Goal: Task Accomplishment & Management: Use online tool/utility

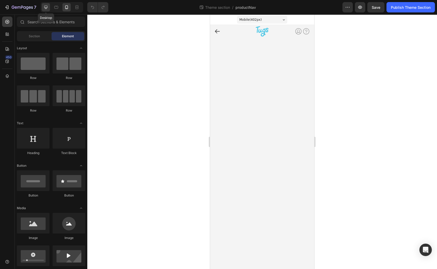
click at [47, 11] on div at bounding box center [46, 7] width 8 height 8
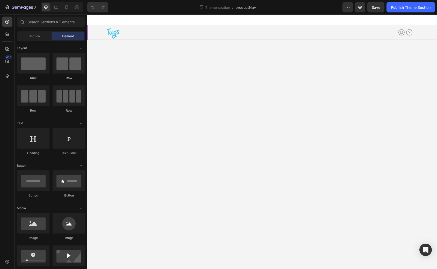
click at [95, 38] on div "Image Row Icon Icon Icon List Icon Icon Row Image Row Earn Cash Button Try Tugs…" at bounding box center [261, 32] width 349 height 15
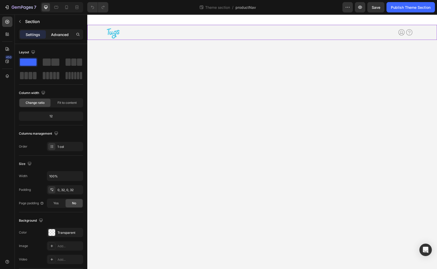
click at [58, 34] on p "Advanced" at bounding box center [60, 34] width 18 height 5
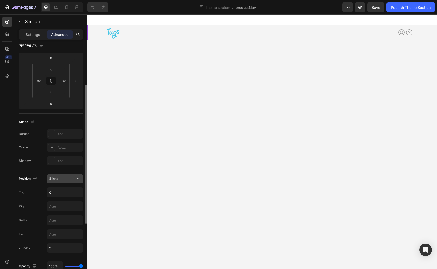
scroll to position [62, 0]
click at [68, 184] on button "Sticky" at bounding box center [65, 180] width 36 height 9
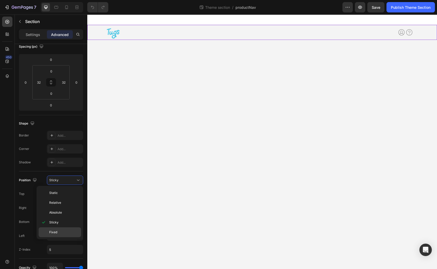
click at [63, 234] on p "Fixed" at bounding box center [64, 232] width 30 height 5
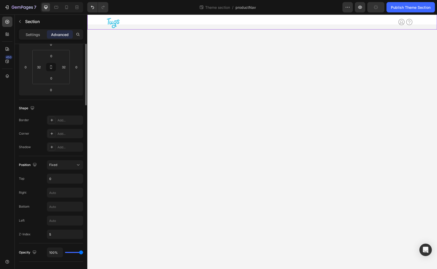
scroll to position [0, 0]
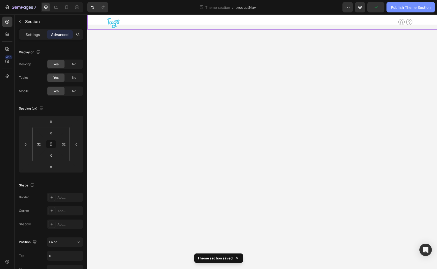
click at [396, 10] on div "Publish Theme Section" at bounding box center [411, 7] width 40 height 5
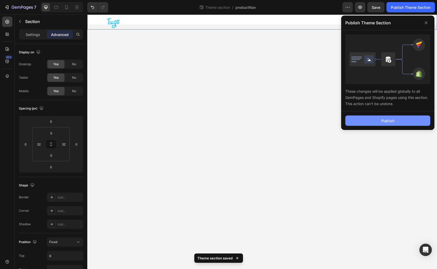
click at [359, 121] on button "Publish" at bounding box center [387, 120] width 85 height 10
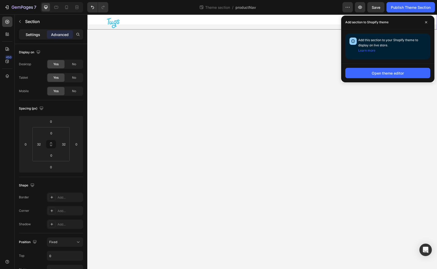
click at [32, 38] on div "Settings" at bounding box center [33, 34] width 26 height 8
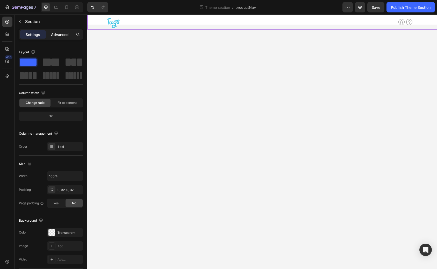
click at [56, 33] on p "Advanced" at bounding box center [60, 34] width 18 height 5
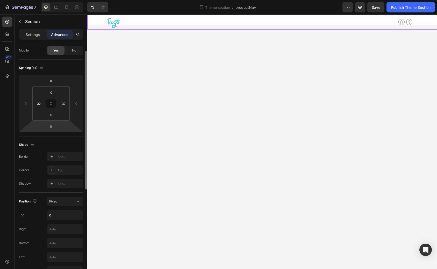
scroll to position [47, 0]
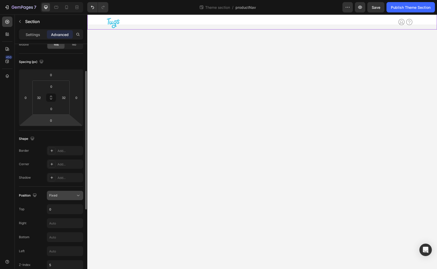
click at [64, 193] on div "Fixed" at bounding box center [62, 195] width 26 height 5
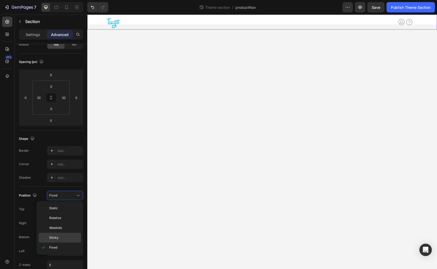
click at [59, 237] on p "Sticky" at bounding box center [64, 237] width 30 height 5
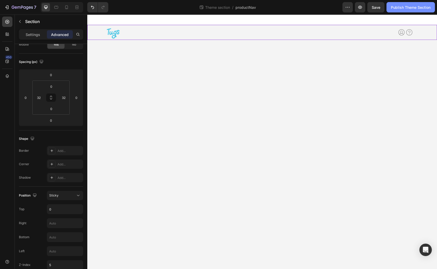
click at [395, 12] on button "Publish Theme Section" at bounding box center [410, 7] width 48 height 10
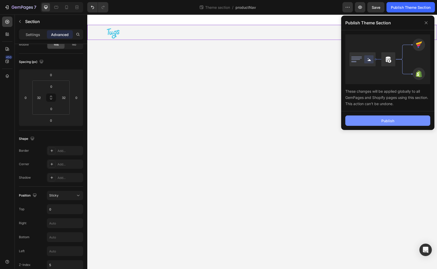
click at [366, 119] on button "Publish" at bounding box center [387, 120] width 85 height 10
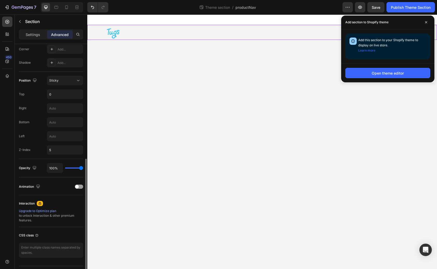
scroll to position [175, 0]
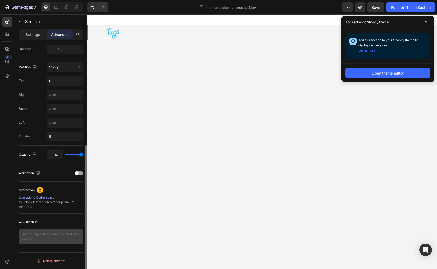
click at [42, 233] on textarea at bounding box center [51, 236] width 64 height 15
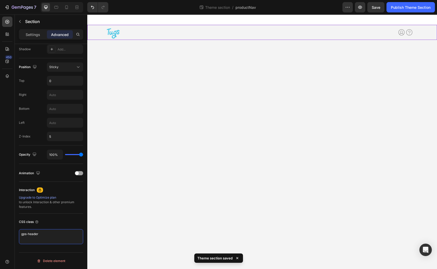
type textarea "gps-header"
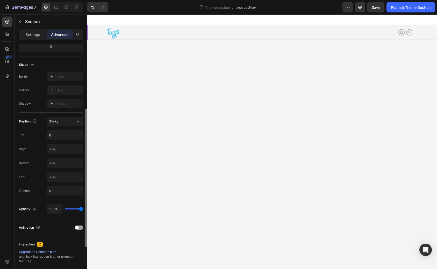
scroll to position [117, 0]
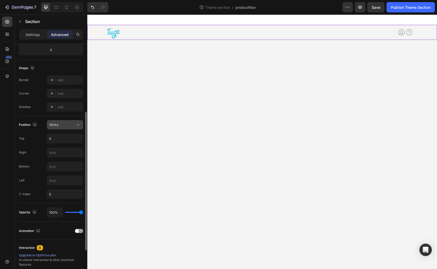
click at [57, 123] on span "Sticky" at bounding box center [53, 125] width 9 height 4
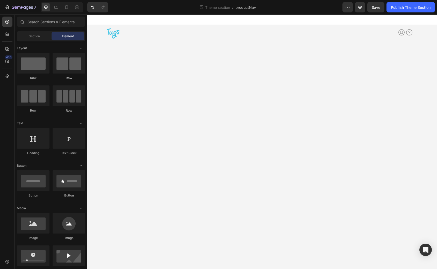
click at [111, 163] on body "Image Row Icon Icon Icon List Icon Icon Row Image Row Earn Cash Button Try Tugs…" at bounding box center [261, 141] width 349 height 254
click at [401, 8] on div "Publish Theme Section" at bounding box center [411, 7] width 40 height 5
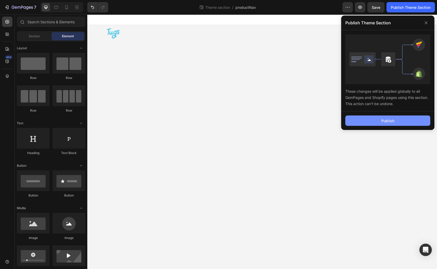
click at [373, 121] on button "Publish" at bounding box center [387, 120] width 85 height 10
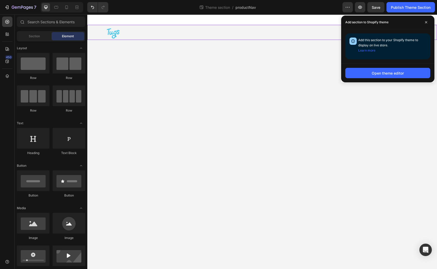
click at [92, 34] on div "Image Row Icon Icon Icon List Icon Icon Row Image Row Earn Cash Button Try Tugs…" at bounding box center [261, 32] width 349 height 15
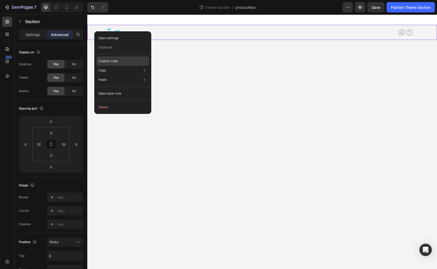
click at [114, 60] on p "Custom code" at bounding box center [107, 61] width 19 height 5
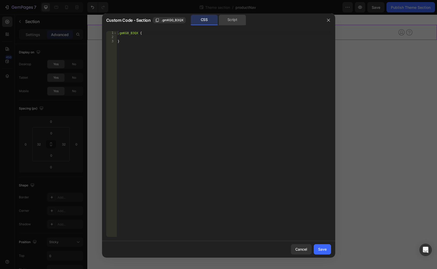
click at [231, 21] on div "Script" at bounding box center [232, 20] width 27 height 10
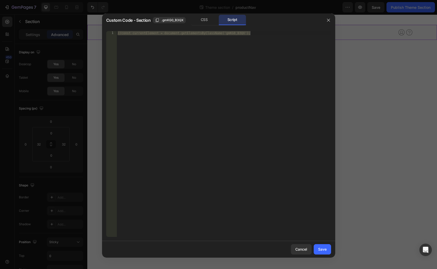
click at [202, 60] on div "//const currentElement = document.getElementsByClassName('gmKG0_B3QX');" at bounding box center [223, 138] width 214 height 214
type textarea "//const currentElement = document.getElementsByClassName('gmKG0_B3QX');"
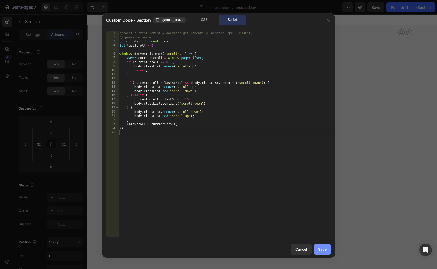
click at [320, 249] on div "Save" at bounding box center [322, 248] width 9 height 5
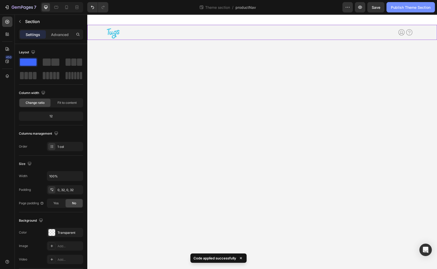
click at [403, 7] on div "Publish Theme Section" at bounding box center [411, 7] width 40 height 5
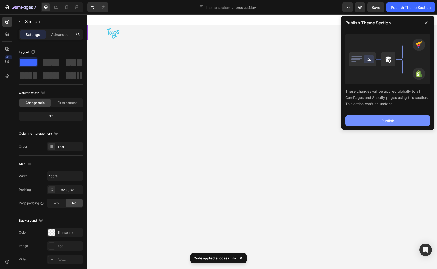
click at [371, 116] on button "Publish" at bounding box center [387, 120] width 85 height 10
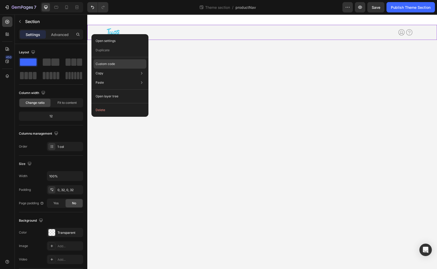
click at [112, 64] on p "Custom code" at bounding box center [105, 64] width 19 height 5
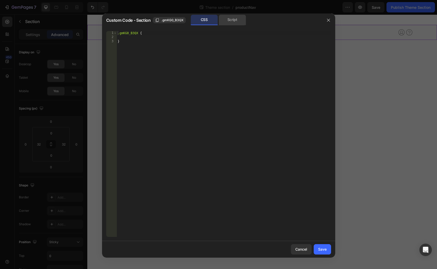
click at [234, 22] on div "Script" at bounding box center [232, 20] width 27 height 10
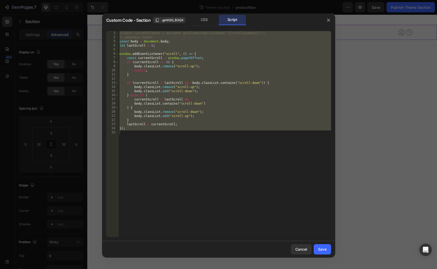
click at [183, 130] on div "//const currentElement = document.getElementsByClassName('{{rootClassName}}'); …" at bounding box center [224, 138] width 213 height 214
type textarea "});"
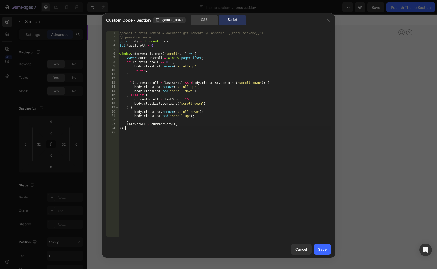
click at [200, 20] on div "CSS" at bounding box center [204, 20] width 27 height 10
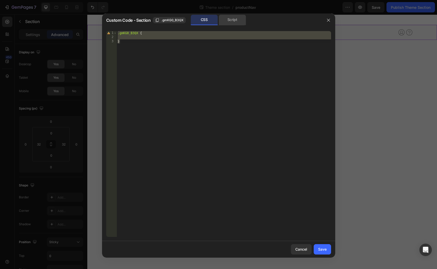
click at [234, 23] on div "Script" at bounding box center [232, 20] width 27 height 10
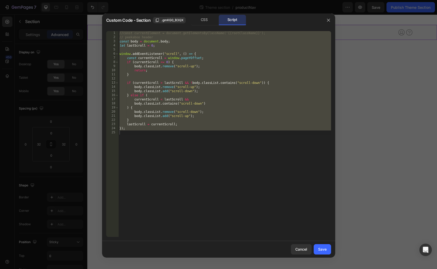
click at [104, 49] on div "}); 1 2 3 4 5 6 7 8 9 10 11 12 13 14 15 16 17 18 19 20 21 22 23 24 25 //const c…" at bounding box center [218, 134] width 233 height 214
click at [329, 19] on icon "button" at bounding box center [328, 20] width 4 height 4
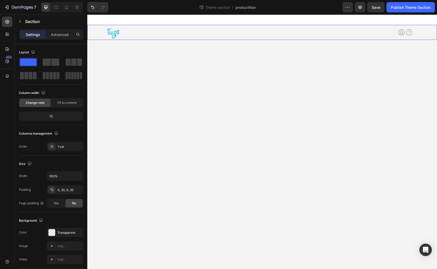
click at [329, 19] on div at bounding box center [261, 19] width 349 height 10
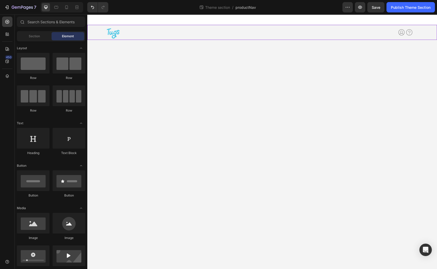
click at [96, 37] on div "Image Row Icon Icon Icon List Icon Icon Row Image Row Earn Cash Button Try Tugs…" at bounding box center [262, 32] width 333 height 15
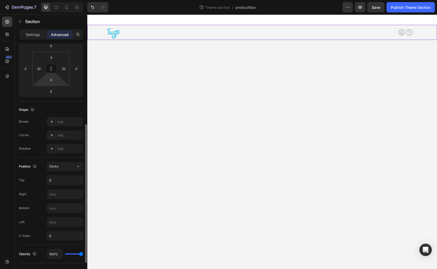
scroll to position [175, 0]
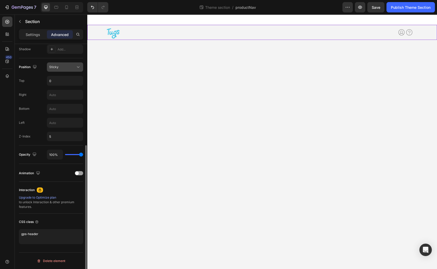
click at [78, 67] on icon at bounding box center [78, 66] width 5 height 5
click at [42, 132] on div "Z-Index 5" at bounding box center [51, 136] width 64 height 9
click at [74, 71] on button "Sticky" at bounding box center [65, 66] width 36 height 9
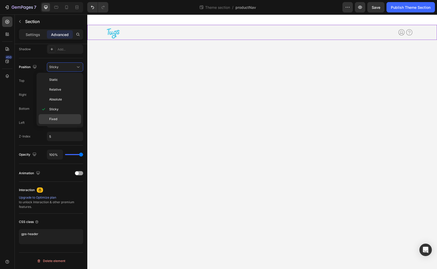
click at [67, 117] on p "Fixed" at bounding box center [64, 119] width 30 height 5
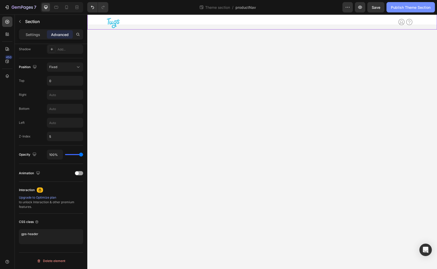
click at [409, 6] on div "Publish Theme Section" at bounding box center [411, 7] width 40 height 5
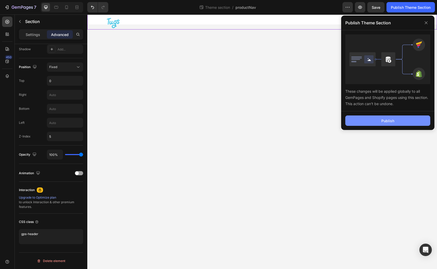
click at [383, 120] on div "Publish" at bounding box center [387, 120] width 13 height 5
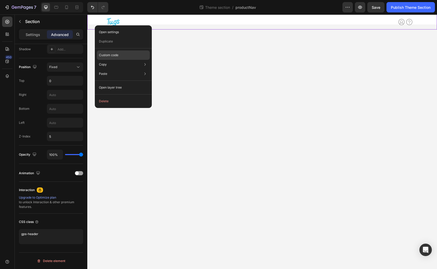
click at [116, 57] on p "Custom code" at bounding box center [108, 55] width 19 height 5
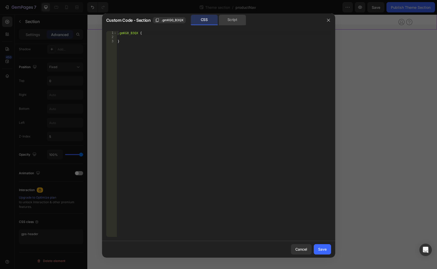
click at [237, 19] on div "Script" at bounding box center [232, 20] width 27 height 10
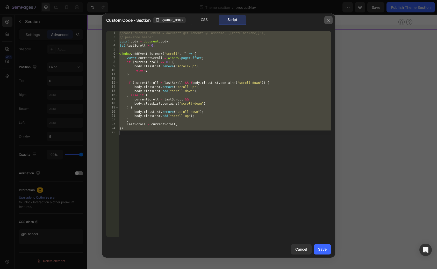
click at [327, 21] on icon "button" at bounding box center [328, 20] width 4 height 4
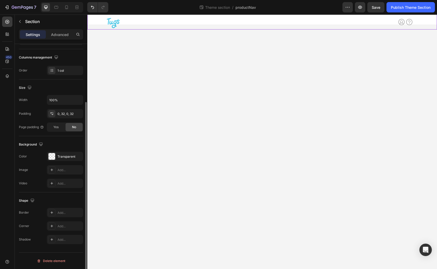
scroll to position [76, 0]
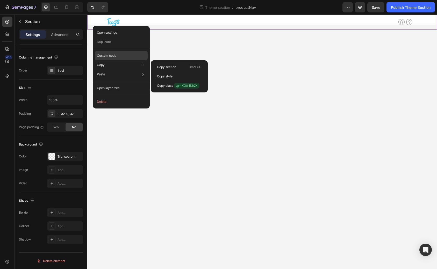
click at [110, 56] on p "Custom code" at bounding box center [106, 55] width 19 height 5
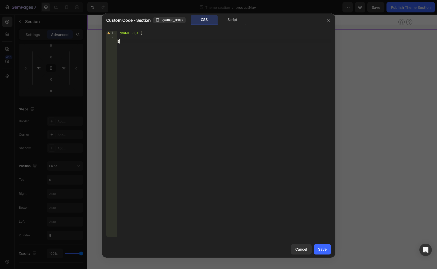
click at [185, 71] on div ".gmKG0_B3QX { }" at bounding box center [223, 138] width 214 height 214
type textarea "}"
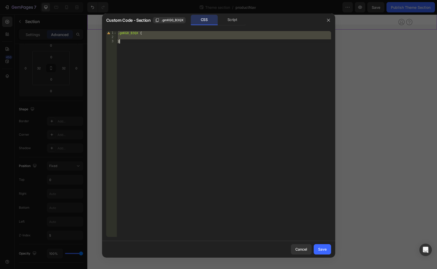
paste textarea
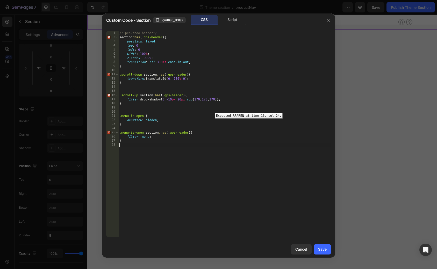
click at [109, 96] on div "16" at bounding box center [112, 95] width 12 height 4
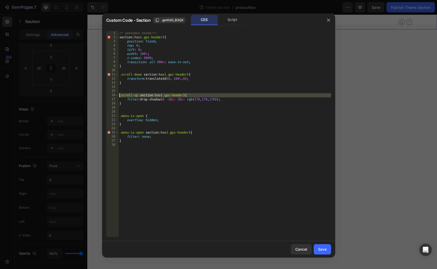
click at [162, 96] on div "/* peekaboo header*/ section :has ( .gps-header ) { position : fixed ; top : 0 …" at bounding box center [224, 134] width 213 height 206
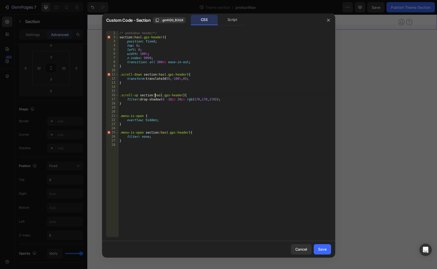
click at [155, 95] on div "/* peekaboo header*/ section :has ( .gps-header ) { position : fixed ; top : 0 …" at bounding box center [224, 138] width 213 height 214
type textarea ".scroll-up section::has(.gps-header) {"
click at [180, 109] on div "/* peekaboo header*/ section :has ( .gps-header ) { position : fixed ; top : 0 …" at bounding box center [224, 138] width 213 height 214
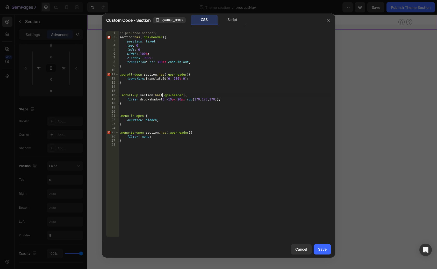
click at [163, 96] on div "/* peekaboo header*/ section :has ( .gps-header ) { position : fixed ; top : 0 …" at bounding box center [224, 138] width 213 height 214
click at [141, 96] on div "/* peekaboo header*/ section :has ( .gps-header ) { position : fixed ; top : 0 …" at bounding box center [224, 138] width 213 height 214
type textarea ".scroll-up section:has(.gps-header) {"
click at [198, 106] on div "/* peekaboo header*/ section :has ( .gps-header ) { position : fixed ; top : 0 …" at bounding box center [224, 138] width 213 height 214
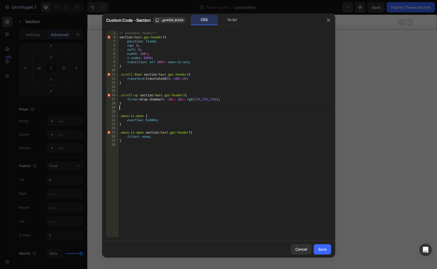
scroll to position [0, 0]
click at [186, 94] on div "/* peekaboo header*/ section :has ( .gps-header ) { position : fixed ; top : 0 …" at bounding box center [224, 138] width 213 height 214
click at [186, 114] on div "/* peekaboo header*/ section :has ( .gps-header ) { position : fixed ; top : 0 …" at bounding box center [224, 138] width 213 height 214
click at [162, 97] on div "/* peekaboo header*/ section :has ( .gps-header ) { position : fixed ; top : 0 …" at bounding box center [224, 138] width 213 height 214
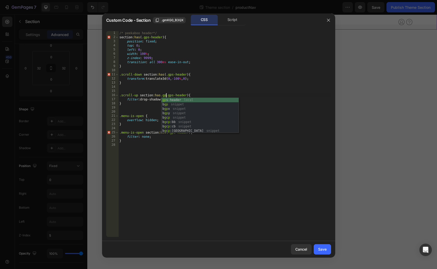
scroll to position [0, 4]
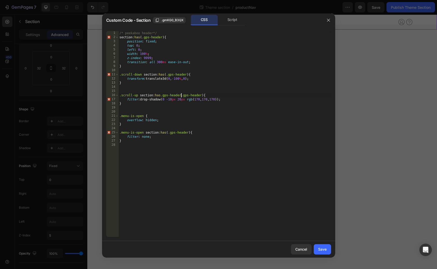
click at [160, 96] on div "/* peekaboo header*/ section :has ( .gps-header ) { position : fixed ; top : 0 …" at bounding box center [224, 138] width 213 height 214
drag, startPoint x: 231, startPoint y: 95, endPoint x: 189, endPoint y: 97, distance: 42.2
click at [189, 97] on div "/* peekaboo header*/ section :has ( .gps-header ) { position : fixed ; top : 0 …" at bounding box center [224, 138] width 213 height 214
type textarea ".scroll-up section:has('.gps-header'){"
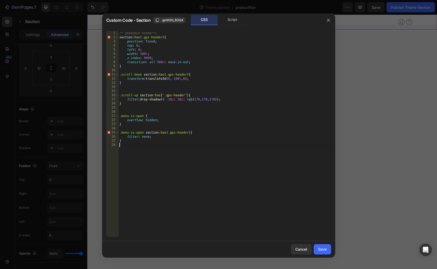
click at [189, 149] on div "/* peekaboo header*/ section :has ( .gps-header ) { position : fixed ; top : 0 …" at bounding box center [224, 138] width 213 height 214
drag, startPoint x: 188, startPoint y: 94, endPoint x: 161, endPoint y: 94, distance: 27.2
click at [161, 94] on div "/* peekaboo header*/ section :has ( .gps-header ) { position : fixed ; top : 0 …" at bounding box center [224, 138] width 213 height 214
drag, startPoint x: 188, startPoint y: 73, endPoint x: 164, endPoint y: 74, distance: 24.3
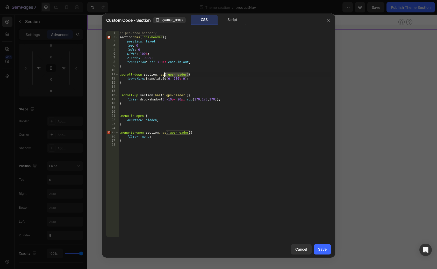
click at [164, 74] on div "/* peekaboo header*/ section :has ( .gps-header ) { position : fixed ; top : 0 …" at bounding box center [224, 138] width 213 height 214
paste textarea "'.gps-header'"
drag, startPoint x: 190, startPoint y: 132, endPoint x: 167, endPoint y: 132, distance: 23.3
click at [167, 132] on div "/* peekaboo header*/ section :has ( .gps-header ) { position : fixed ; top : 0 …" at bounding box center [224, 138] width 213 height 214
paste textarea "'.gps-header'"
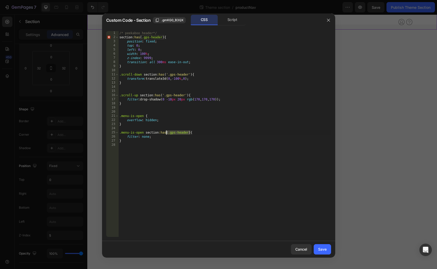
type textarea ".menu-is-open section:has('.gps-header') {"
click at [196, 144] on div "/* peekaboo header*/ section :has ( .gps-header ) { position : fixed ; top : 0 …" at bounding box center [224, 138] width 213 height 214
drag, startPoint x: 140, startPoint y: 38, endPoint x: 164, endPoint y: 38, distance: 23.6
click at [164, 38] on div "/* peekaboo header*/ section :has ( .gps-header ) { position : fixed ; top : 0 …" at bounding box center [224, 138] width 213 height 214
paste textarea "'.gps-header'"
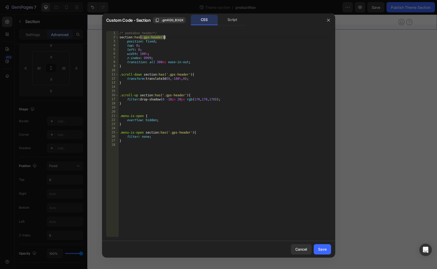
type textarea "section:has('.gps-header') {"
click at [317, 249] on button "Save" at bounding box center [321, 249] width 17 height 10
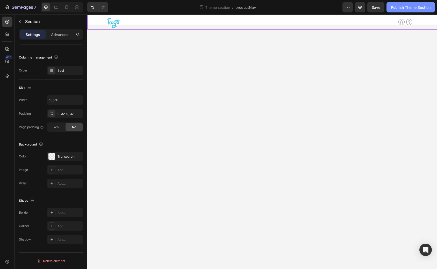
click at [400, 9] on div "Publish Theme Section" at bounding box center [411, 7] width 40 height 5
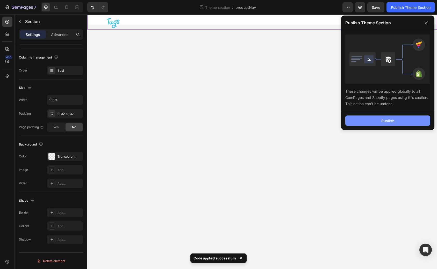
click at [395, 121] on button "Publish" at bounding box center [387, 120] width 85 height 10
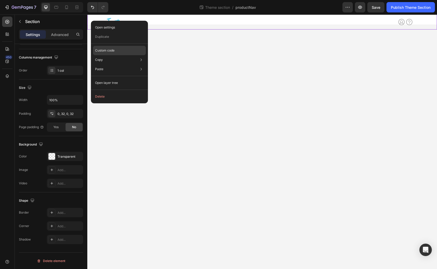
click at [122, 64] on div "Custom code" at bounding box center [119, 68] width 53 height 9
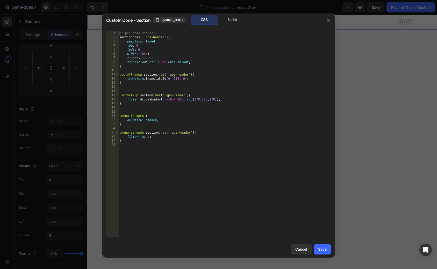
type textarea "width: 100%;"
click at [170, 54] on div "/* peekaboo header*/ section :has ( ' .gps-header ' ) { position : fixed ; top …" at bounding box center [224, 138] width 213 height 214
click at [196, 85] on div "/* peekaboo header*/ section :has ( ' .gps-header ' ) { position : fixed ; top …" at bounding box center [224, 138] width 213 height 214
click at [92, 9] on div at bounding box center [218, 134] width 437 height 269
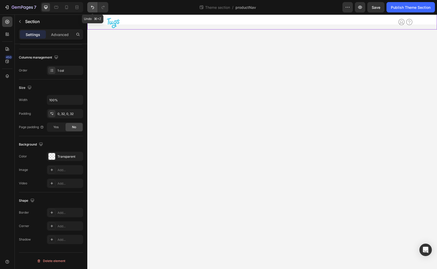
click at [92, 9] on icon "Undo/Redo" at bounding box center [92, 7] width 5 height 5
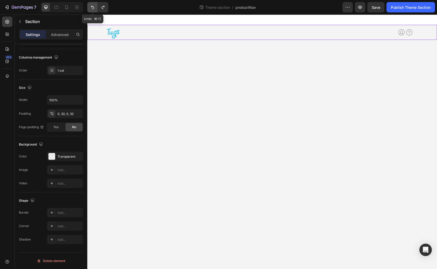
click at [92, 9] on icon "Undo/Redo" at bounding box center [92, 7] width 5 height 5
click at [94, 32] on div "Image Row Icon Icon Icon List Icon Icon Row Image Row Earn Cash Button Try Tugs…" at bounding box center [261, 32] width 349 height 15
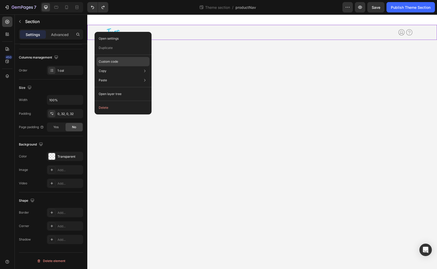
click at [108, 60] on p "Custom code" at bounding box center [108, 61] width 19 height 5
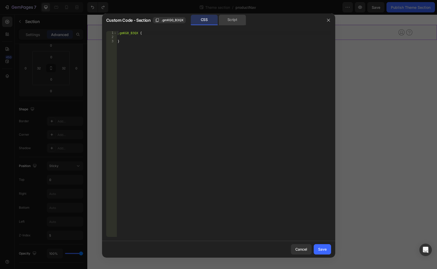
click at [228, 18] on div "Script" at bounding box center [232, 20] width 27 height 10
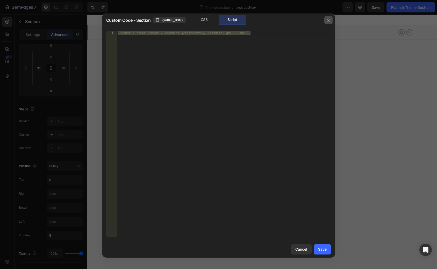
click at [327, 21] on icon "button" at bounding box center [328, 20] width 4 height 4
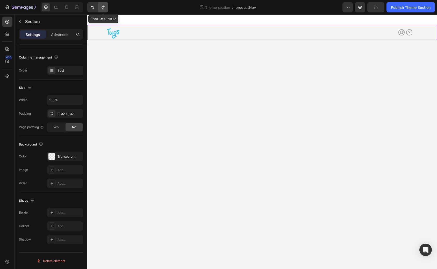
click at [102, 9] on icon "Undo/Redo" at bounding box center [102, 7] width 3 height 3
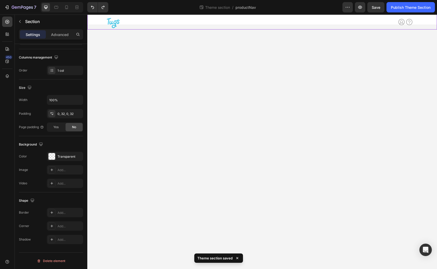
click at [94, 25] on div "Image Row Icon Icon Icon List Icon Icon Row Image Row Earn Cash Button Try Tugs…" at bounding box center [261, 21] width 349 height 15
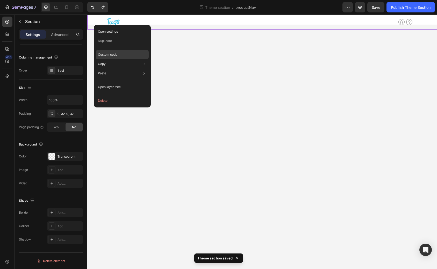
click at [108, 56] on p "Custom code" at bounding box center [107, 54] width 19 height 5
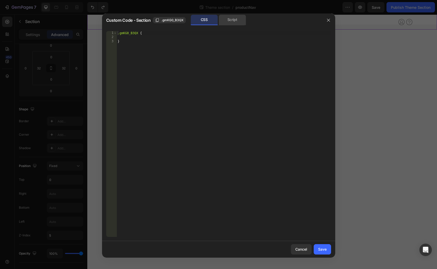
click at [229, 19] on div "Script" at bounding box center [232, 20] width 27 height 10
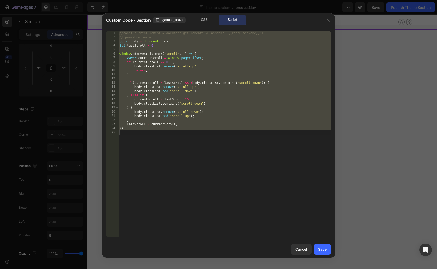
click at [237, 114] on div "//const currentElement = document.getElementsByClassName('{{rootClassName}}'); …" at bounding box center [224, 138] width 213 height 214
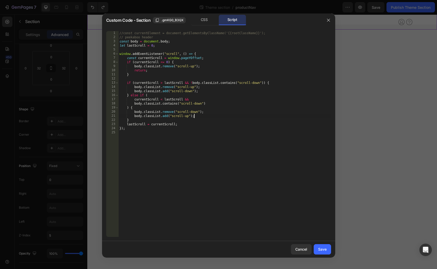
type textarea "});"
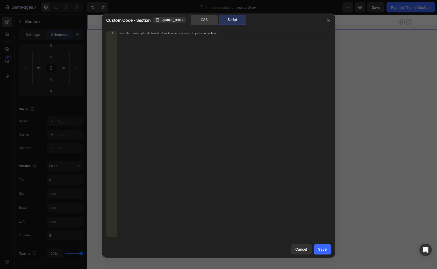
click at [199, 21] on div "CSS" at bounding box center [204, 20] width 27 height 10
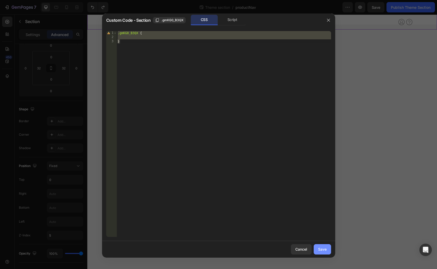
click at [318, 249] on button "Save" at bounding box center [321, 249] width 17 height 10
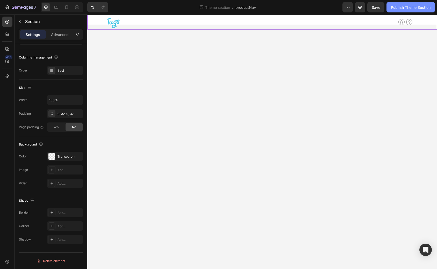
click at [403, 12] on button "Publish Theme Section" at bounding box center [410, 7] width 48 height 10
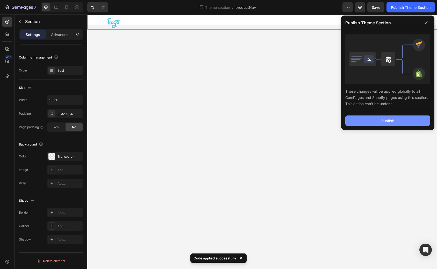
click at [366, 124] on button "Publish" at bounding box center [387, 120] width 85 height 10
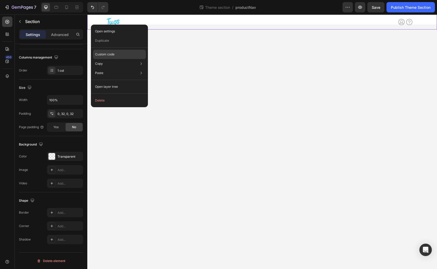
click at [117, 68] on div "Custom code" at bounding box center [119, 72] width 53 height 9
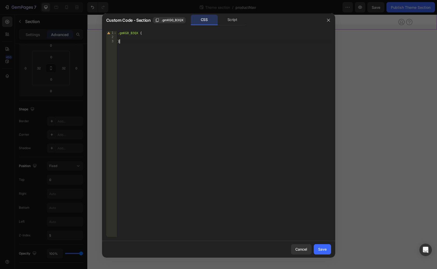
click at [146, 50] on div ".gmKG0_B3QX { }" at bounding box center [223, 138] width 214 height 214
click at [235, 21] on div "Script" at bounding box center [232, 20] width 27 height 10
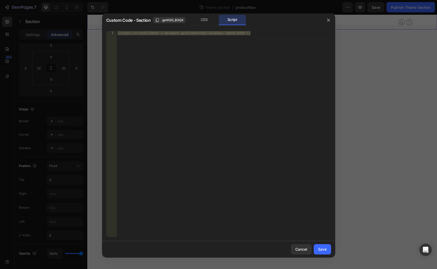
type textarea "//const currentElement = document.getElementsByClassName('gmKG0_B3QX');"
click at [249, 44] on div "//const currentElement = document.getElementsByClassName('gmKG0_B3QX');" at bounding box center [223, 138] width 214 height 214
click at [255, 35] on div "//const currentElement = document.getElementsByClassName('gmKG0_B3QX');" at bounding box center [223, 138] width 214 height 214
paste textarea "});"
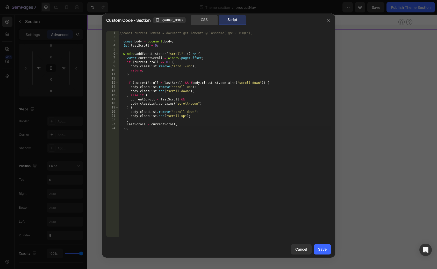
click at [204, 19] on div "CSS" at bounding box center [204, 20] width 27 height 10
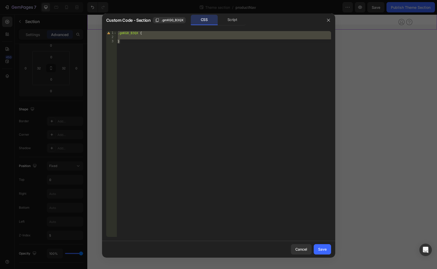
click at [153, 45] on div ".gmKG0_B3QX { }" at bounding box center [223, 138] width 214 height 214
type textarea "}"
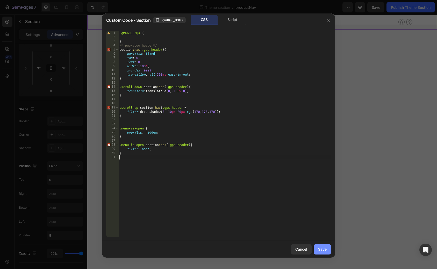
click at [319, 248] on div "Save" at bounding box center [322, 248] width 9 height 5
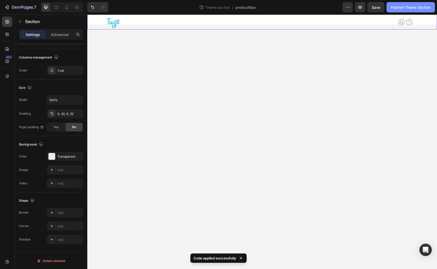
click at [393, 11] on button "Publish Theme Section" at bounding box center [410, 7] width 48 height 10
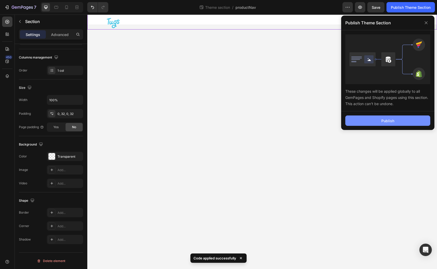
click at [363, 120] on button "Publish" at bounding box center [387, 120] width 85 height 10
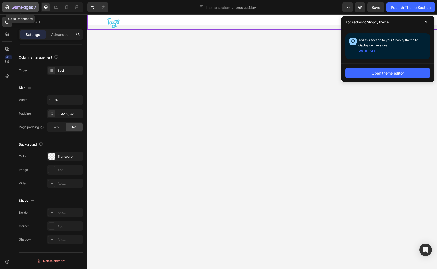
click at [9, 7] on icon "button" at bounding box center [6, 7] width 5 height 5
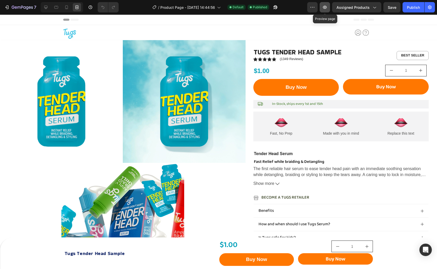
click at [323, 8] on icon "button" at bounding box center [324, 7] width 5 height 5
click at [407, 12] on button "Publish" at bounding box center [413, 7] width 22 height 10
click at [411, 8] on div "Publish" at bounding box center [413, 7] width 13 height 5
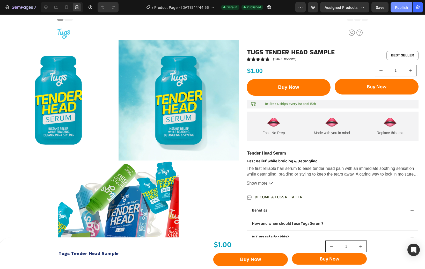
click at [405, 5] on div "Publish" at bounding box center [401, 7] width 13 height 5
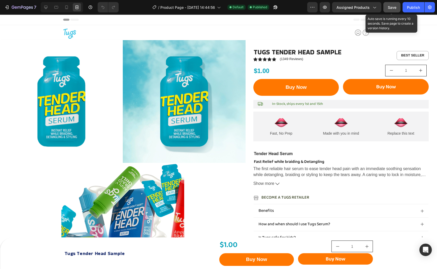
click at [391, 9] on span "Save" at bounding box center [392, 7] width 9 height 4
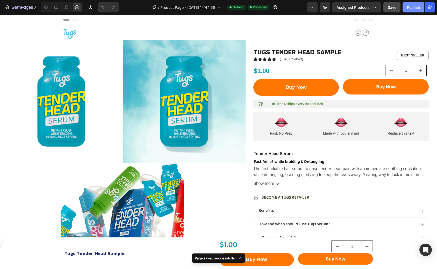
click at [411, 9] on div "Publish" at bounding box center [413, 7] width 13 height 5
click at [408, 5] on div "Publish" at bounding box center [413, 7] width 13 height 5
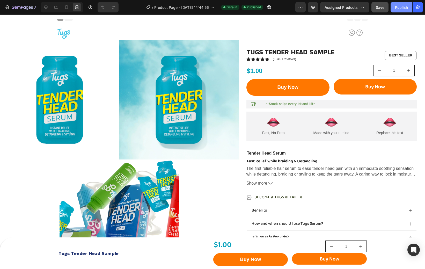
click at [400, 8] on div "Publish" at bounding box center [401, 7] width 13 height 5
click at [400, 9] on div "Publish" at bounding box center [401, 7] width 13 height 5
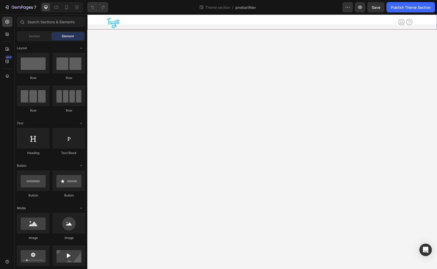
click at [92, 25] on div "Image Row Icon Icon Icon List Icon Icon Row Image Row Earn Cash Button Try Tugs…" at bounding box center [261, 21] width 349 height 15
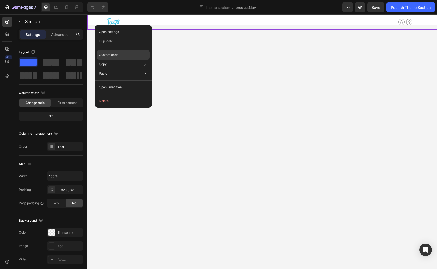
click at [123, 69] on div "Custom code" at bounding box center [123, 73] width 53 height 9
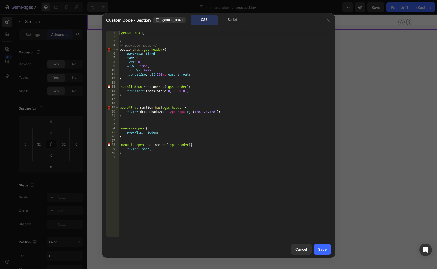
click at [158, 70] on div ".gmKG0_B3QX { } /* peekaboo header*/ section :has ( .gps-header ) { position : …" at bounding box center [224, 138] width 213 height 214
type textarea "z-index: 9999;"
click at [305, 254] on div "Cancel Save" at bounding box center [218, 249] width 233 height 17
click at [305, 253] on button "Cancel" at bounding box center [301, 249] width 21 height 10
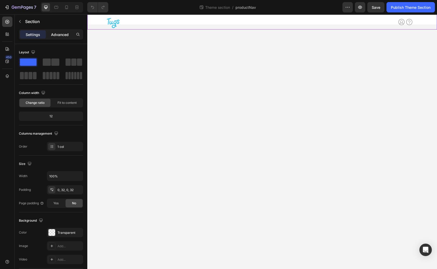
click at [57, 35] on p "Advanced" at bounding box center [60, 34] width 18 height 5
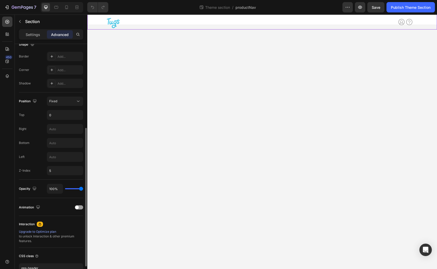
scroll to position [111, 0]
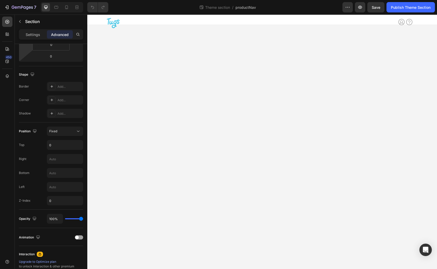
click at [122, 137] on body "Image Row Icon Icon Icon List Icon Icon Row Image Row Earn Cash Button Try Tugs…" at bounding box center [261, 141] width 349 height 254
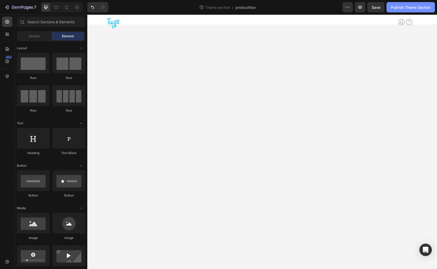
click at [393, 6] on div "Publish Theme Section" at bounding box center [411, 7] width 40 height 5
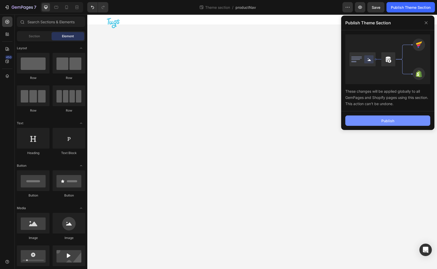
click at [359, 119] on button "Publish" at bounding box center [387, 120] width 85 height 10
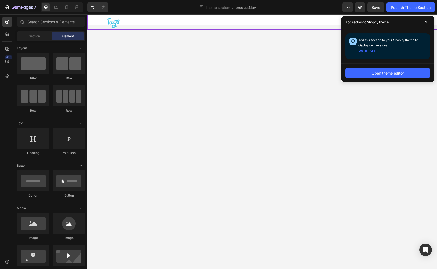
click at [95, 27] on div "Image Row Icon Icon Icon List Icon Icon Row Image Row Earn Cash Button Try Tugs…" at bounding box center [261, 21] width 349 height 15
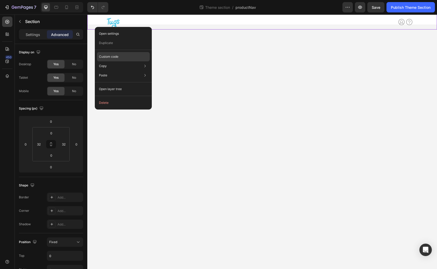
click at [105, 71] on div "Custom code" at bounding box center [123, 75] width 53 height 9
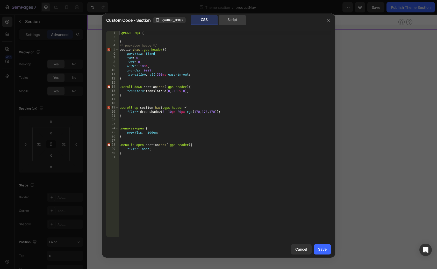
click at [233, 20] on div "Script" at bounding box center [232, 20] width 27 height 10
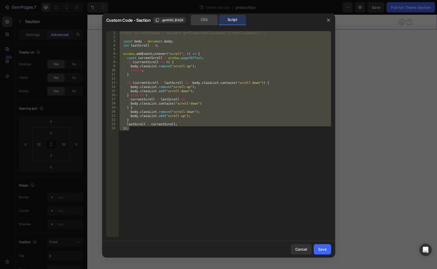
click at [206, 20] on div "CSS" at bounding box center [204, 20] width 27 height 10
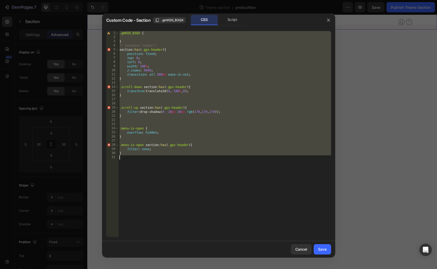
click at [195, 75] on div ".gmKG0_B3QX { } /* peekaboo header*/ section :has ( .gps-header ) { position : …" at bounding box center [224, 138] width 213 height 214
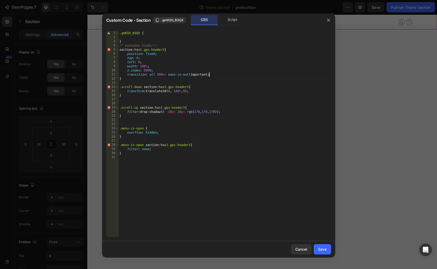
scroll to position [0, 6]
click at [181, 70] on div ".gmKG0_B3QX { } /* peekaboo header*/ section :has ( .gps-header ) { position : …" at bounding box center [224, 138] width 213 height 214
type textarea "z-index: 9999!important;"
click at [319, 251] on div "Save" at bounding box center [322, 248] width 9 height 5
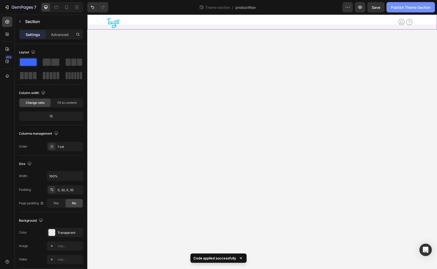
click at [398, 8] on div "Publish Theme Section" at bounding box center [411, 7] width 40 height 5
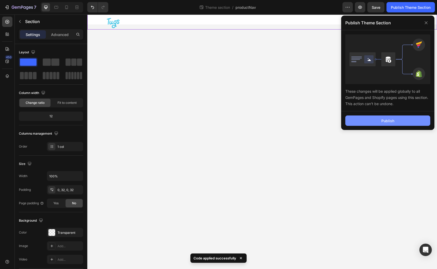
click at [369, 120] on button "Publish" at bounding box center [387, 120] width 85 height 10
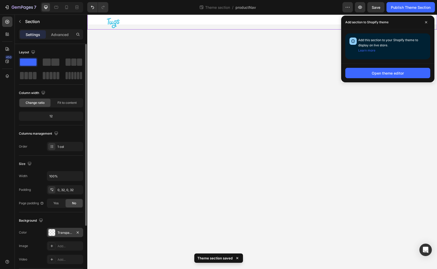
click at [72, 233] on div "Transparent" at bounding box center [64, 232] width 15 height 5
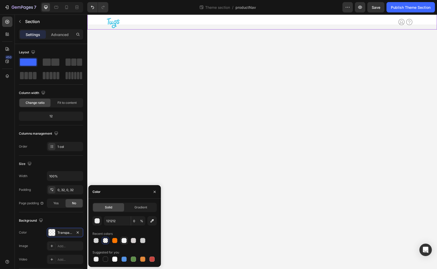
click at [124, 241] on div at bounding box center [123, 240] width 5 height 5
type input "F3F3F4"
type input "100"
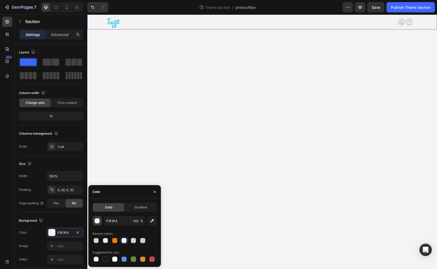
click at [96, 220] on div "button" at bounding box center [97, 220] width 5 height 5
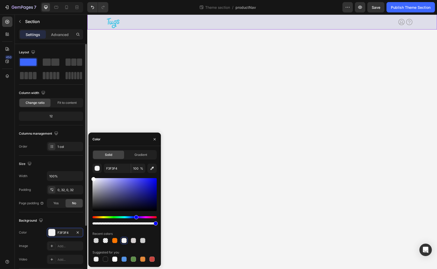
drag, startPoint x: 96, startPoint y: 181, endPoint x: 80, endPoint y: 153, distance: 32.2
click at [80, 153] on div "450 Sections(18) Elements(81) Section Element Hero Section Product Detail Brand…" at bounding box center [43, 141] width 87 height 254
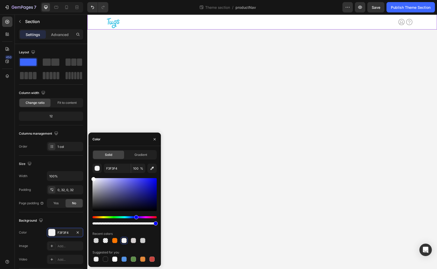
type input "FFFFFF"
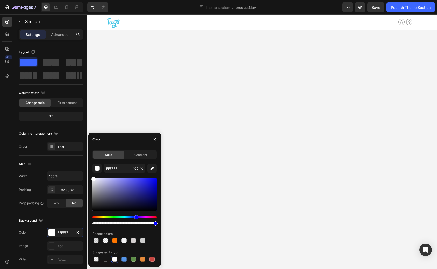
click at [209, 112] on body "Image Row Icon Icon Icon List Icon Icon Row Image Row Earn Cash Button Try Tugs…" at bounding box center [261, 141] width 349 height 254
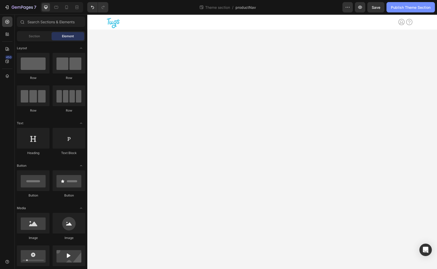
click at [393, 5] on div "Publish Theme Section" at bounding box center [411, 7] width 40 height 5
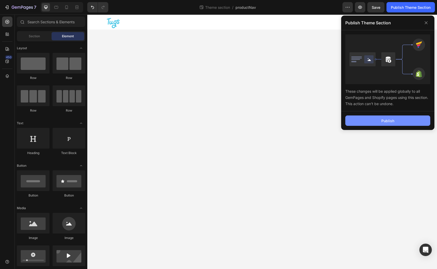
click at [389, 119] on div "Publish" at bounding box center [387, 120] width 13 height 5
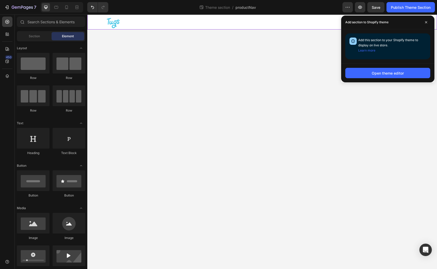
click at [90, 26] on div "Image Row Icon Icon Icon List Icon Icon Row Image Row Earn Cash Button Try Tugs…" at bounding box center [261, 21] width 349 height 15
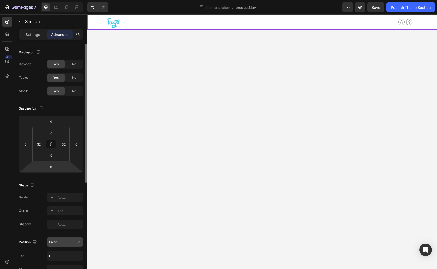
click at [76, 241] on icon at bounding box center [78, 241] width 5 height 5
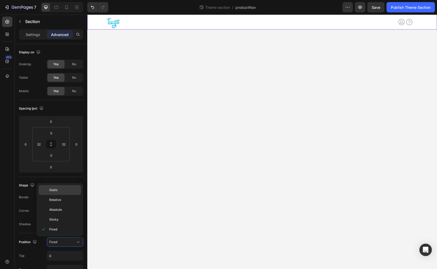
click at [64, 189] on p "Static" at bounding box center [64, 190] width 30 height 5
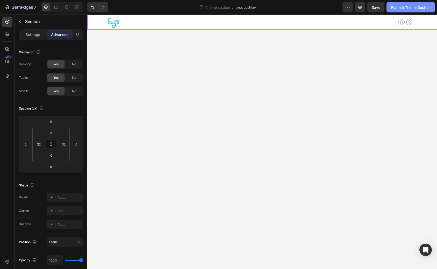
click at [392, 6] on div "Publish Theme Section" at bounding box center [411, 7] width 40 height 5
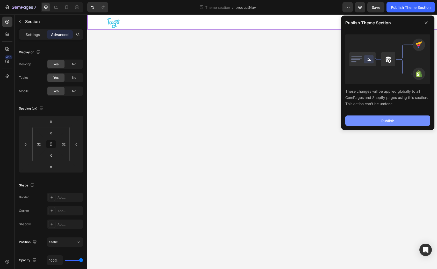
click at [359, 121] on button "Publish" at bounding box center [387, 120] width 85 height 10
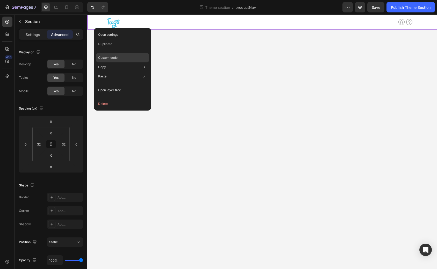
click at [113, 56] on p "Custom code" at bounding box center [107, 57] width 19 height 5
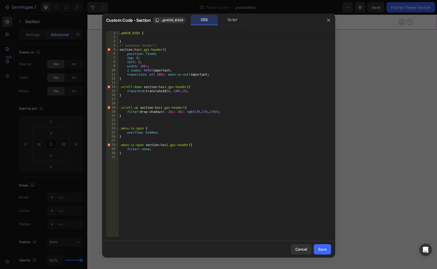
click at [163, 170] on div ".gmKG0_B3QX { } /* peekaboo header*/ section :has ( .gps-header ) { position : …" at bounding box center [224, 138] width 213 height 214
type textarea "}"
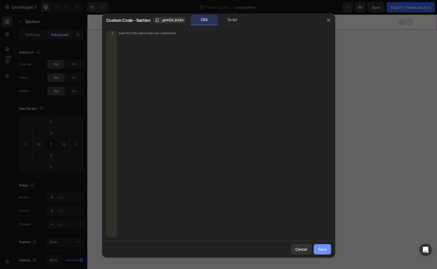
click at [316, 247] on button "Save" at bounding box center [321, 249] width 17 height 10
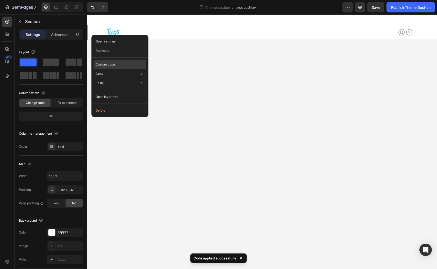
click at [105, 78] on div "Custom code" at bounding box center [119, 82] width 53 height 9
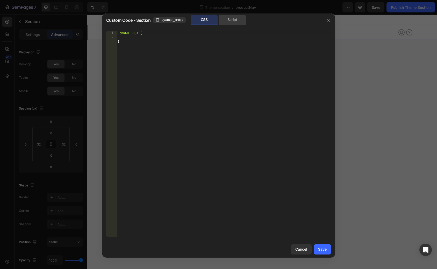
click at [232, 20] on div "Script" at bounding box center [232, 20] width 27 height 10
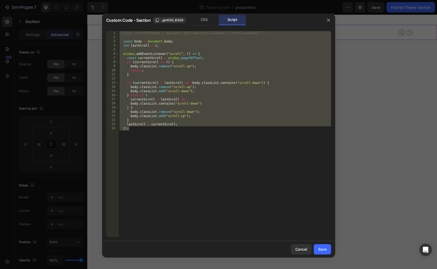
click at [168, 139] on div "//const currentElement = document.getElementsByClassName('{{rootClassName}}'); …" at bounding box center [224, 138] width 213 height 214
drag, startPoint x: 168, startPoint y: 139, endPoint x: 118, endPoint y: 39, distance: 112.4
click at [118, 39] on div "}); 1 2 3 4 5 6 7 8 9 10 11 12 13 14 15 16 17 18 19 20 21 22 23 24 //const curr…" at bounding box center [218, 134] width 225 height 206
type textarea "const body = document.body;"
click at [120, 38] on div "//const currentElement = document.getElementsByClassName('{{rootClassName}}'); …" at bounding box center [224, 138] width 213 height 214
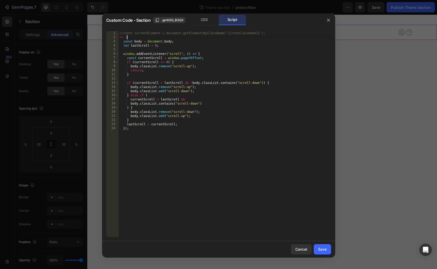
scroll to position [0, 0]
type textarea "<"
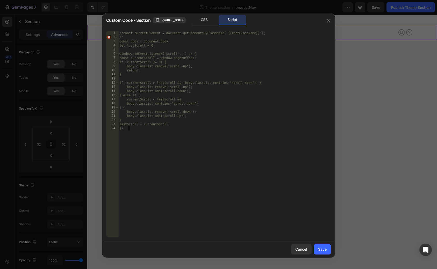
click at [133, 138] on div "//const currentElement = document.getElementsByClassName('{{rootClassName}}'); …" at bounding box center [224, 138] width 213 height 214
type textarea "});"
type textarea "*/"
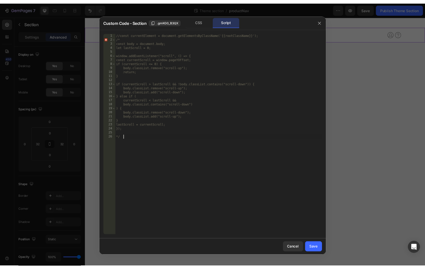
scroll to position [0, 0]
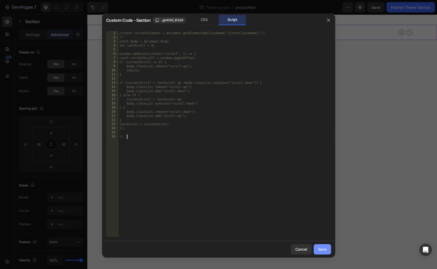
click at [324, 248] on div "Save" at bounding box center [322, 248] width 9 height 5
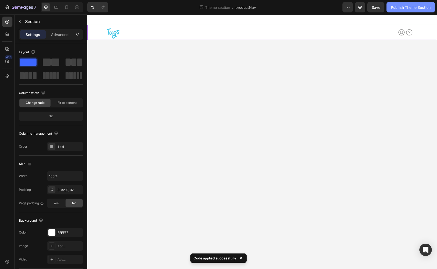
click at [387, 6] on button "Publish Theme Section" at bounding box center [410, 7] width 48 height 10
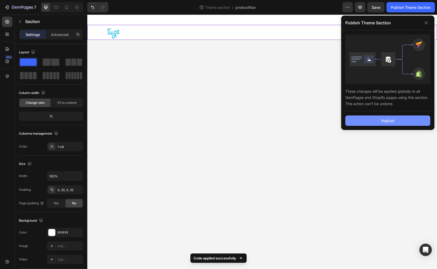
click at [354, 118] on button "Publish" at bounding box center [387, 120] width 85 height 10
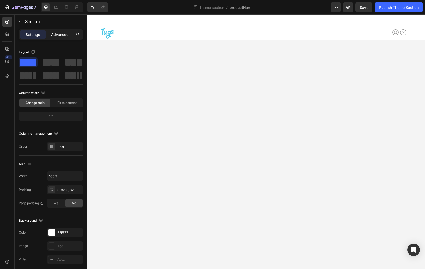
click at [61, 38] on div "Advanced" at bounding box center [60, 34] width 26 height 8
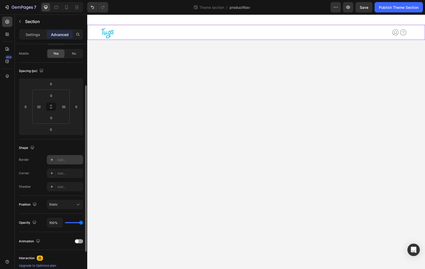
scroll to position [63, 0]
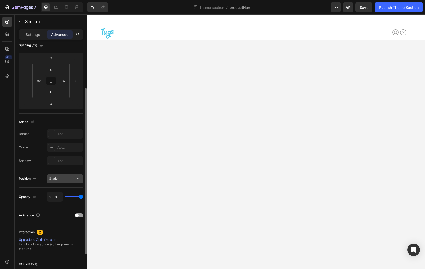
click at [74, 178] on div "Static" at bounding box center [62, 178] width 26 height 5
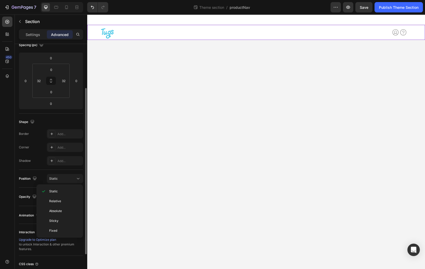
click at [40, 175] on div "Position Static" at bounding box center [51, 178] width 64 height 9
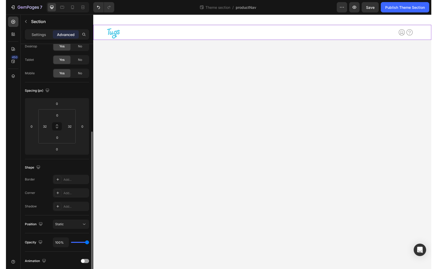
scroll to position [0, 0]
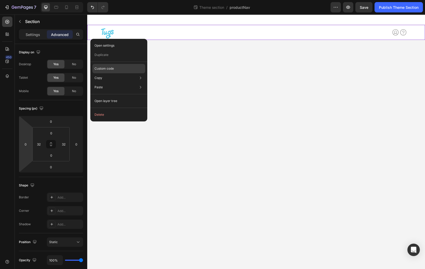
click at [108, 71] on p "Custom code" at bounding box center [103, 68] width 19 height 5
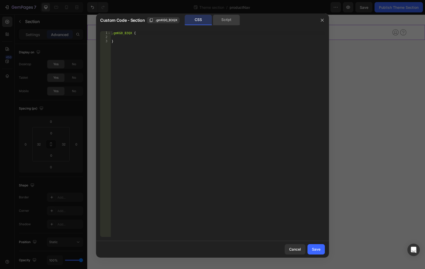
click at [227, 22] on div "Script" at bounding box center [226, 20] width 27 height 10
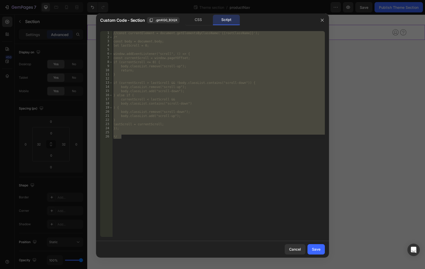
click at [130, 143] on div "//const currentElement = document.getElementsByClassName('{{rootClassName}}'); …" at bounding box center [218, 138] width 213 height 214
type textarea "*/"
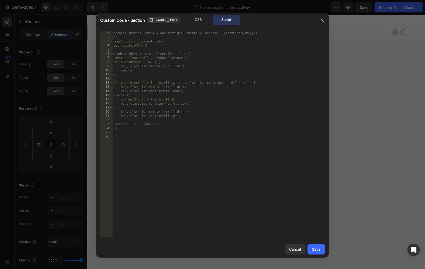
drag, startPoint x: 130, startPoint y: 135, endPoint x: 113, endPoint y: 135, distance: 16.3
click at [114, 135] on div "//const currentElement = document.getElementsByClassName('{{rootClassName}}'); …" at bounding box center [218, 138] width 213 height 214
drag, startPoint x: 120, startPoint y: 37, endPoint x: 112, endPoint y: 37, distance: 8.8
click at [112, 37] on div "1 2 3 4 5 6 7 8 9 10 11 12 13 14 15 16 17 18 19 20 21 22 23 24 25 26 //const cu…" at bounding box center [212, 134] width 225 height 206
type textarea "/*"
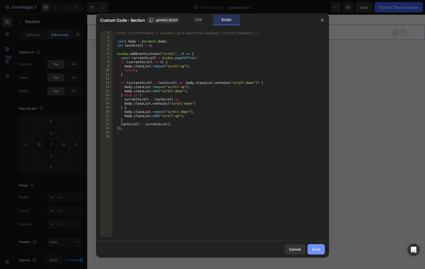
click at [316, 251] on div "Save" at bounding box center [316, 248] width 9 height 5
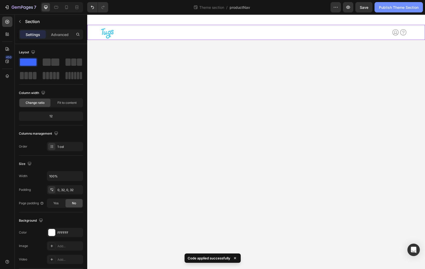
click at [392, 9] on div "Publish Theme Section" at bounding box center [399, 7] width 40 height 5
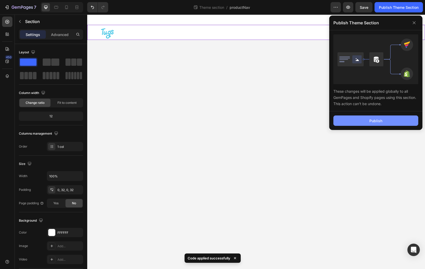
click at [378, 119] on div "Publish" at bounding box center [375, 120] width 13 height 5
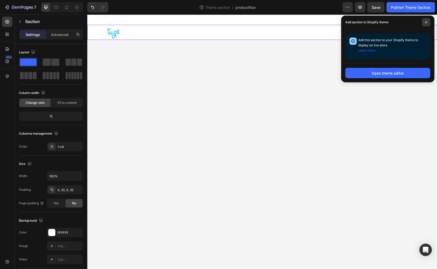
click at [424, 23] on span at bounding box center [426, 22] width 8 height 8
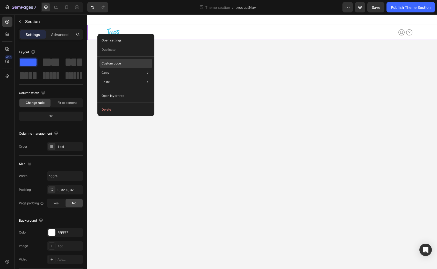
click at [112, 77] on div "Custom code" at bounding box center [125, 81] width 53 height 9
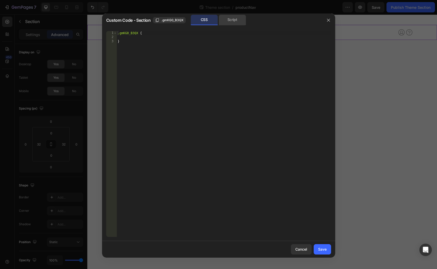
click at [230, 19] on div "Script" at bounding box center [232, 20] width 27 height 10
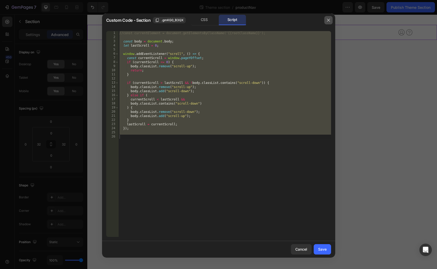
click at [327, 21] on icon "button" at bounding box center [328, 20] width 3 height 3
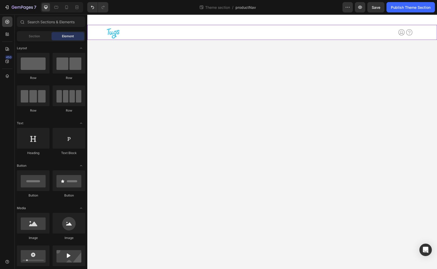
click at [215, 103] on body "Image Row Icon Icon Icon List Icon Icon Row Image Row Earn Cash Button Try Tugs…" at bounding box center [261, 141] width 349 height 254
click at [105, 38] on div "Image Row Icon Icon Icon List Icon Icon Row Image Row Earn Cash Button Try Tugs…" at bounding box center [262, 32] width 333 height 15
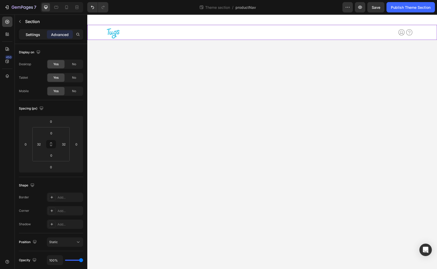
click at [32, 35] on p "Settings" at bounding box center [33, 34] width 14 height 5
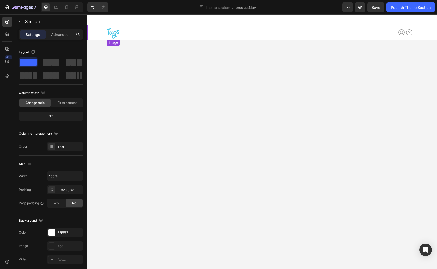
click at [114, 33] on img at bounding box center [113, 33] width 13 height 13
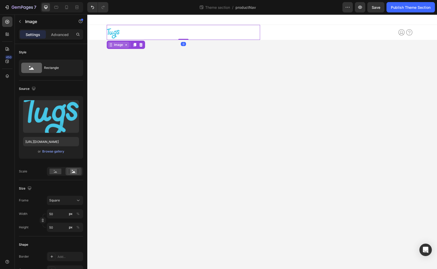
click at [116, 44] on div "Image" at bounding box center [118, 44] width 11 height 5
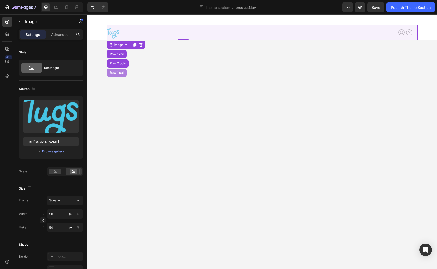
click at [116, 75] on div "Row 1 col" at bounding box center [117, 73] width 20 height 8
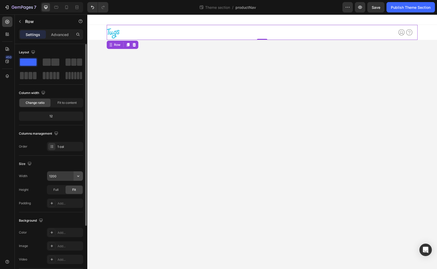
click at [79, 177] on icon "button" at bounding box center [78, 175] width 5 height 5
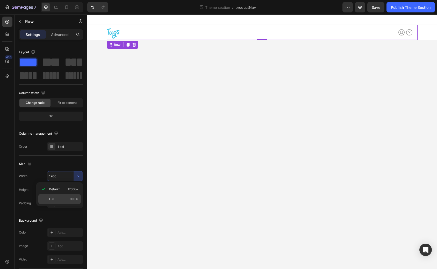
click at [69, 196] on div "Full 100%" at bounding box center [59, 199] width 42 height 10
type input "100%"
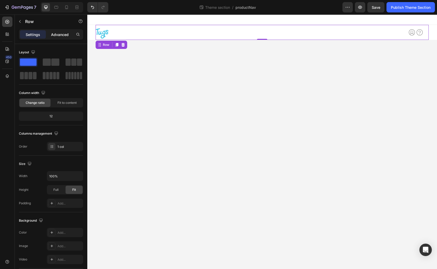
click at [57, 34] on p "Advanced" at bounding box center [60, 34] width 18 height 5
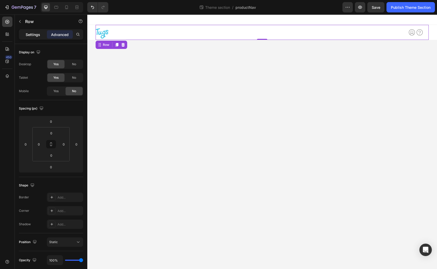
click at [34, 37] on p "Settings" at bounding box center [33, 34] width 14 height 5
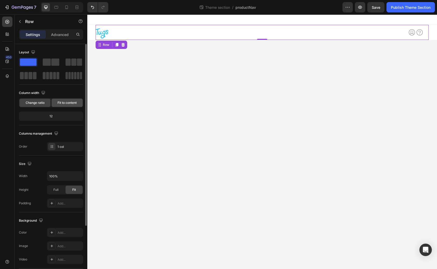
click at [70, 104] on span "Fit to content" at bounding box center [66, 102] width 19 height 5
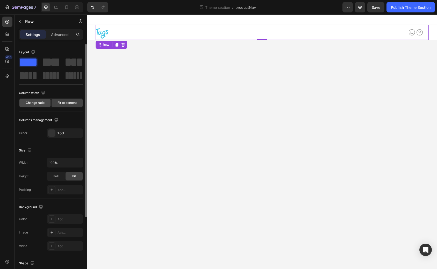
click at [35, 103] on span "Change ratio" at bounding box center [35, 102] width 19 height 5
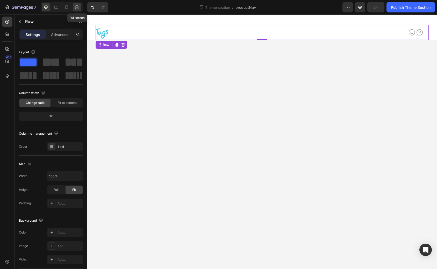
click at [76, 8] on icon at bounding box center [76, 8] width 3 height 1
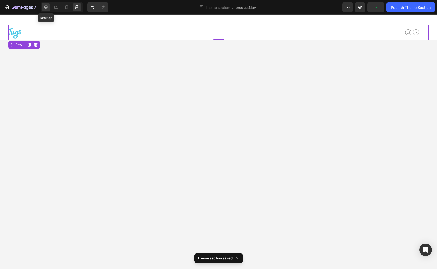
click at [45, 6] on icon at bounding box center [45, 7] width 5 height 5
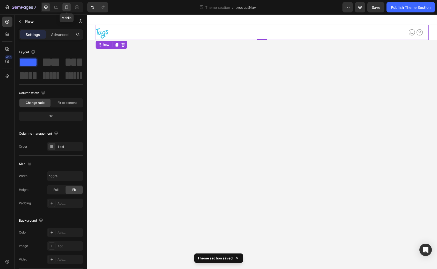
click at [67, 8] on icon at bounding box center [66, 7] width 5 height 5
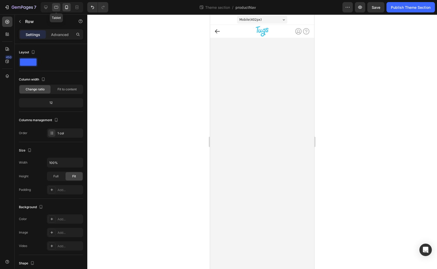
click at [55, 8] on icon at bounding box center [56, 7] width 4 height 3
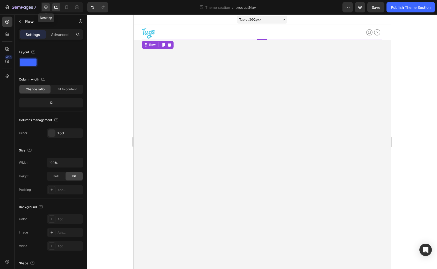
click at [46, 8] on icon at bounding box center [45, 7] width 3 height 3
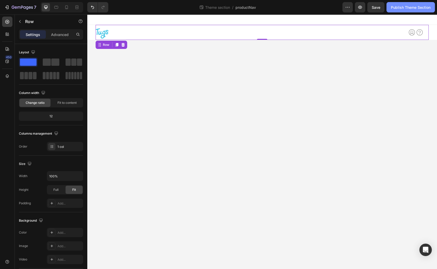
click at [392, 5] on div "Publish Theme Section" at bounding box center [411, 7] width 40 height 5
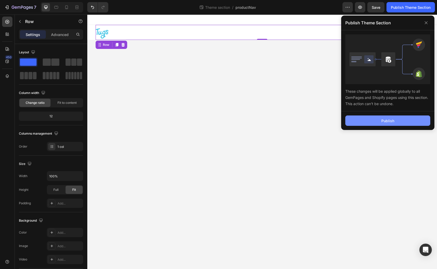
click at [392, 119] on div "Publish" at bounding box center [387, 120] width 13 height 5
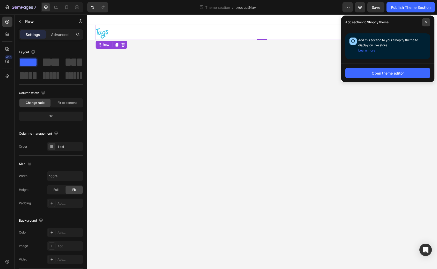
click at [426, 23] on icon at bounding box center [426, 22] width 2 height 2
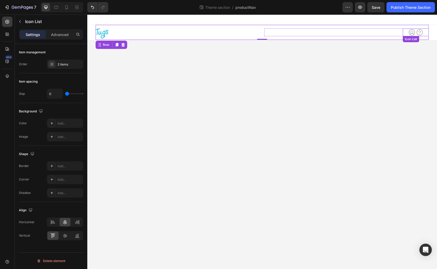
click at [425, 34] on div "Icon Icon" at bounding box center [416, 32] width 26 height 8
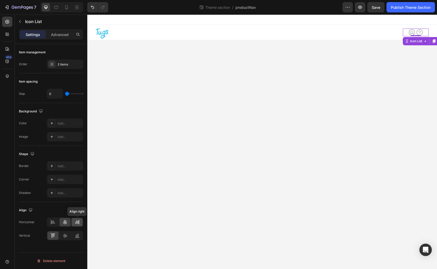
click at [77, 221] on icon at bounding box center [77, 222] width 5 height 5
click at [57, 11] on div at bounding box center [56, 7] width 8 height 8
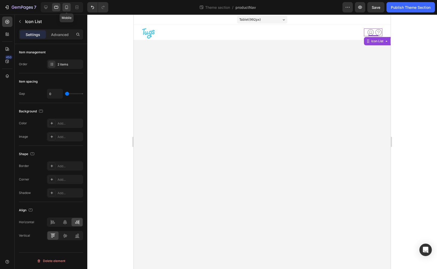
click at [70, 9] on div at bounding box center [66, 7] width 8 height 8
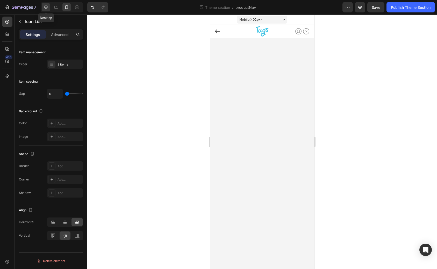
click at [44, 8] on icon at bounding box center [45, 7] width 5 height 5
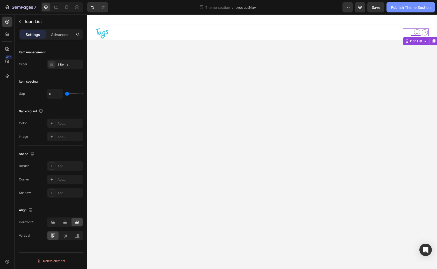
click at [400, 9] on div "Publish Theme Section" at bounding box center [411, 7] width 40 height 5
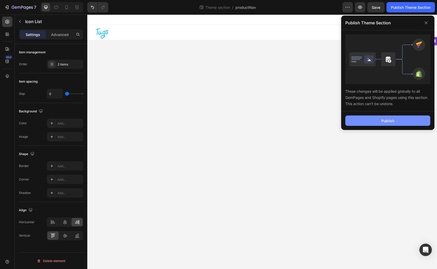
click at [381, 123] on button "Publish" at bounding box center [387, 120] width 85 height 10
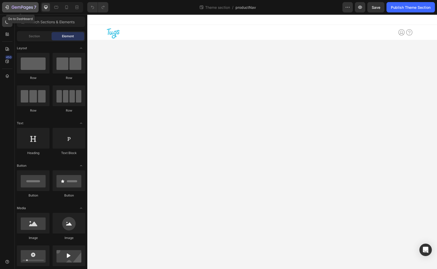
click at [22, 5] on div "7" at bounding box center [24, 7] width 25 height 6
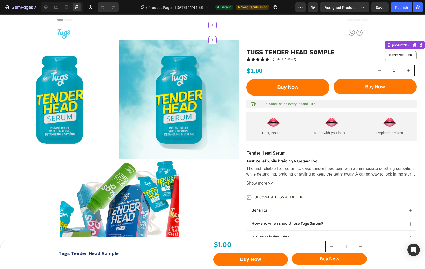
click at [30, 35] on div "Image Row Icon Icon Icon List Icon Icon Row Image Row Earn Cash Button Try Tugs…" at bounding box center [212, 32] width 408 height 15
click at [46, 9] on icon at bounding box center [45, 7] width 3 height 3
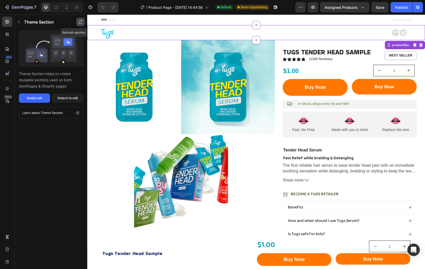
click at [77, 19] on button "button" at bounding box center [80, 22] width 8 height 8
click at [81, 23] on icon "button" at bounding box center [80, 22] width 4 height 4
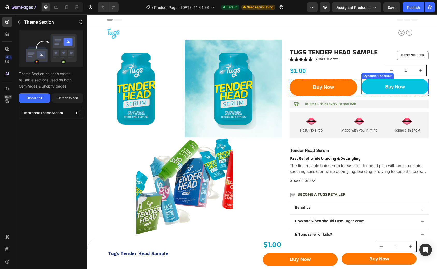
click at [365, 93] on button "Buy Now" at bounding box center [394, 87] width 67 height 16
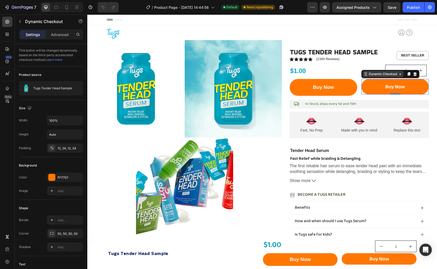
click at [369, 73] on div "Dynamic Checkout" at bounding box center [383, 74] width 30 height 5
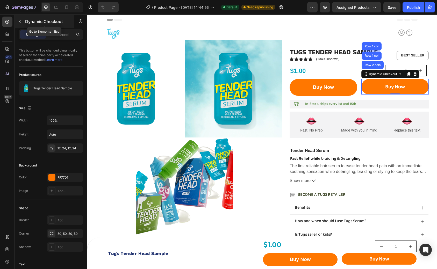
click at [21, 25] on button "button" at bounding box center [20, 21] width 8 height 8
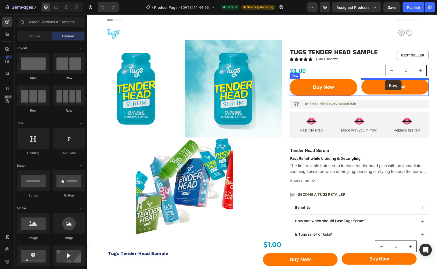
drag, startPoint x: 123, startPoint y: 82, endPoint x: 384, endPoint y: 80, distance: 261.2
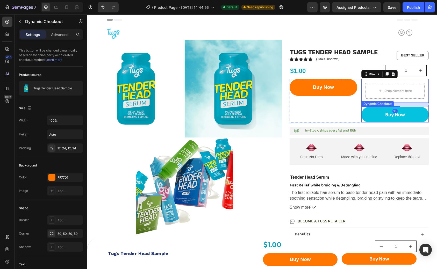
click at [370, 113] on button "Buy Now" at bounding box center [394, 115] width 67 height 16
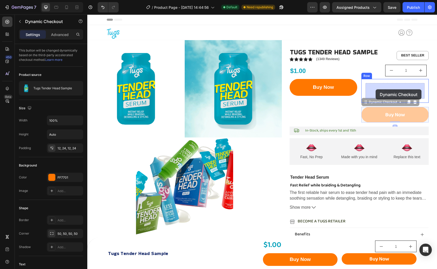
drag, startPoint x: 365, startPoint y: 102, endPoint x: 375, endPoint y: 89, distance: 16.7
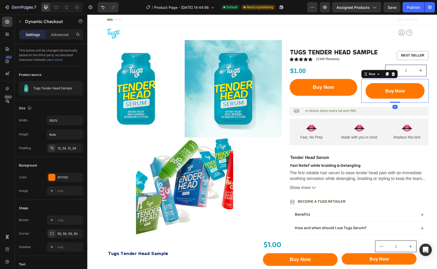
click at [363, 81] on div "Buy Now Dynamic Checkout Row 0" at bounding box center [394, 91] width 67 height 24
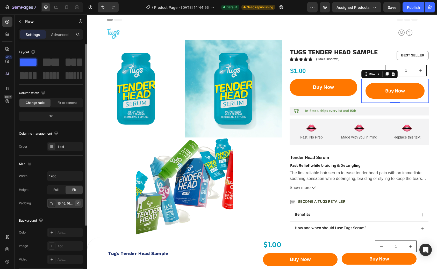
click at [79, 203] on icon "button" at bounding box center [78, 203] width 4 height 4
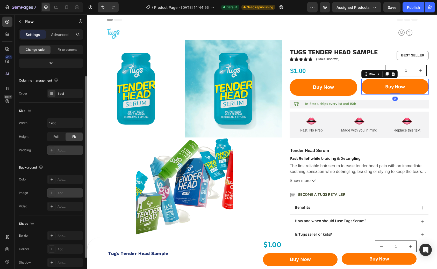
scroll to position [54, 0]
click at [64, 246] on div "Add..." at bounding box center [69, 248] width 24 height 5
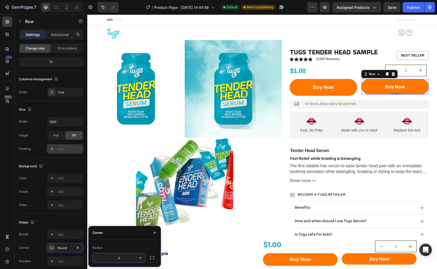
type input "50"
click at [61, 222] on div "Shape" at bounding box center [51, 222] width 64 height 8
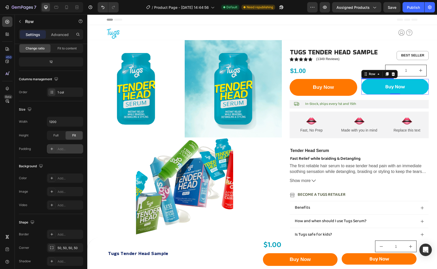
click at [368, 87] on button "Buy Now" at bounding box center [394, 87] width 67 height 16
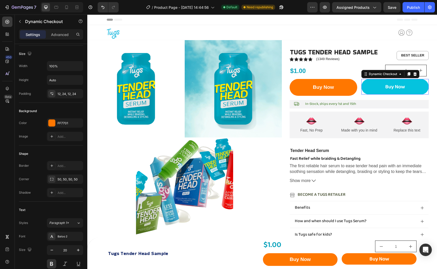
scroll to position [0, 0]
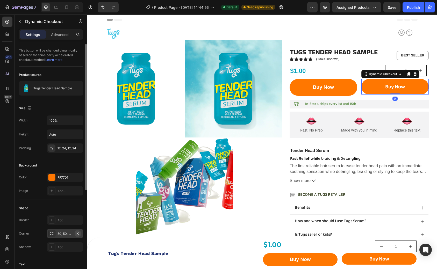
click at [78, 234] on icon "button" at bounding box center [78, 233] width 2 height 2
click at [363, 74] on div "Dynamic Checkout" at bounding box center [382, 74] width 41 height 6
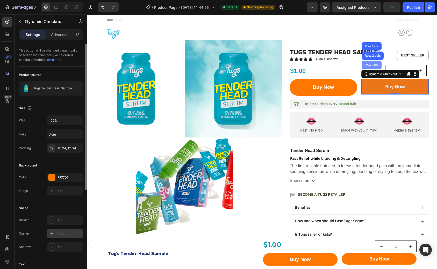
click at [369, 67] on div "Row 1 col" at bounding box center [371, 65] width 20 height 8
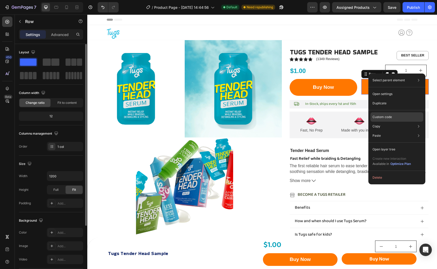
click at [383, 115] on p "Custom code" at bounding box center [381, 117] width 19 height 5
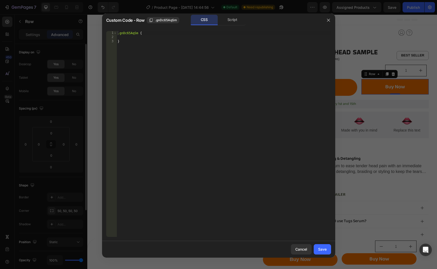
click at [165, 37] on div ".gnDc65AqSm { }" at bounding box center [223, 138] width 214 height 214
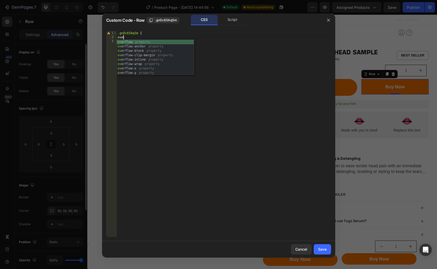
scroll to position [0, 0]
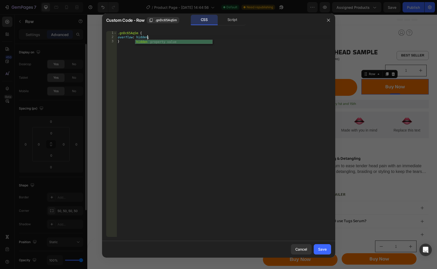
type textarea "overflow: hidden;;"
click at [324, 249] on div "Save" at bounding box center [322, 248] width 9 height 5
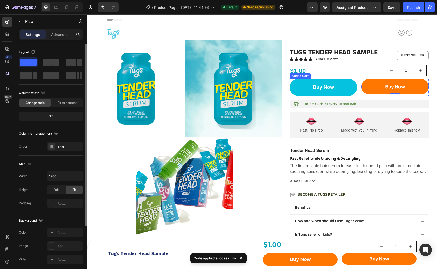
click at [347, 85] on button "Buy Now" at bounding box center [322, 87] width 67 height 17
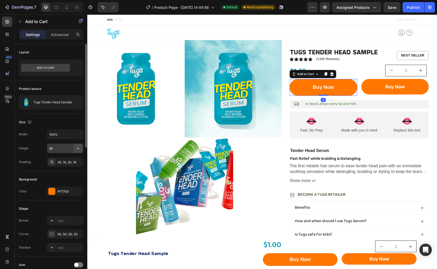
click at [77, 148] on icon "button" at bounding box center [78, 148] width 5 height 5
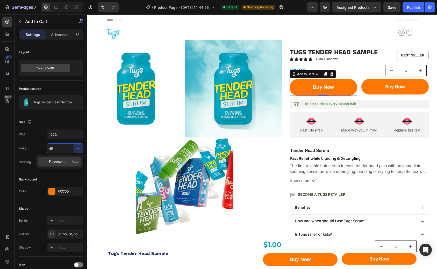
click at [69, 159] on p "Fit content Auto" at bounding box center [64, 161] width 30 height 5
type input "Auto"
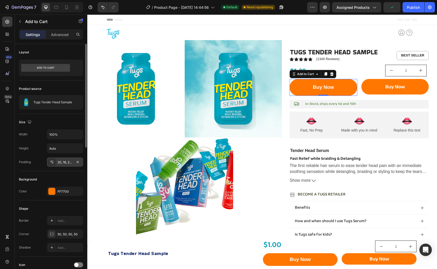
click at [67, 164] on div "20, 16, 20, 16" at bounding box center [64, 162] width 15 height 5
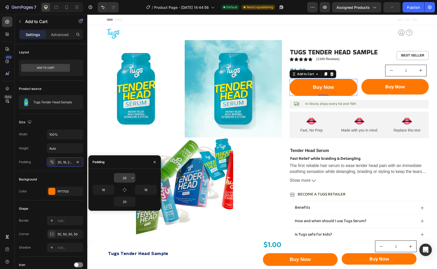
click at [125, 179] on input "20" at bounding box center [124, 177] width 21 height 9
click at [130, 179] on icon "button" at bounding box center [132, 178] width 4 height 4
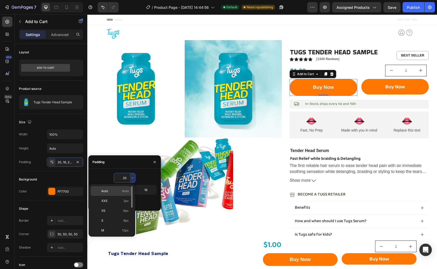
click at [125, 196] on div "Auto Auto" at bounding box center [111, 201] width 40 height 10
type input "Auto"
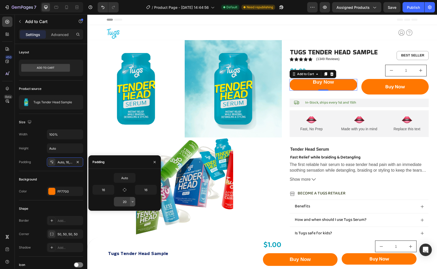
click at [131, 200] on icon "button" at bounding box center [132, 202] width 4 height 4
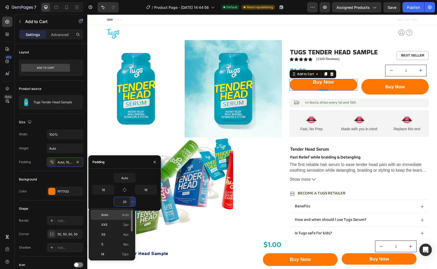
click at [124, 220] on div "Auto Auto" at bounding box center [111, 225] width 40 height 10
type input "Auto"
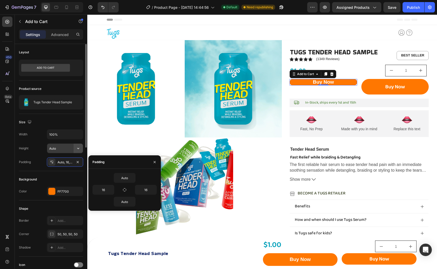
click at [77, 148] on icon "button" at bounding box center [78, 148] width 5 height 5
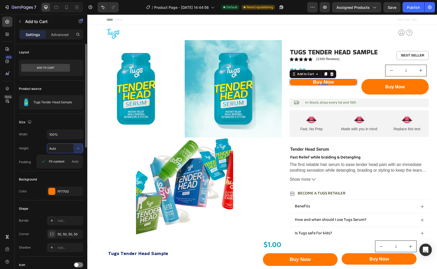
click at [66, 149] on input "Auto" at bounding box center [65, 148] width 36 height 9
type input "100%"
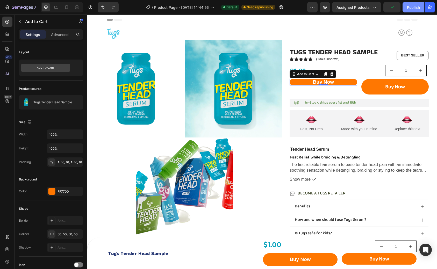
click at [411, 9] on div "Publish" at bounding box center [413, 7] width 13 height 5
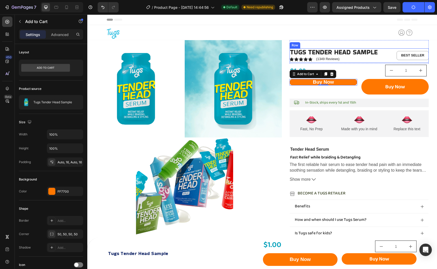
click at [395, 49] on div "BEST SELLER Text Block" at bounding box center [412, 55] width 34 height 14
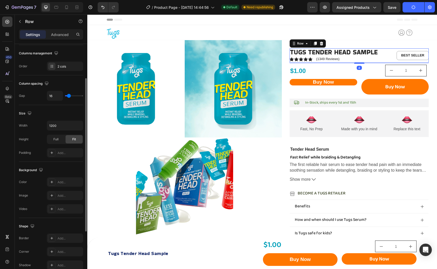
scroll to position [135, 0]
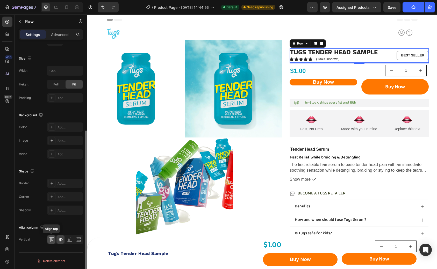
click at [52, 241] on icon at bounding box center [51, 239] width 5 height 5
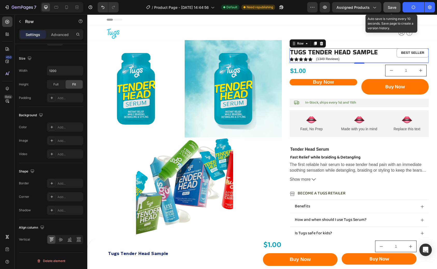
click at [388, 8] on span "Save" at bounding box center [392, 7] width 9 height 4
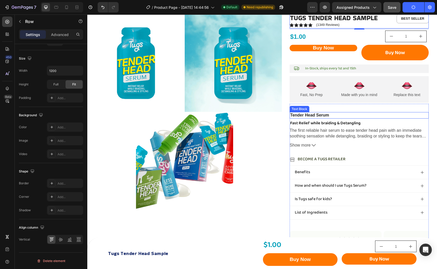
scroll to position [0, 0]
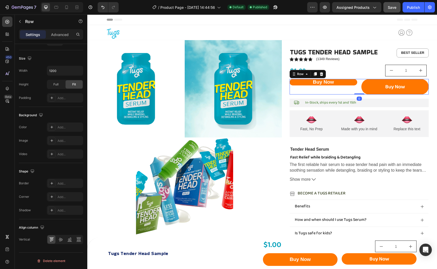
click at [307, 92] on div "Buy Now Add to Cart" at bounding box center [322, 87] width 67 height 16
click at [300, 74] on div "Row" at bounding box center [300, 74] width 9 height 5
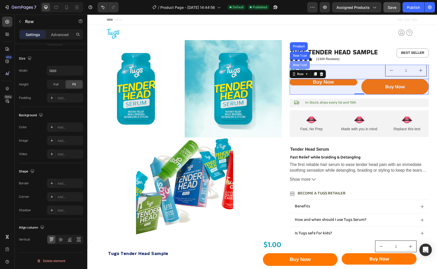
click at [302, 67] on div "Row 1 col" at bounding box center [300, 65] width 20 height 8
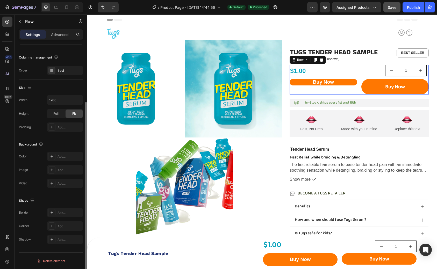
scroll to position [76, 0]
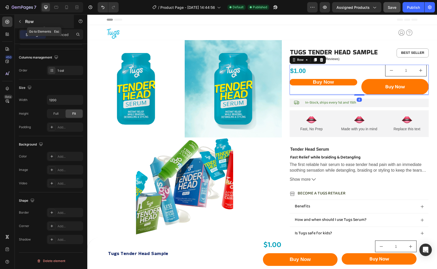
click at [21, 24] on button "button" at bounding box center [20, 21] width 8 height 8
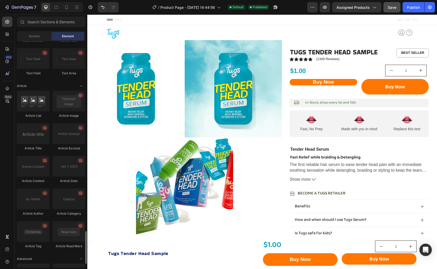
scroll to position [1342, 0]
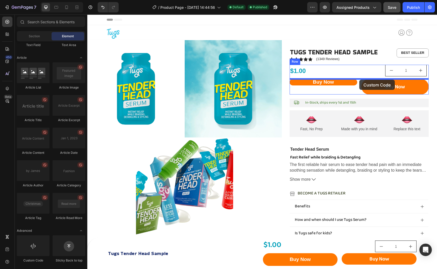
drag, startPoint x: 121, startPoint y: 260, endPoint x: 359, endPoint y: 80, distance: 298.4
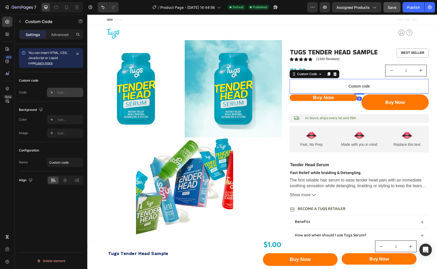
click at [67, 96] on div "Add..." at bounding box center [65, 92] width 36 height 9
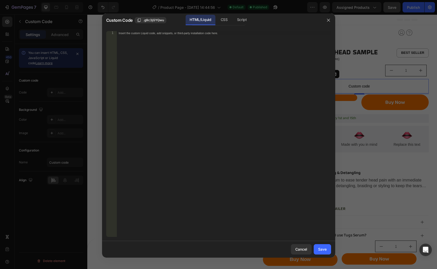
click at [192, 91] on div "Insert the custom Liquid code, add snippets, or third-party installation code h…" at bounding box center [223, 138] width 214 height 214
paste textarea "{{ form | payment_terms }}"
type textarea "{{ form | payment_terms }}"
click at [323, 249] on div "Save" at bounding box center [322, 248] width 9 height 5
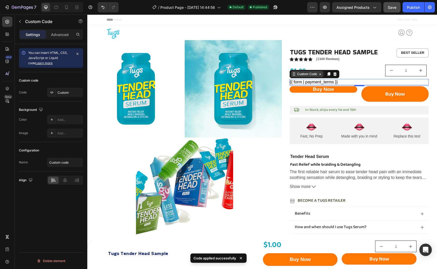
click at [294, 74] on icon at bounding box center [294, 74] width 4 height 4
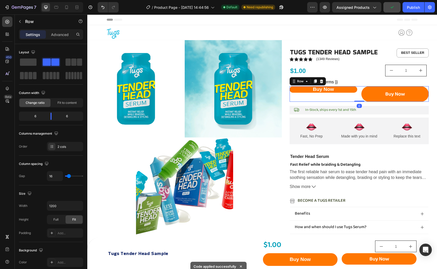
click at [295, 98] on div "Buy Now Add to Cart" at bounding box center [322, 94] width 67 height 16
click at [304, 81] on div "Row" at bounding box center [300, 81] width 9 height 5
click at [297, 82] on div "Row" at bounding box center [300, 81] width 9 height 5
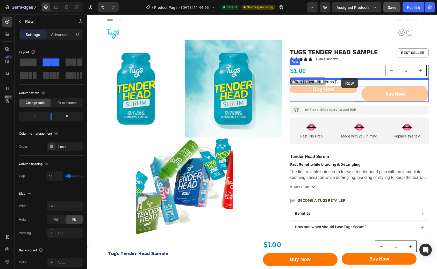
drag, startPoint x: 294, startPoint y: 82, endPoint x: 341, endPoint y: 78, distance: 47.6
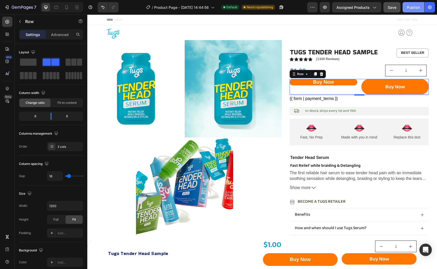
click at [413, 8] on div "Publish" at bounding box center [413, 7] width 13 height 5
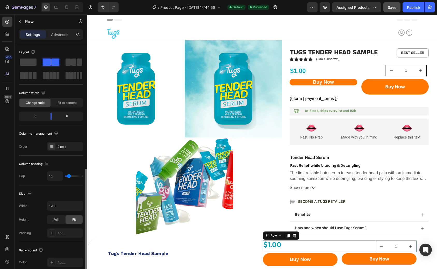
click at [310, 250] on div "$1.00 Product Price Product Price" at bounding box center [300, 246] width 75 height 12
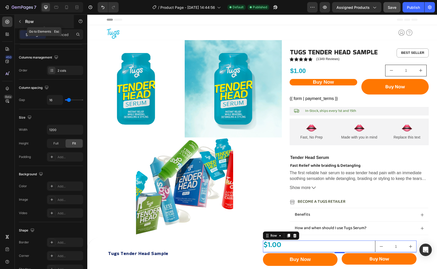
click at [20, 21] on icon "button" at bounding box center [20, 21] width 4 height 4
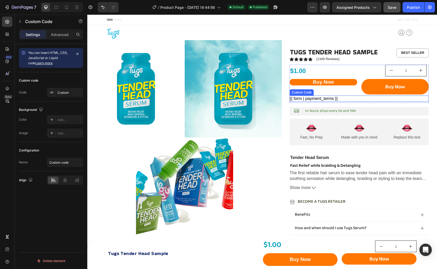
click at [300, 94] on div "Custom Code" at bounding box center [301, 92] width 24 height 6
click at [301, 90] on div "Custom Code" at bounding box center [307, 90] width 22 height 5
click at [341, 98] on div "{{ form | payment_terms }}" at bounding box center [358, 99] width 139 height 6
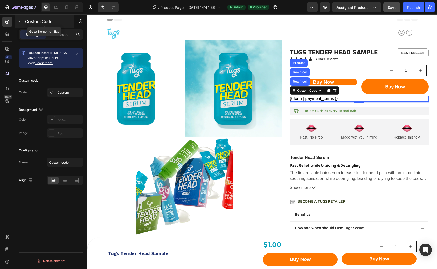
click at [21, 21] on icon "button" at bounding box center [20, 21] width 4 height 4
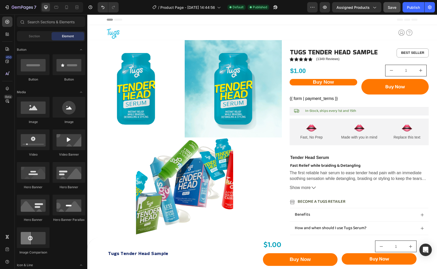
scroll to position [0, 0]
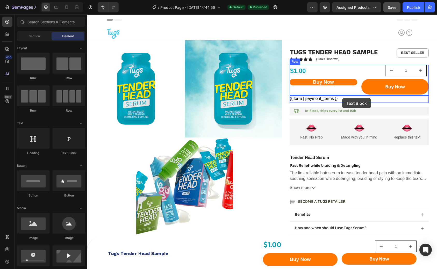
drag, startPoint x: 159, startPoint y: 159, endPoint x: 342, endPoint y: 98, distance: 192.7
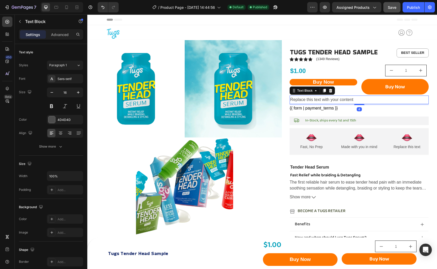
click at [342, 98] on div "Replace this text with your content" at bounding box center [358, 100] width 139 height 9
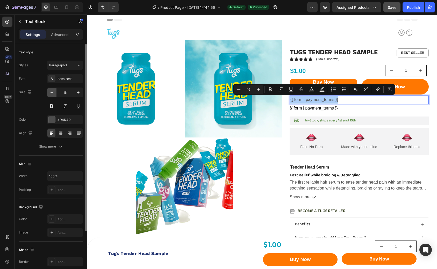
click at [53, 93] on icon "button" at bounding box center [51, 92] width 5 height 5
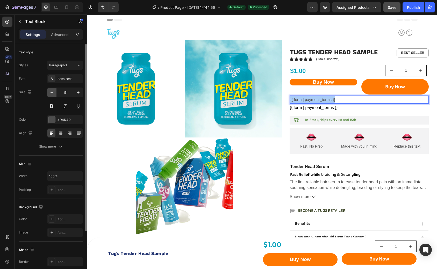
click at [53, 93] on icon "button" at bounding box center [51, 92] width 5 height 5
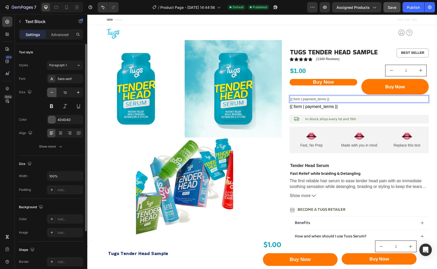
click at [53, 93] on icon "button" at bounding box center [51, 92] width 5 height 5
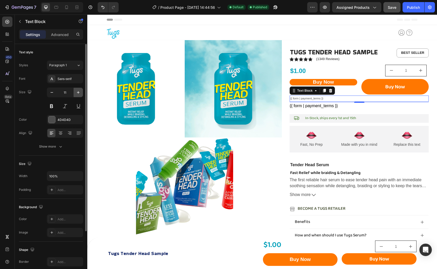
click at [75, 92] on button "button" at bounding box center [78, 92] width 9 height 9
type input "12"
click at [63, 132] on div at bounding box center [60, 133] width 8 height 8
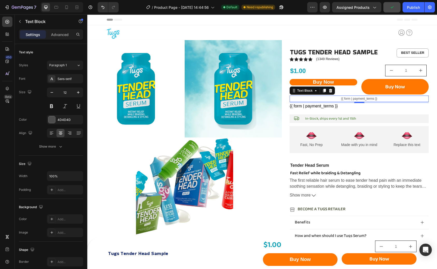
drag, startPoint x: 323, startPoint y: 90, endPoint x: 319, endPoint y: 91, distance: 3.8
click at [323, 90] on icon at bounding box center [324, 91] width 4 height 4
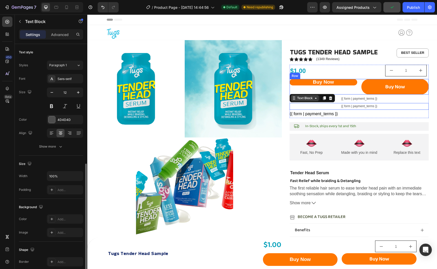
scroll to position [67, 0]
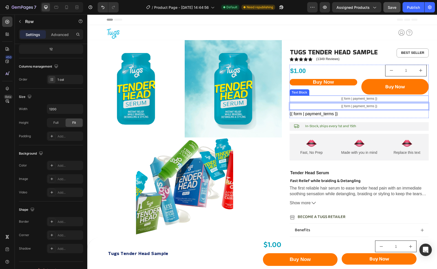
click at [347, 95] on div "$1.00 Product Price Product Price 1 Product Quantity Row Buy Now Add to Cart Bu…" at bounding box center [358, 91] width 139 height 53
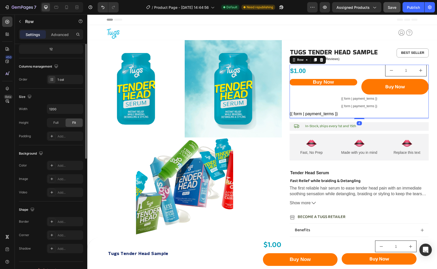
scroll to position [0, 0]
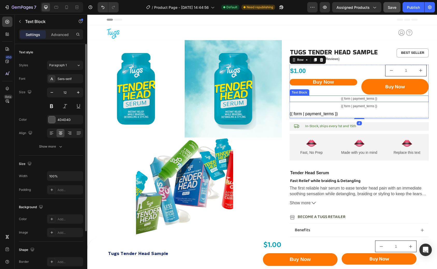
click at [335, 101] on p "{{ form | payment_terms }}" at bounding box center [359, 99] width 138 height 6
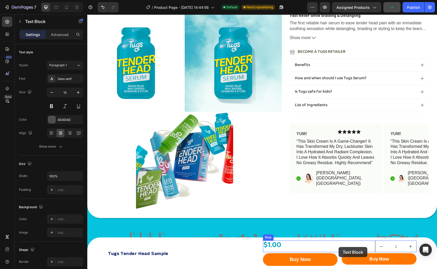
scroll to position [167, 0]
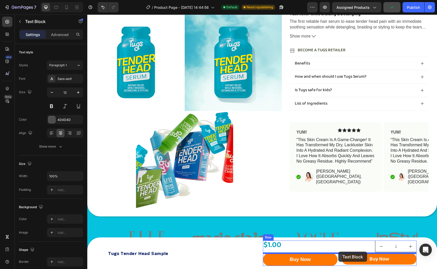
drag, startPoint x: 294, startPoint y: 92, endPoint x: 338, endPoint y: 252, distance: 165.7
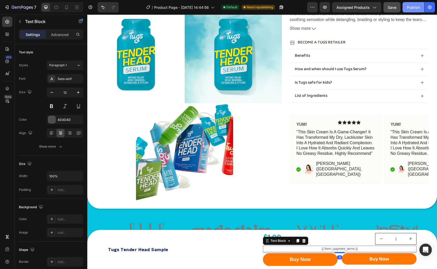
click at [410, 9] on div "Publish" at bounding box center [413, 7] width 13 height 5
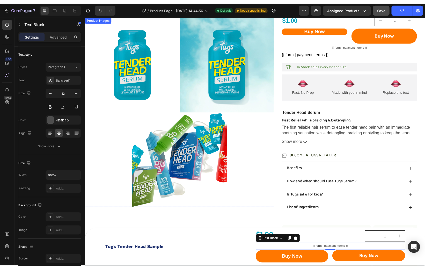
scroll to position [0, 0]
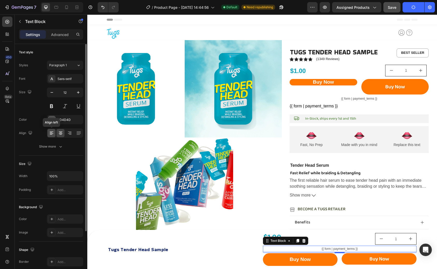
click at [52, 135] on icon at bounding box center [51, 132] width 5 height 5
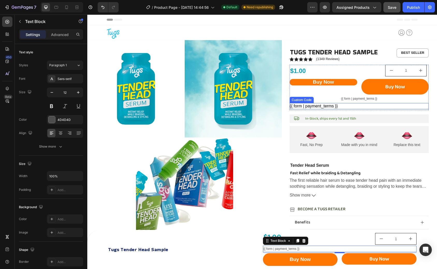
click at [342, 104] on div "{{ form | payment_terms }}" at bounding box center [358, 106] width 139 height 6
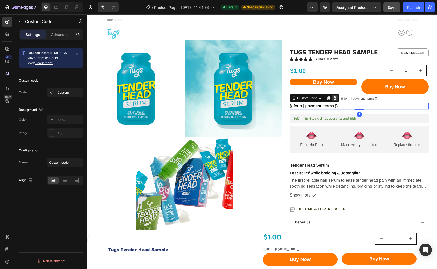
click at [332, 99] on div at bounding box center [335, 98] width 6 height 6
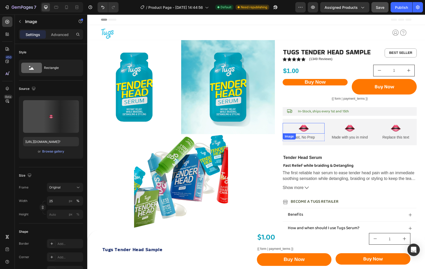
click at [311, 127] on div at bounding box center [304, 128] width 42 height 10
click at [294, 138] on div "Image" at bounding box center [294, 138] width 11 height 5
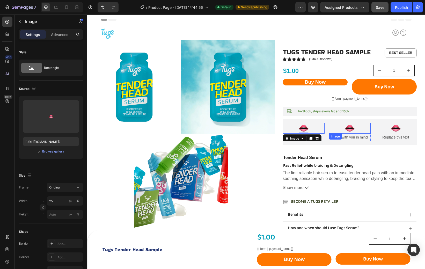
click at [337, 127] on div at bounding box center [350, 128] width 42 height 10
click at [333, 121] on div "Image Fast, No Prep Text Block Row Image 0 Made with you in mind Text Block Row…" at bounding box center [350, 132] width 134 height 26
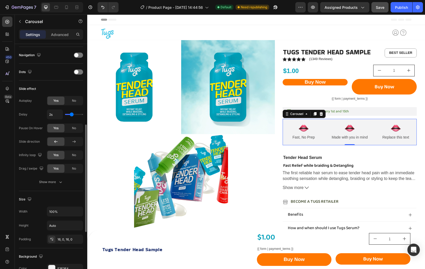
scroll to position [179, 0]
click at [72, 101] on span "No" at bounding box center [74, 99] width 4 height 5
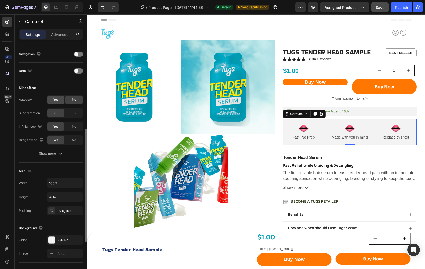
click at [55, 101] on span "Yes" at bounding box center [55, 99] width 5 height 5
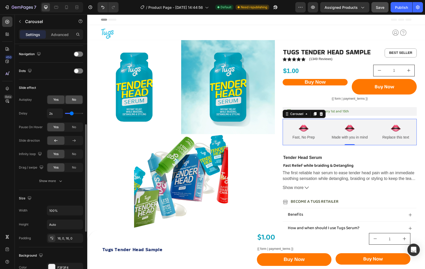
click at [70, 101] on div "No" at bounding box center [73, 100] width 17 height 8
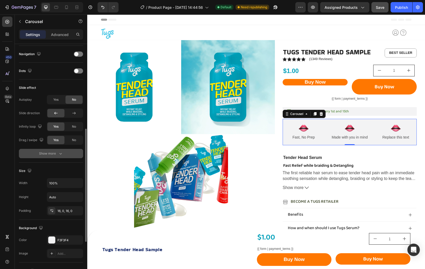
click at [61, 155] on icon "button" at bounding box center [60, 153] width 5 height 5
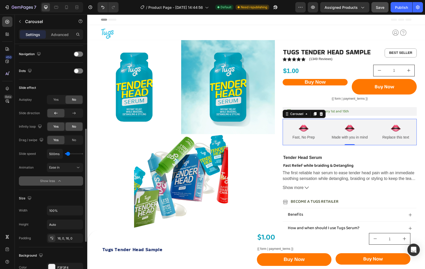
click at [70, 126] on div "No" at bounding box center [73, 126] width 17 height 8
click at [56, 99] on span "Yes" at bounding box center [55, 99] width 5 height 5
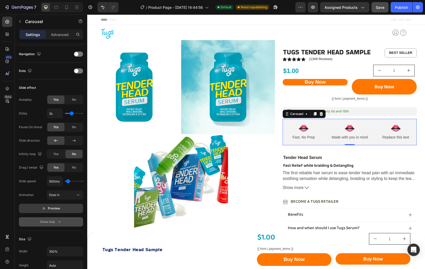
click at [67, 209] on button "Preview" at bounding box center [51, 208] width 64 height 9
click at [403, 9] on div "Publish" at bounding box center [401, 7] width 13 height 5
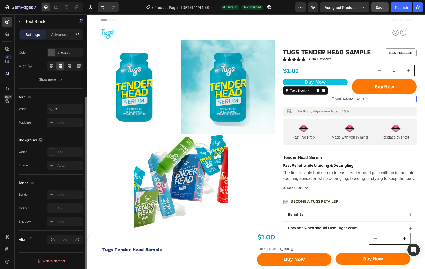
scroll to position [0, 0]
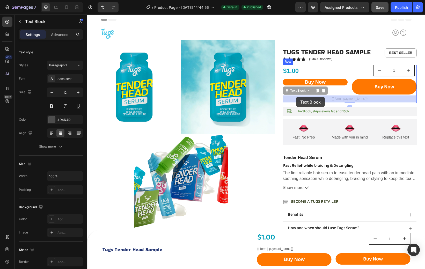
drag, startPoint x: 288, startPoint y: 93, endPoint x: 296, endPoint y: 97, distance: 9.1
drag, startPoint x: 287, startPoint y: 91, endPoint x: 319, endPoint y: 98, distance: 33.1
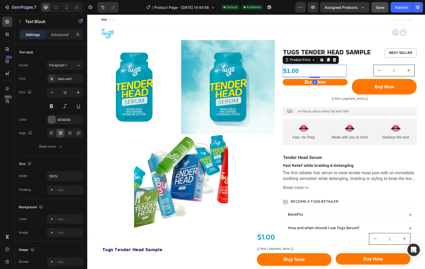
click at [301, 69] on div "$1.00" at bounding box center [315, 71] width 64 height 12
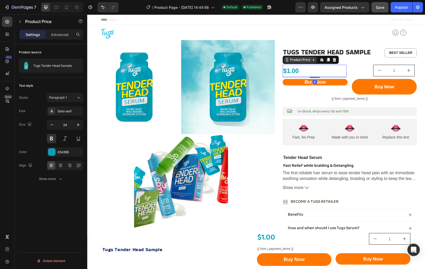
click at [294, 59] on div "Product Price" at bounding box center [300, 59] width 22 height 5
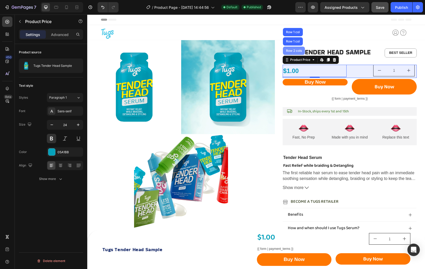
click at [292, 50] on div "Row 2 cols" at bounding box center [294, 50] width 18 height 3
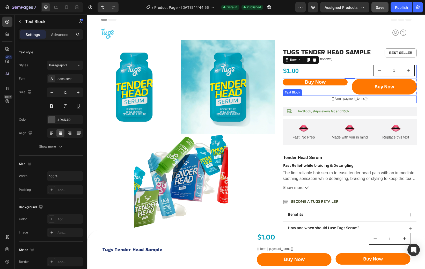
click at [287, 93] on div "Text Block" at bounding box center [293, 92] width 18 height 5
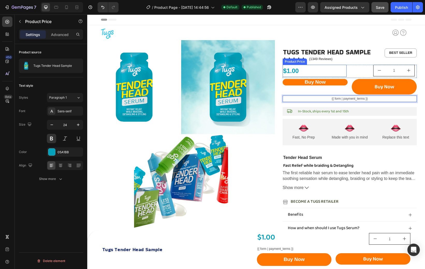
click at [318, 67] on div "$1.00" at bounding box center [315, 71] width 64 height 12
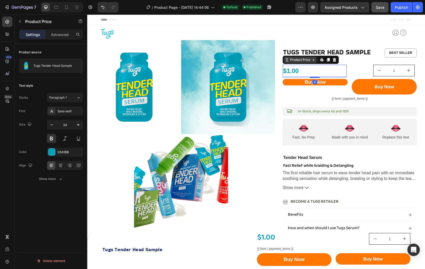
click at [298, 61] on div "Product Price" at bounding box center [300, 59] width 22 height 5
click at [307, 70] on div "$1.00" at bounding box center [315, 71] width 64 height 12
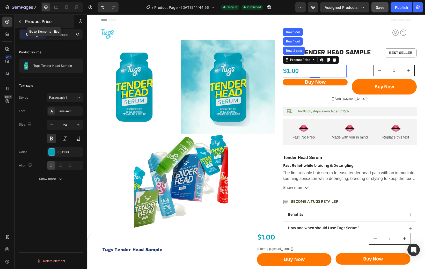
click at [20, 23] on icon "button" at bounding box center [20, 21] width 4 height 4
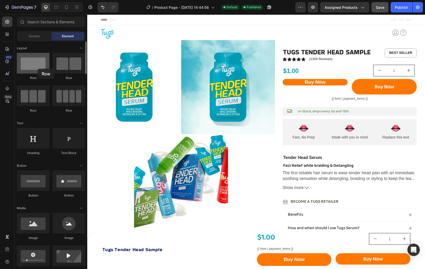
drag, startPoint x: 33, startPoint y: 65, endPoint x: 38, endPoint y: 69, distance: 5.3
click at [38, 69] on div at bounding box center [33, 63] width 33 height 21
drag, startPoint x: 65, startPoint y: 64, endPoint x: 68, endPoint y: 68, distance: 4.3
click at [68, 68] on div at bounding box center [69, 63] width 33 height 21
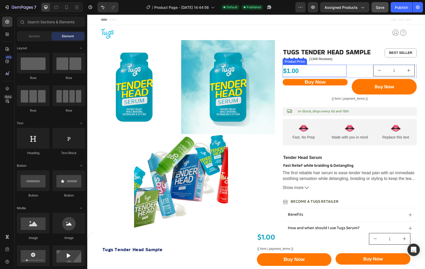
click at [308, 71] on div "$1.00" at bounding box center [315, 71] width 64 height 12
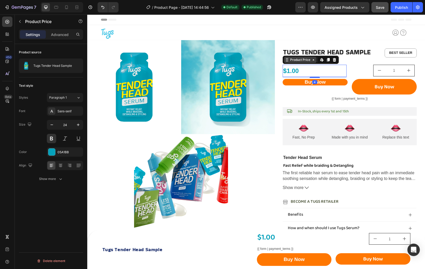
click at [300, 62] on div "Product Price" at bounding box center [300, 59] width 22 height 5
click at [298, 59] on div "Product Price" at bounding box center [300, 59] width 22 height 5
click at [58, 35] on p "Advanced" at bounding box center [60, 34] width 18 height 5
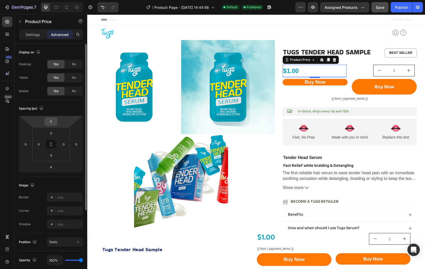
click at [53, 122] on input "0" at bounding box center [51, 122] width 10 height 8
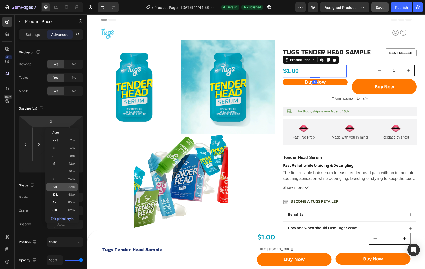
click at [72, 187] on span "32px" at bounding box center [71, 187] width 7 height 4
type input "32"
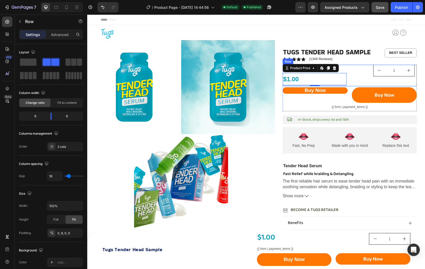
click at [344, 70] on div "$1.00 Product Price Edit content in Shopify 4 Product Price Edit content in Sho…" at bounding box center [315, 75] width 64 height 21
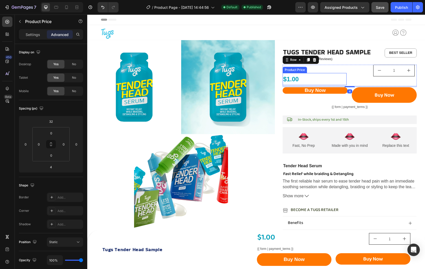
click at [322, 77] on div "$1.00" at bounding box center [315, 79] width 64 height 12
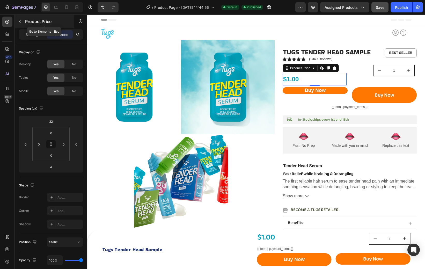
click at [20, 25] on button "button" at bounding box center [20, 21] width 8 height 8
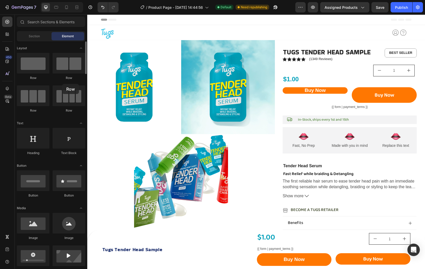
click at [63, 75] on div "Row" at bounding box center [69, 66] width 33 height 27
click at [301, 72] on div "$1.00 Product Price Product Price" at bounding box center [315, 75] width 64 height 21
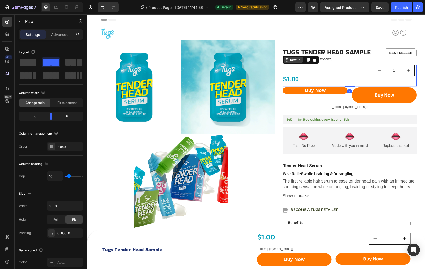
click at [297, 61] on div "Row" at bounding box center [293, 59] width 9 height 5
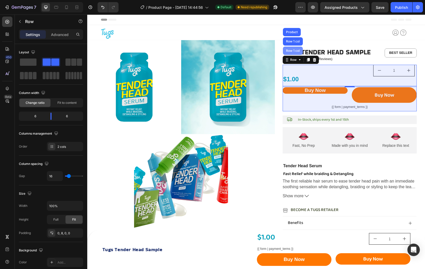
click at [290, 50] on div "Row 1 col" at bounding box center [293, 50] width 16 height 3
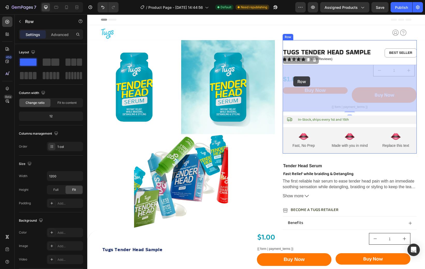
drag, startPoint x: 286, startPoint y: 60, endPoint x: 293, endPoint y: 76, distance: 18.0
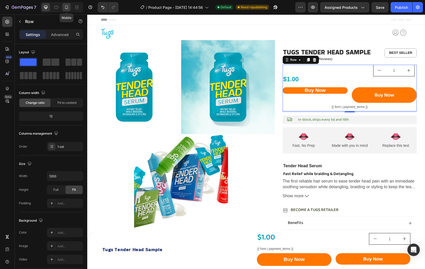
click at [67, 10] on div at bounding box center [66, 7] width 8 height 8
type input "100%"
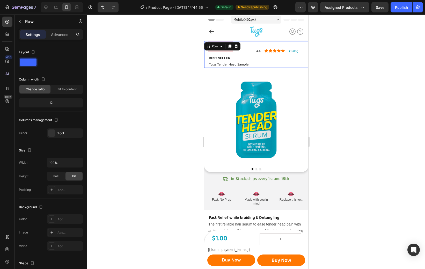
click at [206, 55] on div "Icon Icon Icon Icon Icon Icon List (1349) Text Block Sale 0% off Product Badge …" at bounding box center [256, 54] width 104 height 27
click at [46, 9] on icon at bounding box center [45, 7] width 5 height 5
type input "1200"
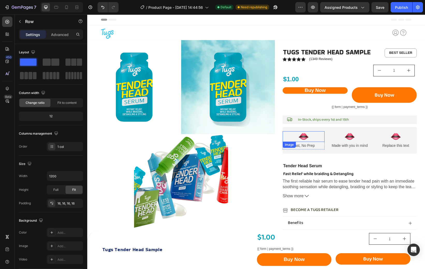
click at [298, 133] on img at bounding box center [303, 136] width 10 height 10
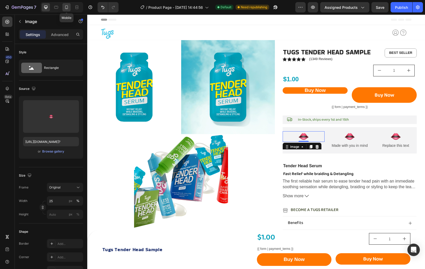
click at [66, 8] on icon at bounding box center [66, 7] width 3 height 4
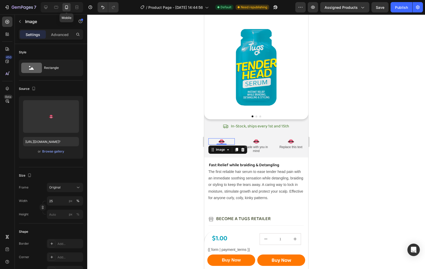
scroll to position [54, 0]
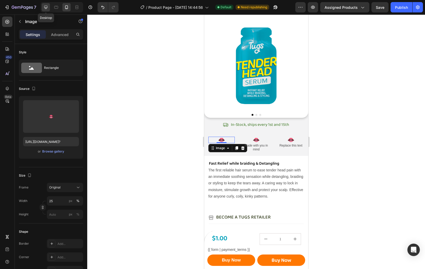
click at [46, 10] on icon at bounding box center [45, 7] width 5 height 5
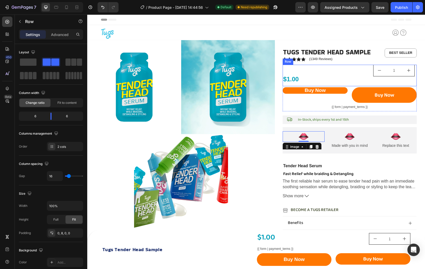
click at [350, 74] on div "$1.00 Product Price Product Price 1 Product Quantity Row" at bounding box center [350, 75] width 134 height 21
click at [57, 36] on p "Advanced" at bounding box center [60, 34] width 18 height 5
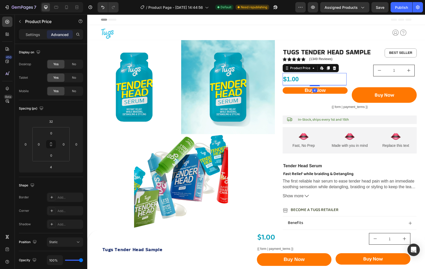
click at [297, 76] on div "$1.00" at bounding box center [315, 79] width 64 height 12
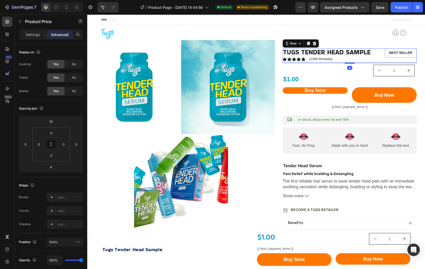
click at [381, 50] on div "Tugs Tender Head Sample Product Title Icon Icon Icon Icon Icon Icon List (1349 …" at bounding box center [350, 55] width 134 height 14
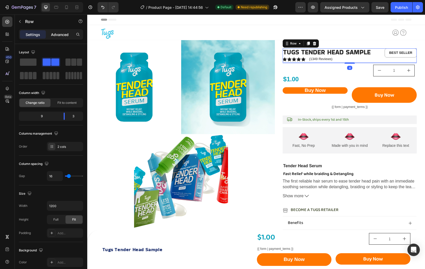
click at [59, 33] on p "Advanced" at bounding box center [60, 34] width 18 height 5
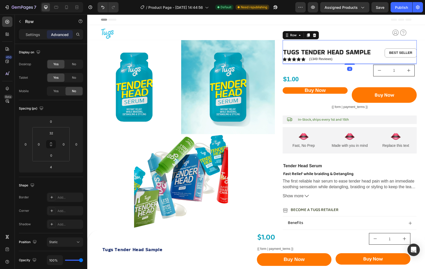
click at [361, 42] on div "Tugs Tender Head Sample Product Title Icon Icon Icon Icon Icon Icon List (1349 …" at bounding box center [350, 52] width 134 height 24
click at [288, 37] on icon at bounding box center [287, 35] width 4 height 4
click at [286, 37] on icon at bounding box center [287, 35] width 4 height 4
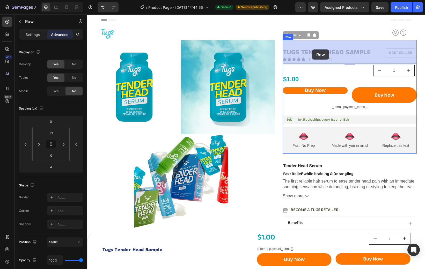
drag, startPoint x: 287, startPoint y: 36, endPoint x: 312, endPoint y: 49, distance: 28.8
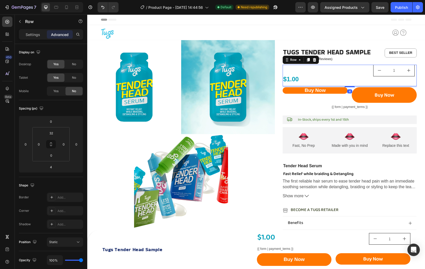
click at [286, 67] on div "$1.00 Product Price Product Price" at bounding box center [315, 75] width 64 height 21
click at [286, 60] on icon at bounding box center [287, 60] width 4 height 4
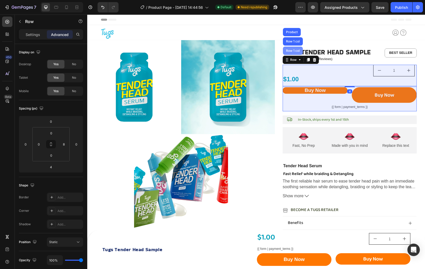
click at [294, 50] on div "Row 1 col" at bounding box center [293, 50] width 16 height 3
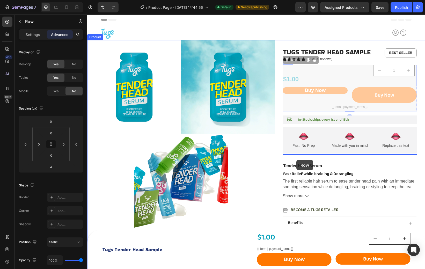
drag, startPoint x: 286, startPoint y: 59, endPoint x: 296, endPoint y: 160, distance: 101.5
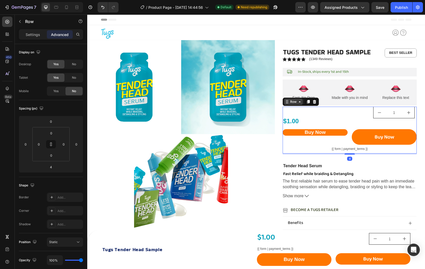
click at [295, 101] on div "Row" at bounding box center [293, 101] width 9 height 5
click at [294, 100] on div "Row" at bounding box center [293, 101] width 9 height 5
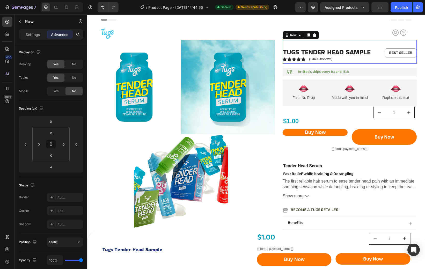
click at [308, 44] on div "Tugs Tender Head Sample Product Title Icon Icon Icon Icon Icon Icon List (1349 …" at bounding box center [350, 52] width 134 height 24
click at [289, 36] on icon at bounding box center [287, 35] width 4 height 4
click at [288, 36] on icon at bounding box center [287, 35] width 4 height 4
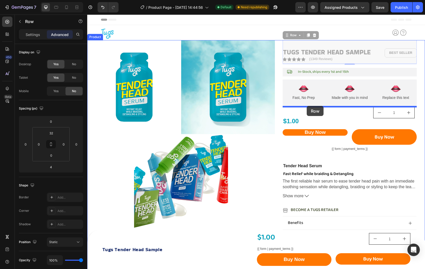
drag, startPoint x: 286, startPoint y: 37, endPoint x: 307, endPoint y: 106, distance: 72.1
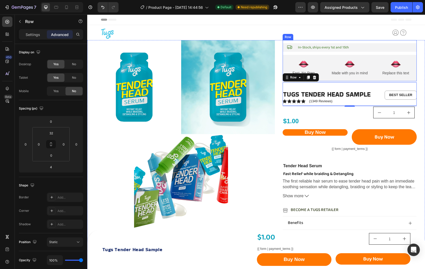
click at [284, 41] on div "Icon In-Stock, ships every 1st and 15th Text Block Row Image Fast, No Prep Text…" at bounding box center [350, 60] width 134 height 41
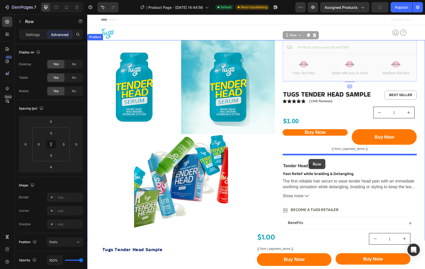
drag, startPoint x: 286, startPoint y: 36, endPoint x: 309, endPoint y: 159, distance: 125.3
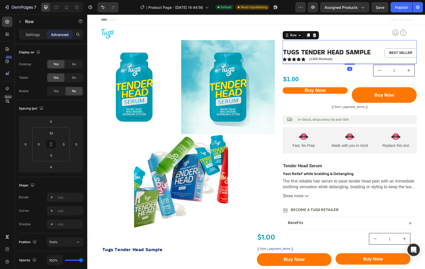
click at [307, 41] on div "Tugs Tender Head Sample Product Title Icon Icon Icon Icon Icon Icon List (1349 …" at bounding box center [350, 52] width 134 height 24
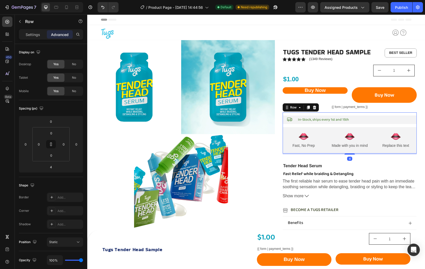
click at [286, 112] on div "Tugs Tender Head Sample Product Title Icon Icon Icon Icon Icon Icon List (1349 …" at bounding box center [350, 206] width 134 height 333
click at [77, 93] on div "No" at bounding box center [73, 91] width 17 height 8
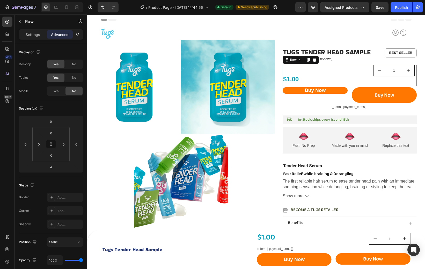
click at [337, 66] on div "$1.00 Product Price Product Price" at bounding box center [315, 75] width 64 height 21
click at [294, 60] on div "Row" at bounding box center [293, 59] width 9 height 5
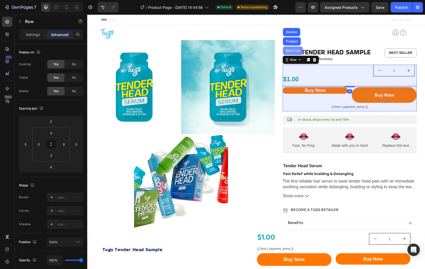
click at [293, 52] on div "Row 1 col" at bounding box center [293, 50] width 16 height 3
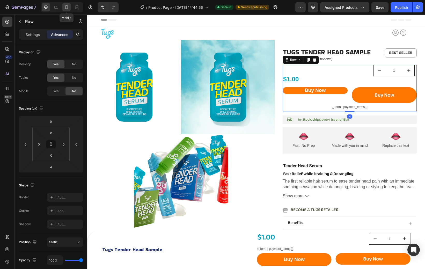
click at [64, 9] on icon at bounding box center [66, 7] width 5 height 5
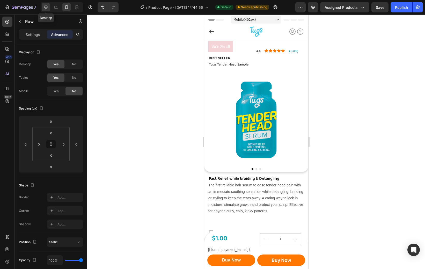
click at [47, 10] on div at bounding box center [46, 7] width 8 height 8
type input "4"
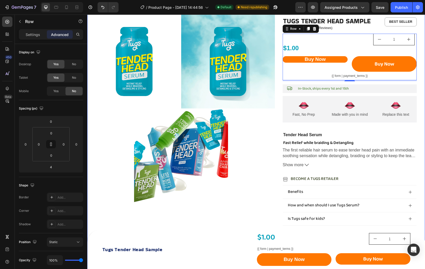
scroll to position [32, 0]
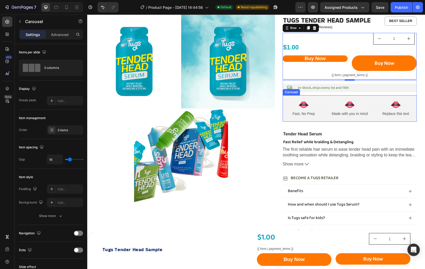
click at [294, 98] on div "Image Fast, No Prep Text Block Row Image Made with you in mind Text Block Row I…" at bounding box center [350, 108] width 134 height 26
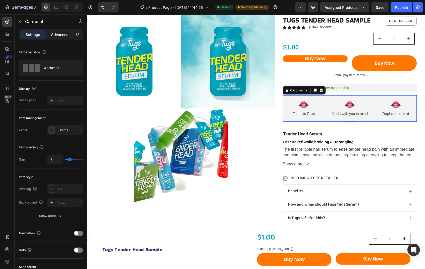
click at [60, 38] on div "Advanced" at bounding box center [60, 34] width 26 height 8
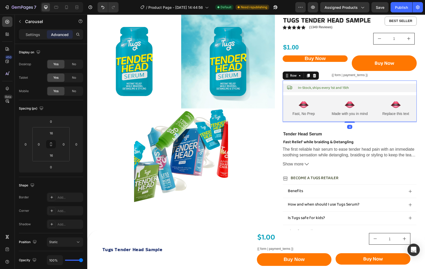
click at [359, 81] on div "Icon In-Stock, ships every 1st and 15th Text Block Row Image Fast, No Prep Text…" at bounding box center [350, 101] width 134 height 41
click at [55, 90] on span "Yes" at bounding box center [55, 91] width 5 height 5
click at [68, 9] on icon at bounding box center [66, 7] width 5 height 5
type input "-16"
type input "16"
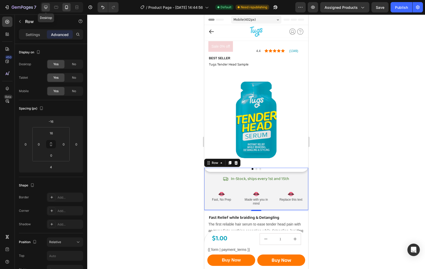
click at [47, 8] on icon at bounding box center [45, 7] width 5 height 5
type input "0"
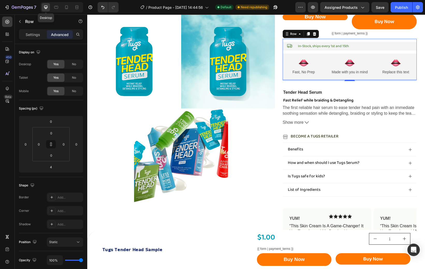
scroll to position [80, 0]
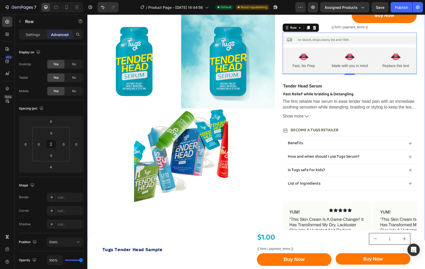
click at [278, 81] on div "Icon Icon Icon Icon Icon Icon List (1349) Text Block Sale 0% off Product Badge …" at bounding box center [256, 130] width 338 height 341
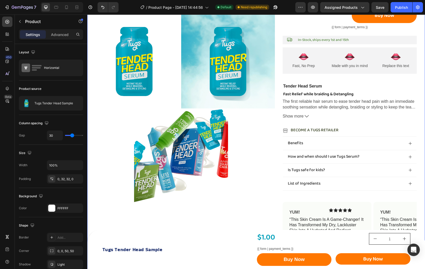
scroll to position [0, 0]
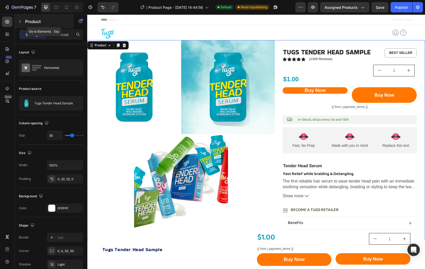
click at [19, 21] on icon "button" at bounding box center [20, 21] width 4 height 4
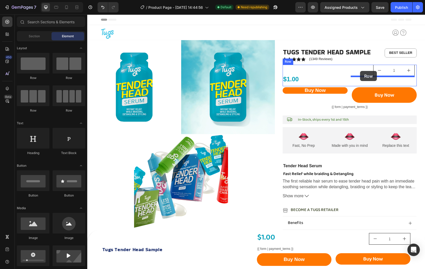
drag, startPoint x: 154, startPoint y: 77, endPoint x: 360, endPoint y: 71, distance: 205.9
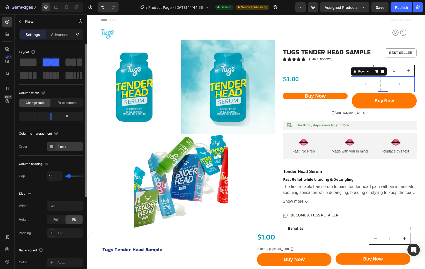
click at [63, 149] on div "2 cols" at bounding box center [69, 146] width 24 height 5
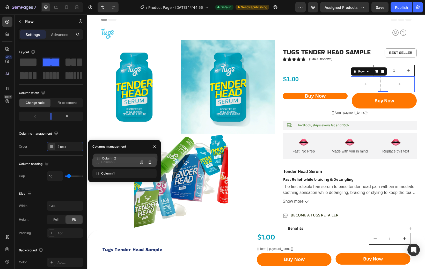
drag, startPoint x: 99, startPoint y: 174, endPoint x: 99, endPoint y: 159, distance: 15.0
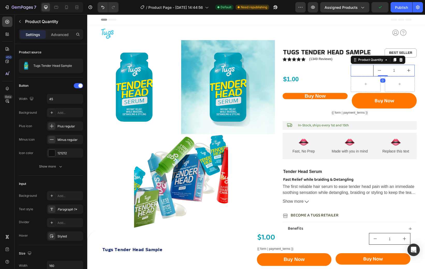
click at [363, 64] on div "Tugs Tender Head Sample Product Title Icon Icon Icon Icon Icon Icon List (1349 …" at bounding box center [350, 209] width 134 height 339
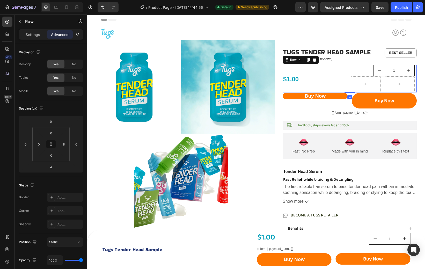
click at [349, 70] on div "$1.00 Product Price Product Price 1 Product Quantity Row Row 4" at bounding box center [350, 78] width 134 height 27
click at [33, 38] on div "Settings" at bounding box center [33, 34] width 26 height 8
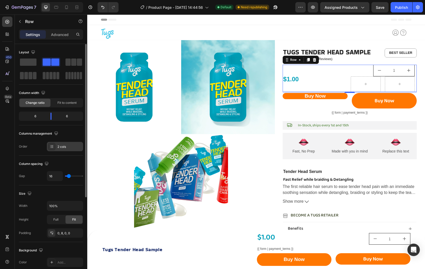
click at [66, 146] on div "2 cols" at bounding box center [69, 146] width 24 height 5
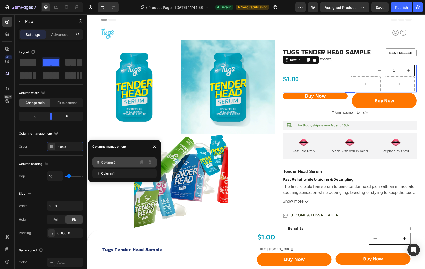
drag, startPoint x: 97, startPoint y: 174, endPoint x: 97, endPoint y: 163, distance: 10.9
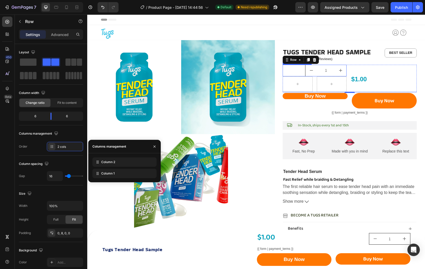
click at [297, 71] on div "1" at bounding box center [315, 71] width 64 height 12
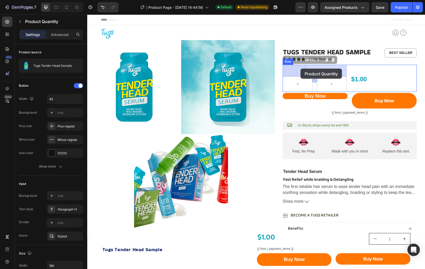
drag, startPoint x: 286, startPoint y: 61, endPoint x: 300, endPoint y: 69, distance: 15.4
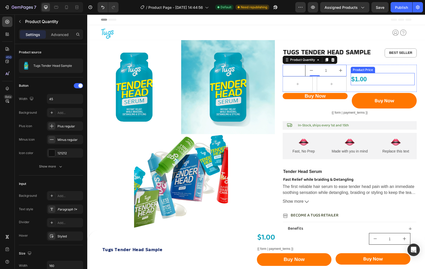
click at [365, 81] on div "$1.00" at bounding box center [383, 79] width 64 height 12
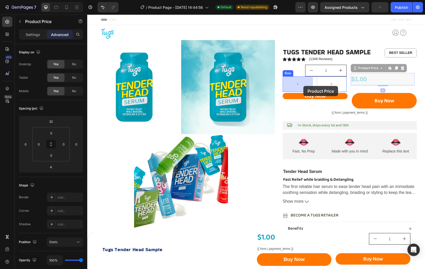
drag, startPoint x: 355, startPoint y: 70, endPoint x: 303, endPoint y: 86, distance: 53.7
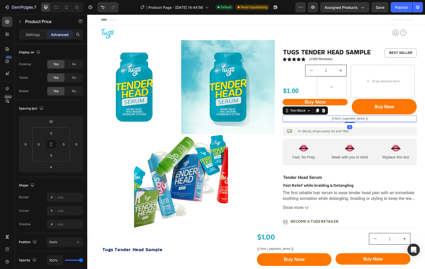
click at [316, 116] on p "{{ form | payment_terms }}" at bounding box center [349, 119] width 133 height 6
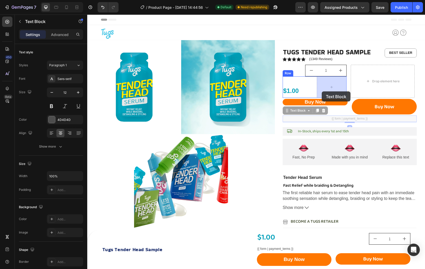
drag, startPoint x: 286, startPoint y: 112, endPoint x: 322, endPoint y: 91, distance: 41.5
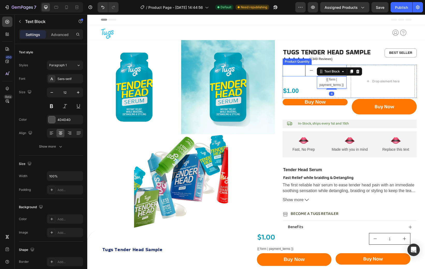
click at [298, 74] on div "1" at bounding box center [315, 71] width 64 height 12
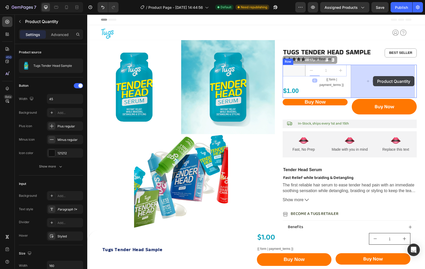
drag, startPoint x: 287, startPoint y: 61, endPoint x: 373, endPoint y: 76, distance: 87.8
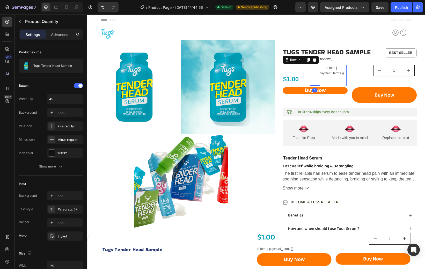
click at [296, 65] on div "$1.00 Product Price Product Price" at bounding box center [298, 75] width 30 height 21
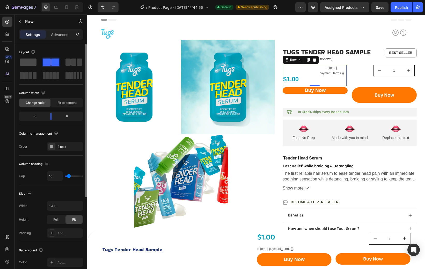
click at [42, 66] on div at bounding box center [51, 61] width 19 height 9
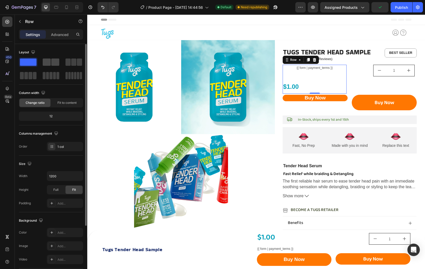
click at [50, 63] on span at bounding box center [47, 62] width 8 height 7
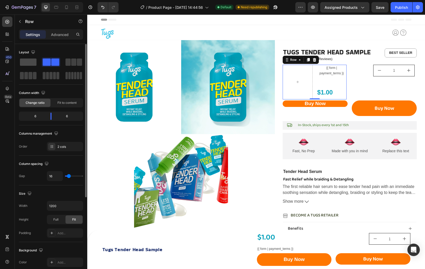
click at [30, 63] on span at bounding box center [28, 62] width 17 height 7
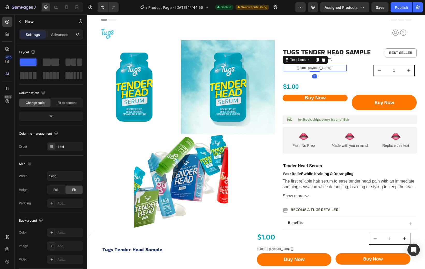
click at [293, 70] on p "{{ form | payment_terms }}" at bounding box center [314, 68] width 63 height 6
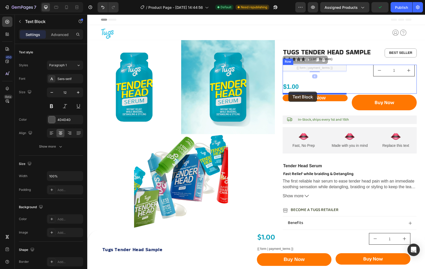
drag, startPoint x: 286, startPoint y: 61, endPoint x: 288, endPoint y: 92, distance: 31.2
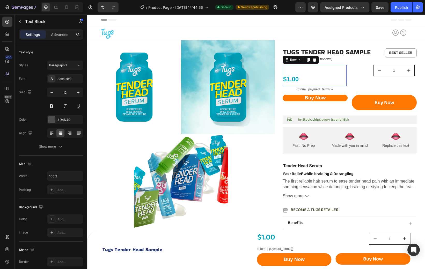
click at [336, 72] on div "$1.00 Product Price Product Price" at bounding box center [315, 75] width 64 height 21
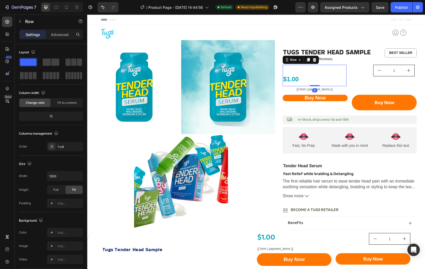
click at [56, 29] on div "Settings Advanced" at bounding box center [51, 34] width 64 height 10
click at [56, 35] on p "Advanced" at bounding box center [60, 34] width 18 height 5
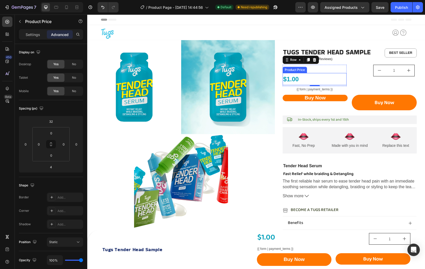
click at [302, 78] on div "$1.00" at bounding box center [315, 79] width 64 height 12
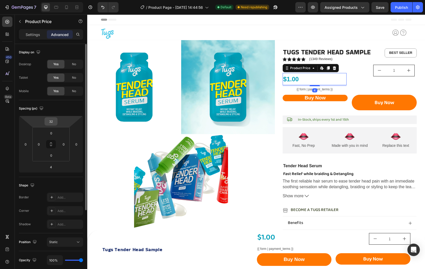
click at [53, 122] on input "32" at bounding box center [51, 122] width 10 height 8
type input "0"
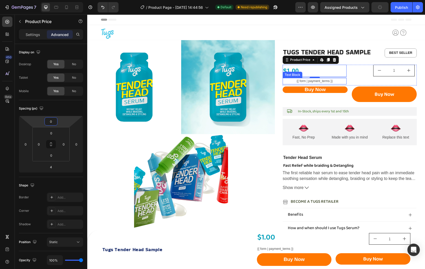
click at [289, 79] on p "{{ form | payment_terms }}" at bounding box center [314, 81] width 63 height 6
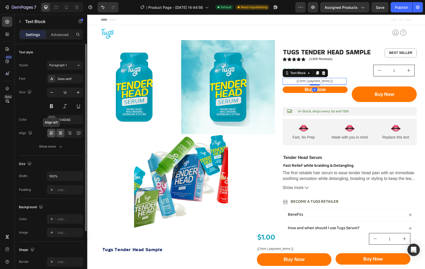
click at [53, 135] on icon at bounding box center [51, 132] width 5 height 5
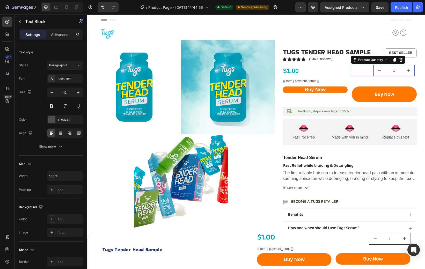
click at [352, 69] on div "1" at bounding box center [383, 71] width 64 height 12
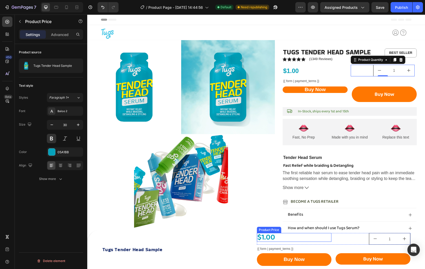
click at [273, 239] on div "$1.00" at bounding box center [294, 237] width 75 height 9
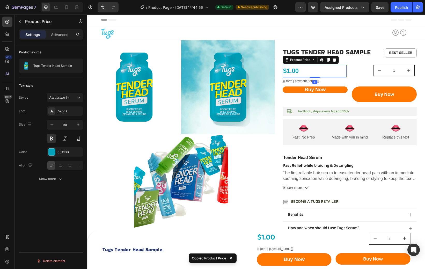
click at [297, 71] on div "$1.00" at bounding box center [315, 71] width 64 height 12
type input "30"
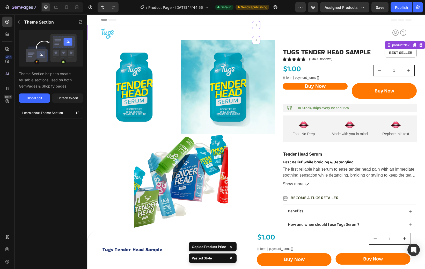
click at [359, 35] on div "Try Tugs Free Button" at bounding box center [353, 33] width 60 height 8
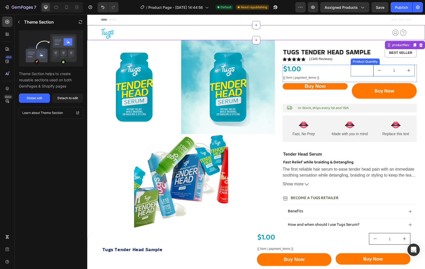
click at [374, 71] on button "decrement" at bounding box center [380, 70] width 12 height 11
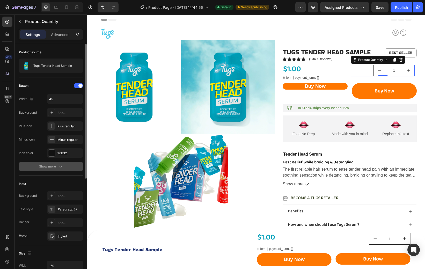
click at [56, 166] on div "Show more" at bounding box center [51, 166] width 24 height 5
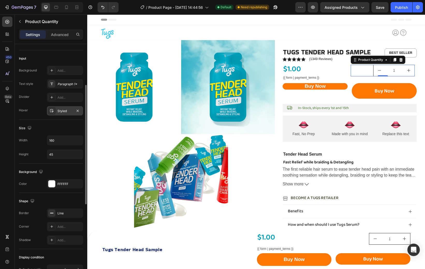
scroll to position [199, 0]
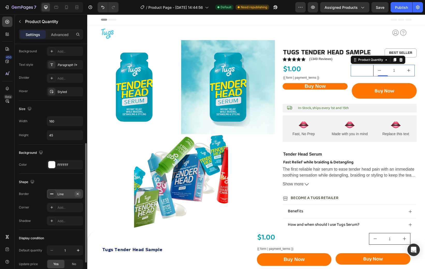
click at [76, 193] on icon "button" at bounding box center [78, 194] width 4 height 4
click at [67, 195] on div "Line" at bounding box center [64, 194] width 15 height 5
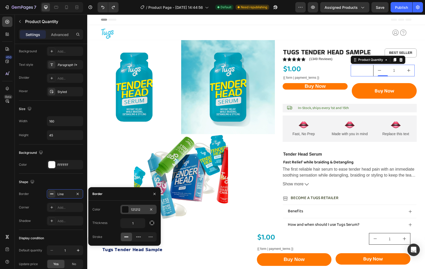
click at [128, 210] on div at bounding box center [125, 209] width 7 height 7
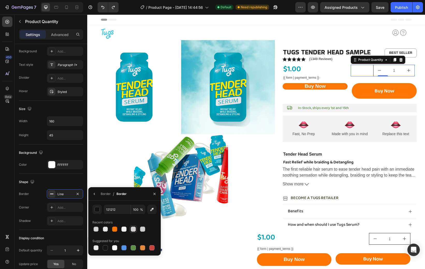
click at [135, 230] on div at bounding box center [133, 229] width 5 height 5
type input "D6D1D1"
click at [74, 178] on div "Shape" at bounding box center [51, 182] width 64 height 8
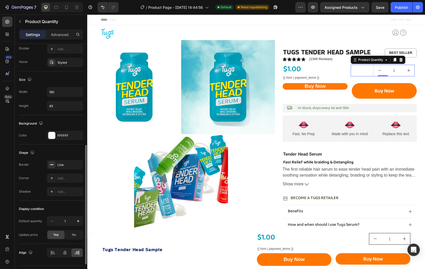
scroll to position [241, 0]
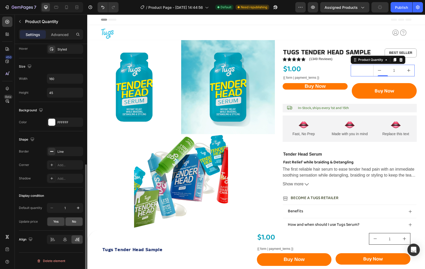
click at [72, 225] on div "No" at bounding box center [73, 221] width 17 height 8
click at [54, 224] on span "Yes" at bounding box center [55, 221] width 5 height 5
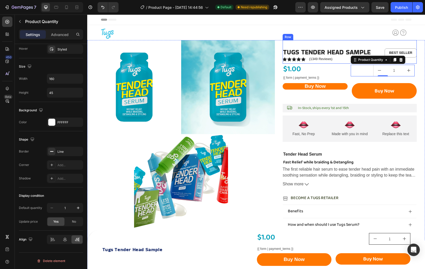
click at [337, 42] on div "Tugs Tender Head Sample Product Title Icon Icon Icon Icon Icon Icon List (1349 …" at bounding box center [350, 52] width 134 height 24
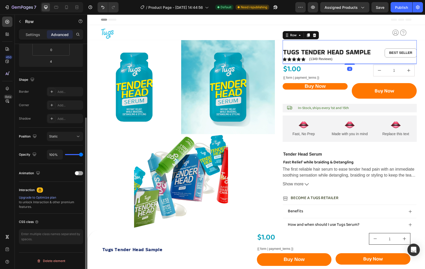
scroll to position [0, 0]
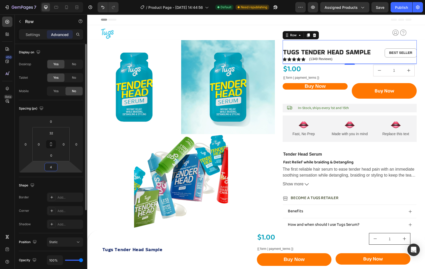
click at [53, 167] on input "4" at bounding box center [51, 167] width 10 height 8
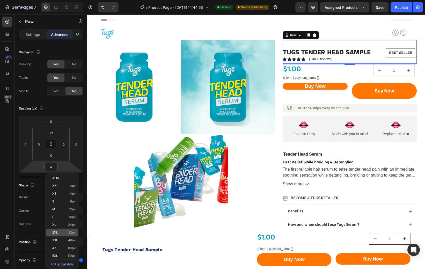
click at [72, 231] on span "32px" at bounding box center [71, 233] width 7 height 4
type input "32"
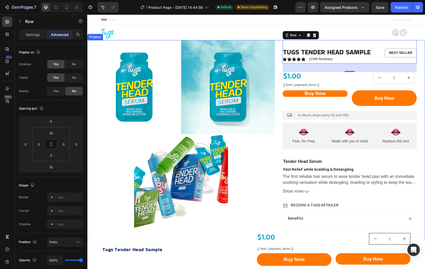
click at [420, 59] on div "Icon Icon Icon Icon Icon Icon List (1349) Text Block Sale 0% off Product Badge …" at bounding box center [256, 208] width 338 height 337
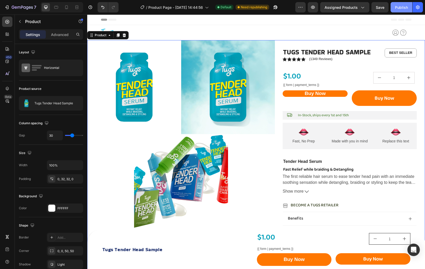
click at [403, 8] on div "Publish" at bounding box center [401, 7] width 13 height 5
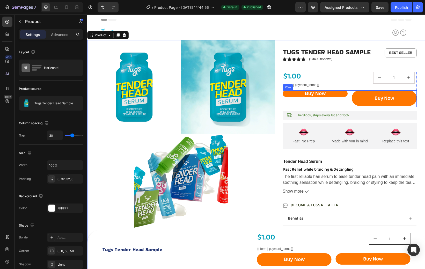
click at [349, 92] on div "Buy Now Add to Cart Buy Now Dynamic Checkout Row Row" at bounding box center [350, 98] width 134 height 16
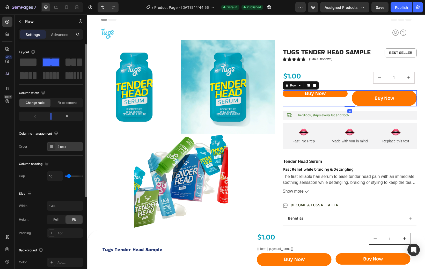
click at [64, 147] on div "2 cols" at bounding box center [69, 146] width 24 height 5
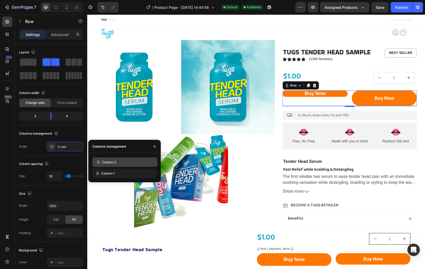
drag, startPoint x: 97, startPoint y: 176, endPoint x: 98, endPoint y: 164, distance: 11.4
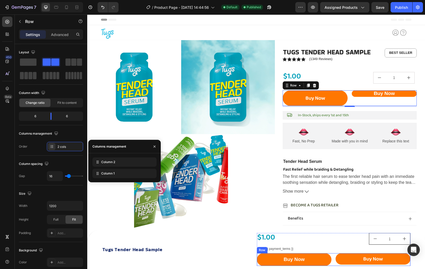
click at [333, 255] on div "Buy Now Add to Cart Buy Now Dynamic Checkout Row" at bounding box center [334, 259] width 154 height 13
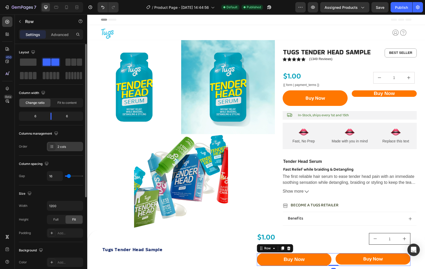
click at [63, 149] on div "2 cols" at bounding box center [69, 146] width 24 height 5
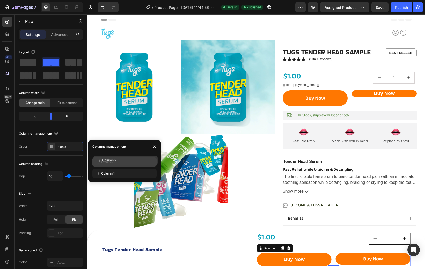
drag, startPoint x: 96, startPoint y: 175, endPoint x: 97, endPoint y: 162, distance: 13.2
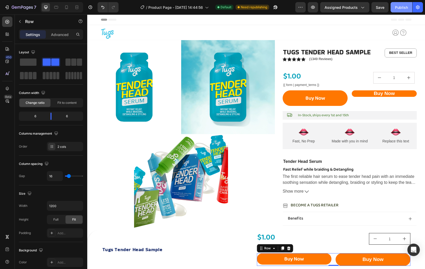
click at [398, 9] on div "Publish" at bounding box center [401, 7] width 13 height 5
click at [320, 169] on p "Fast Relief while braiding & Detangling" at bounding box center [349, 169] width 133 height 5
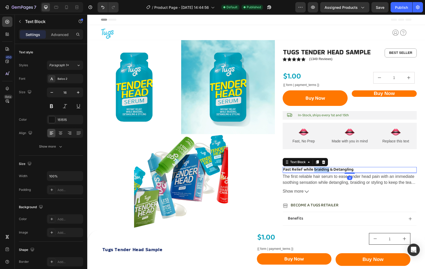
click at [320, 169] on p "Fast Relief while braiding & Detangling" at bounding box center [349, 169] width 133 height 5
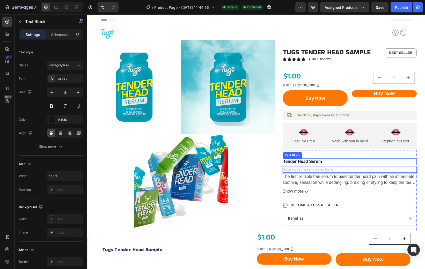
click at [325, 161] on p "Tender Head Serum" at bounding box center [349, 161] width 133 height 5
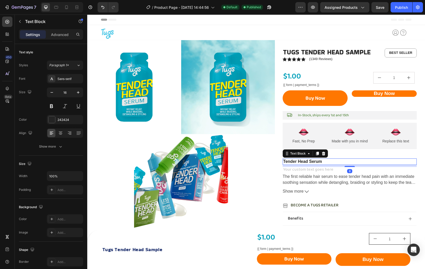
click at [325, 161] on p "Tender Head Serum" at bounding box center [349, 161] width 133 height 5
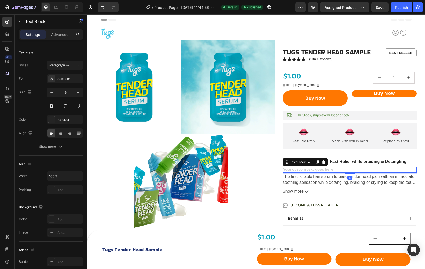
click at [315, 171] on div "Rich Text Editor. Editing area: main" at bounding box center [350, 170] width 134 height 6
click at [324, 163] on icon at bounding box center [323, 162] width 3 height 4
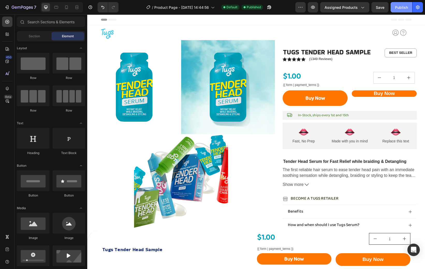
click at [397, 9] on div "Publish" at bounding box center [401, 7] width 13 height 5
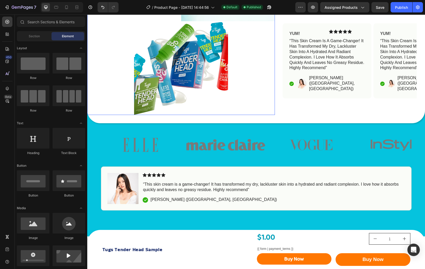
scroll to position [237, 0]
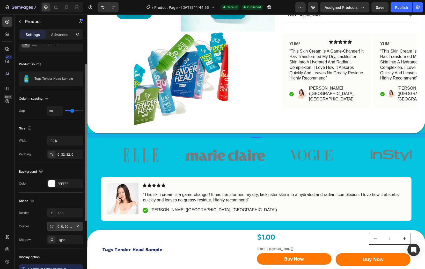
scroll to position [28, 0]
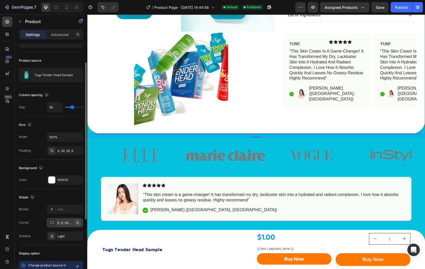
click at [0, 0] on icon "button" at bounding box center [0, 0] width 0 height 0
click at [77, 221] on icon "button" at bounding box center [78, 223] width 4 height 4
click at [94, 146] on div "Image Image Image Image Image Carousel" at bounding box center [256, 157] width 338 height 39
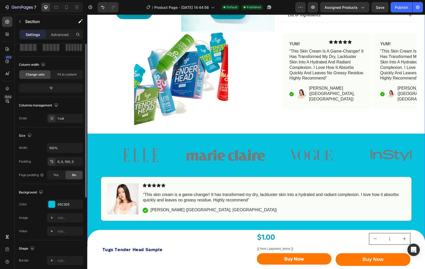
scroll to position [0, 0]
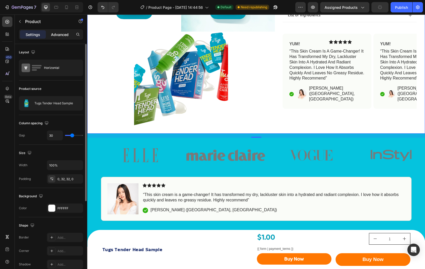
click at [60, 38] on div "Advanced" at bounding box center [60, 34] width 26 height 8
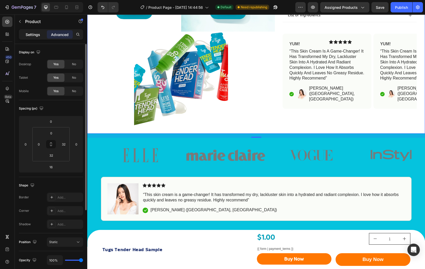
click at [34, 35] on p "Settings" at bounding box center [33, 34] width 14 height 5
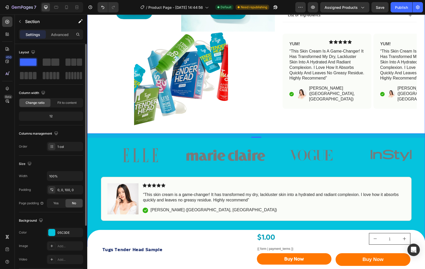
click at [96, 163] on div "Image Image Image Image Image Carousel" at bounding box center [256, 157] width 338 height 39
click at [57, 38] on div "Advanced" at bounding box center [60, 34] width 26 height 8
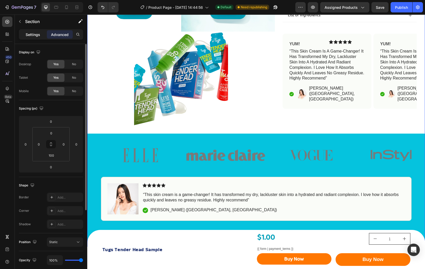
click at [33, 34] on p "Settings" at bounding box center [33, 34] width 14 height 5
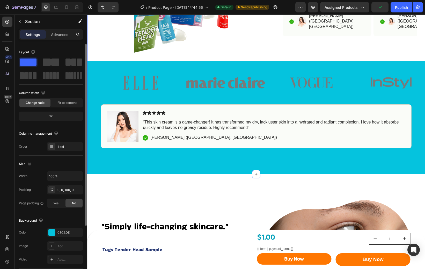
scroll to position [310, 0]
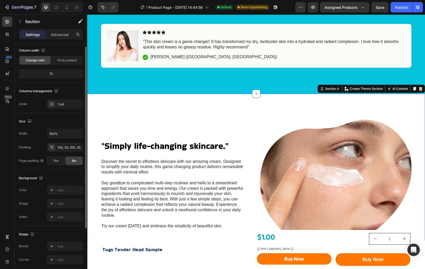
scroll to position [45, 0]
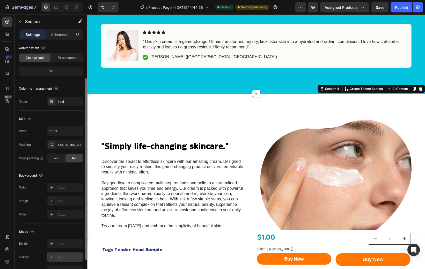
click at [67, 258] on div "Add..." at bounding box center [69, 257] width 24 height 5
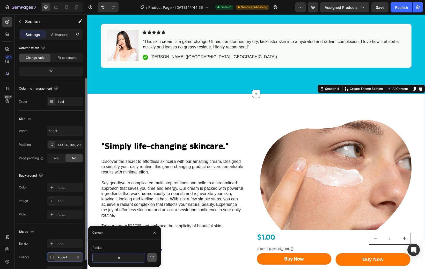
click at [149, 257] on button "button" at bounding box center [151, 257] width 9 height 9
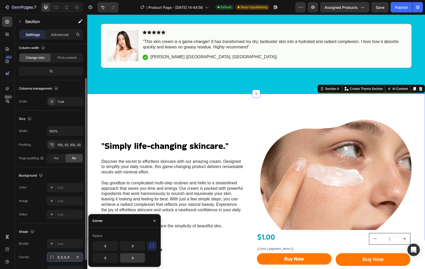
click at [132, 257] on input "8" at bounding box center [132, 257] width 25 height 9
click at [106, 247] on input "8" at bounding box center [105, 245] width 25 height 9
click at [155, 247] on button "button" at bounding box center [151, 245] width 9 height 9
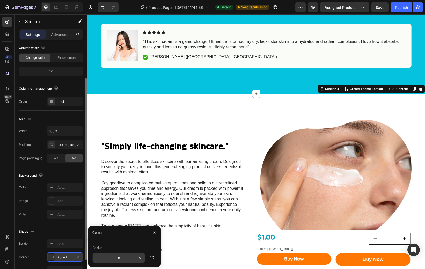
click at [122, 254] on input "8" at bounding box center [119, 257] width 52 height 9
type input "50"
click at [61, 230] on div "Shape" at bounding box center [51, 232] width 64 height 8
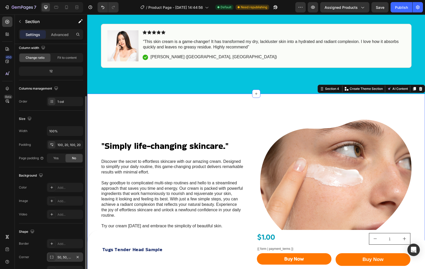
scroll to position [76, 0]
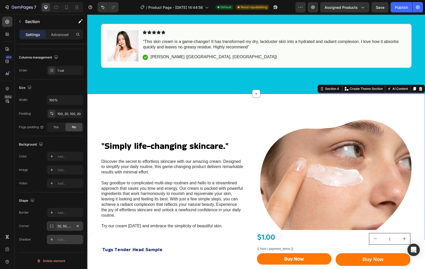
click at [67, 239] on div "Add..." at bounding box center [69, 239] width 24 height 5
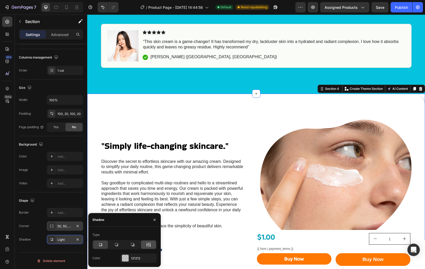
click at [149, 245] on icon at bounding box center [148, 244] width 5 height 5
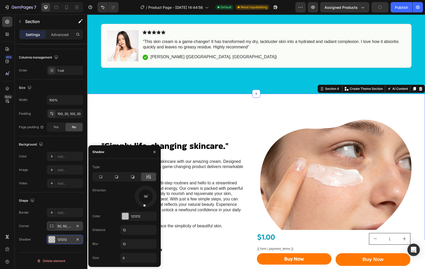
click at [143, 205] on div at bounding box center [145, 196] width 23 height 23
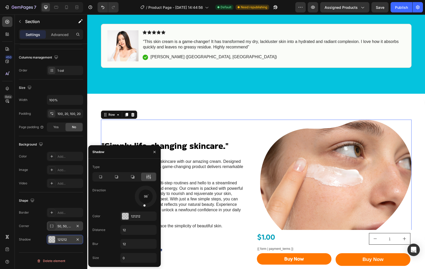
click at [159, 125] on div ""Simply life-changing skincare." Heading Discover the secret to effortless skin…" at bounding box center [176, 185] width 151 height 130
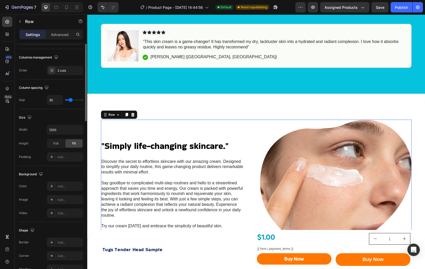
scroll to position [0, 0]
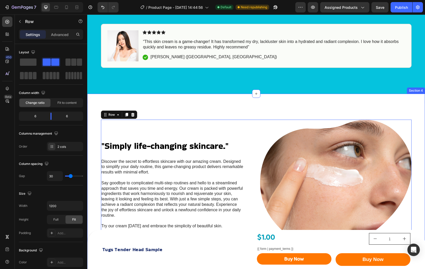
click at [93, 94] on div ""Simply life-changing skincare." Heading Discover the secret to effortless skin…" at bounding box center [256, 235] width 338 height 283
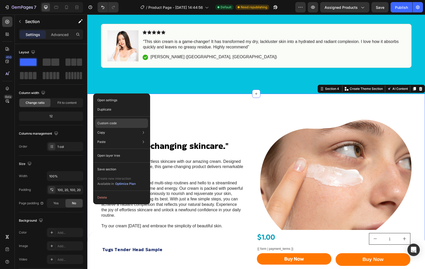
click at [109, 137] on div "Custom code" at bounding box center [121, 141] width 53 height 9
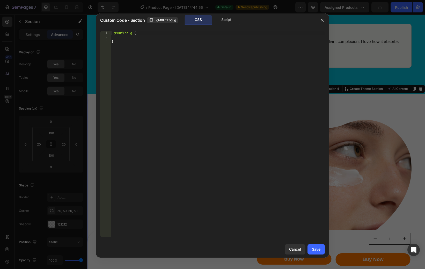
click at [156, 35] on div ".gM8UfTbdug { }" at bounding box center [218, 138] width 214 height 214
type textarea "overflow: hidden;"
click at [325, 249] on div "Cancel Save" at bounding box center [212, 249] width 233 height 17
click at [320, 250] on button "Save" at bounding box center [316, 249] width 17 height 10
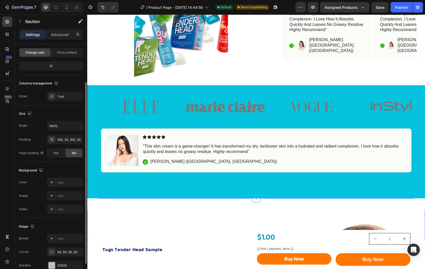
scroll to position [76, 0]
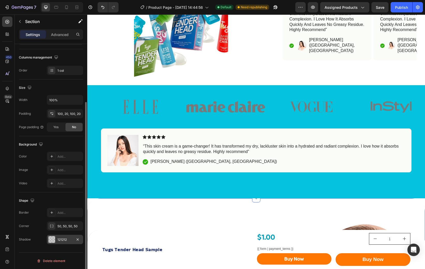
click at [68, 237] on div "121212" at bounding box center [65, 239] width 36 height 9
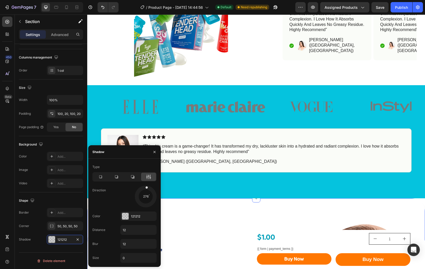
click at [146, 188] on div at bounding box center [145, 196] width 23 height 23
click at [129, 232] on input "12" at bounding box center [139, 229] width 36 height 9
type input "4"
drag, startPoint x: 126, startPoint y: 245, endPoint x: 119, endPoint y: 246, distance: 6.9
click at [119, 253] on div "Blur 12" at bounding box center [124, 258] width 64 height 10
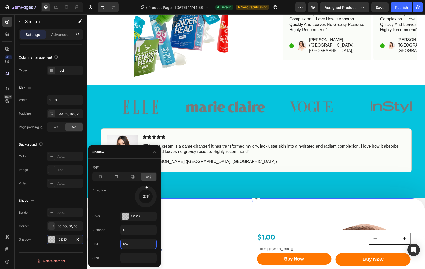
drag, startPoint x: 127, startPoint y: 245, endPoint x: 119, endPoint y: 245, distance: 8.0
click at [119, 253] on div "Blur 124" at bounding box center [124, 258] width 64 height 10
type input "4"
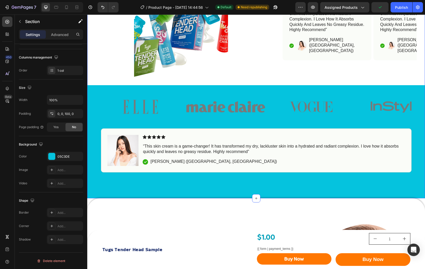
click at [89, 111] on div "Image Image Image Image Image Carousel" at bounding box center [256, 108] width 338 height 39
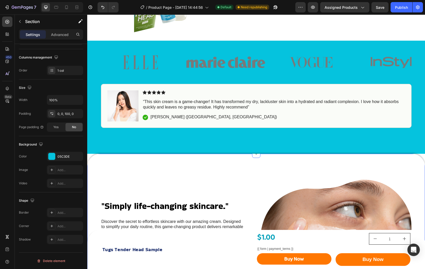
scroll to position [326, 0]
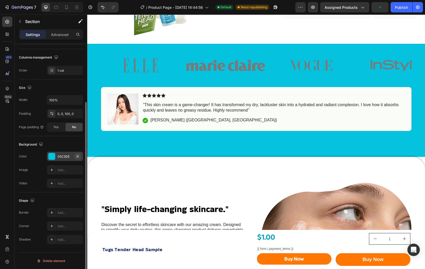
click at [78, 157] on icon "button" at bounding box center [78, 156] width 4 height 4
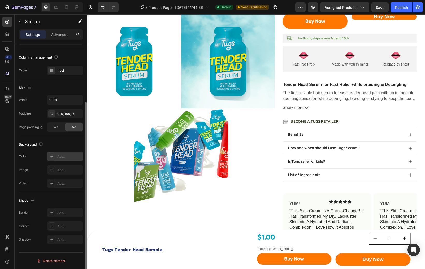
scroll to position [0, 0]
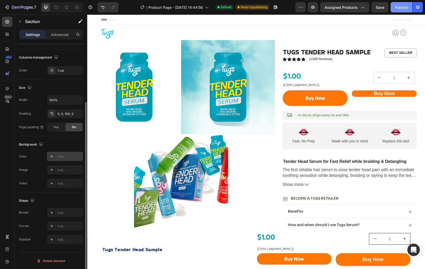
click at [401, 11] on button "Publish" at bounding box center [402, 7] width 22 height 10
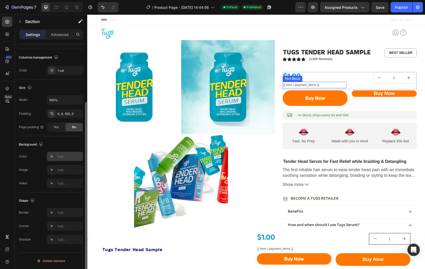
click at [338, 84] on p "{{ form | payment_terms }}" at bounding box center [314, 85] width 63 height 6
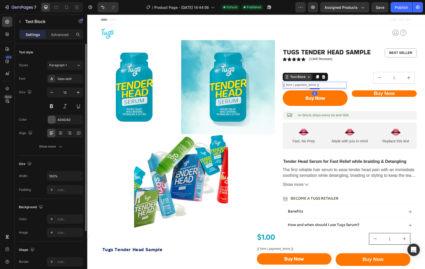
click at [300, 78] on div "Text Block" at bounding box center [298, 77] width 18 height 5
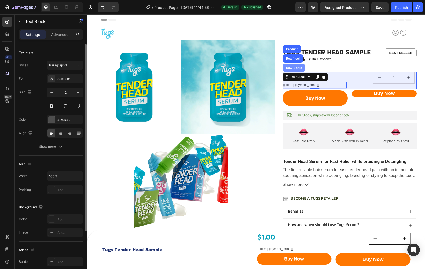
click at [295, 68] on div "Row 2 cols" at bounding box center [294, 67] width 18 height 3
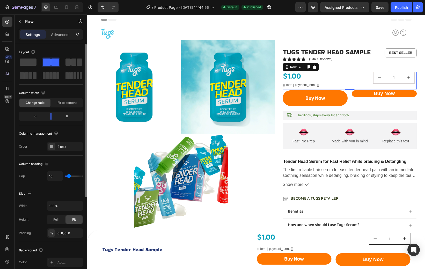
click at [297, 70] on div "Row" at bounding box center [301, 67] width 36 height 8
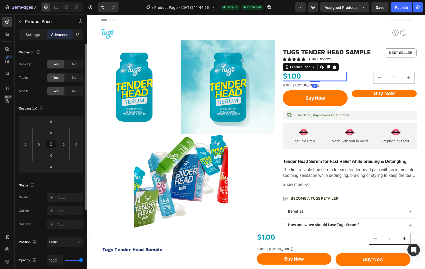
click at [301, 76] on div "$1.00" at bounding box center [315, 76] width 64 height 9
click at [293, 65] on div "Product Price" at bounding box center [300, 67] width 22 height 5
click at [288, 60] on div "Row 1 col" at bounding box center [293, 58] width 20 height 8
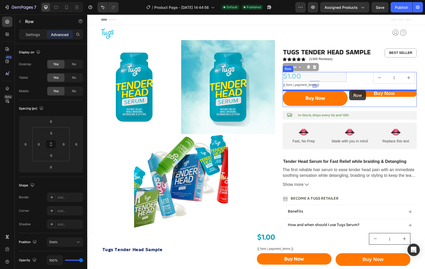
type input "4"
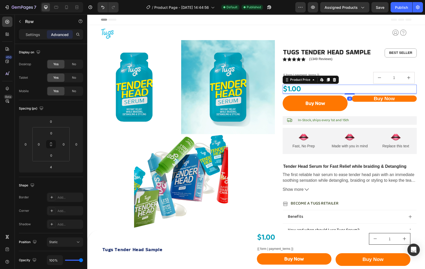
click at [300, 89] on div "$1.00" at bounding box center [350, 89] width 134 height 9
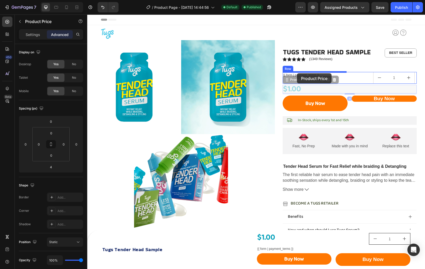
drag, startPoint x: 286, startPoint y: 81, endPoint x: 297, endPoint y: 73, distance: 13.0
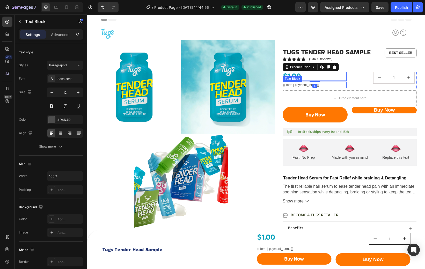
click at [296, 84] on p "{{ form | payment_terms }}" at bounding box center [314, 85] width 63 height 6
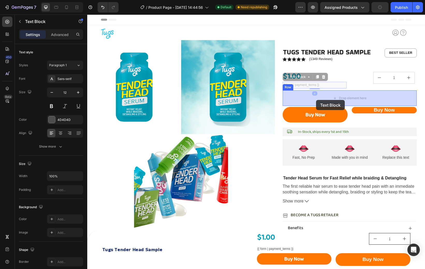
drag, startPoint x: 287, startPoint y: 78, endPoint x: 316, endPoint y: 100, distance: 36.3
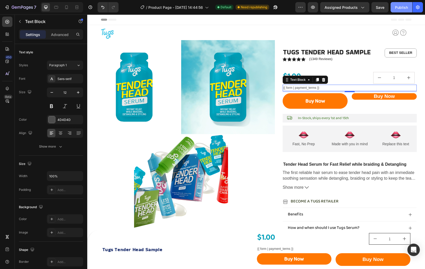
click at [400, 7] on div "Publish" at bounding box center [401, 7] width 13 height 5
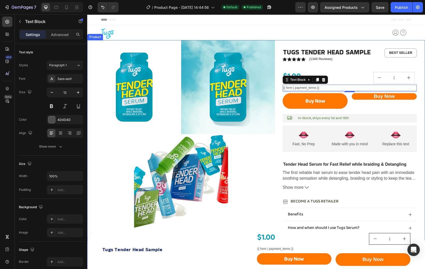
click at [332, 70] on div "Tugs Tender Head Sample Product Title Icon Icon Icon Icon Icon Icon List (1349 …" at bounding box center [350, 202] width 134 height 325
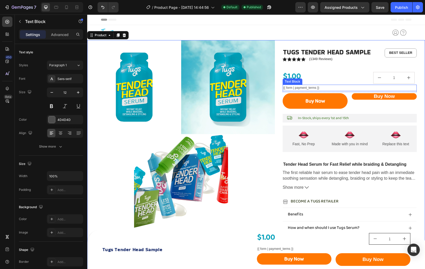
click at [310, 86] on p "{{ form | payment_terms }}" at bounding box center [349, 88] width 133 height 6
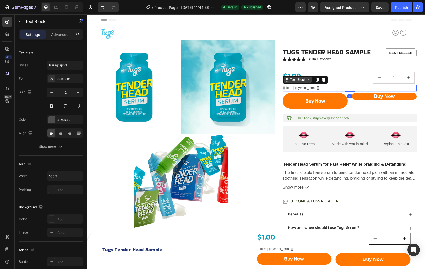
click at [294, 81] on div "Text Block" at bounding box center [298, 79] width 18 height 5
click at [297, 86] on p "{{ form | payment_terms }}" at bounding box center [349, 88] width 133 height 6
click at [289, 88] on p "{{ form | payment_terms }}" at bounding box center [349, 88] width 133 height 6
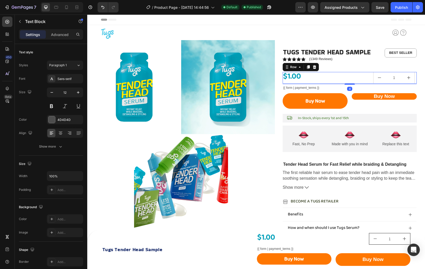
click at [343, 83] on div "1 Product Quantity $1.00 Product Price Product Price Row 4" at bounding box center [350, 78] width 134 height 12
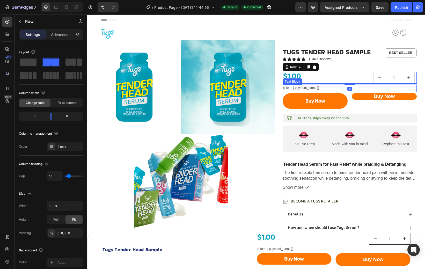
click at [337, 88] on p "{{ form | payment_terms }}" at bounding box center [349, 88] width 133 height 6
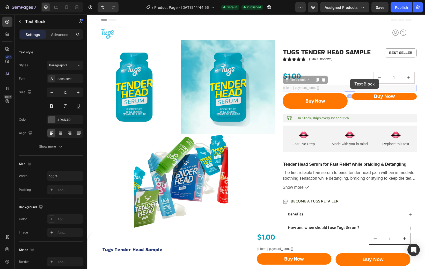
drag, startPoint x: 286, startPoint y: 81, endPoint x: 350, endPoint y: 79, distance: 64.2
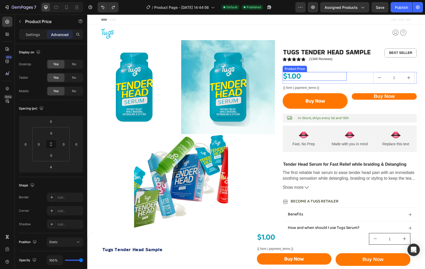
click at [331, 78] on div "$1.00" at bounding box center [315, 76] width 64 height 9
click at [303, 69] on div "Product Price" at bounding box center [300, 67] width 22 height 5
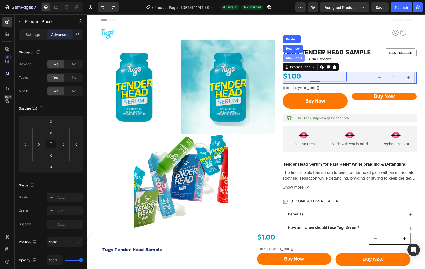
click at [295, 58] on div "Row 2 cols" at bounding box center [294, 57] width 18 height 3
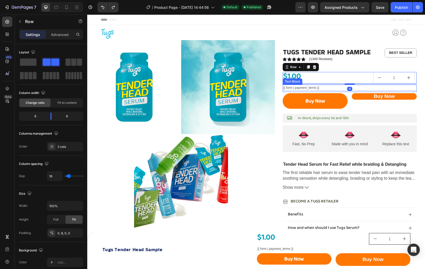
click at [322, 87] on p "{{ form | payment_terms }}" at bounding box center [349, 88] width 133 height 6
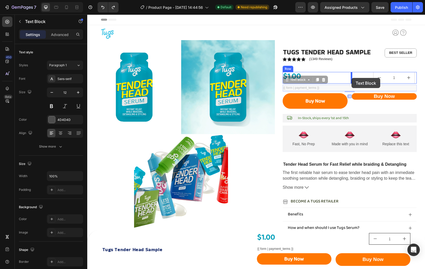
drag, startPoint x: 286, startPoint y: 81, endPoint x: 352, endPoint y: 78, distance: 65.5
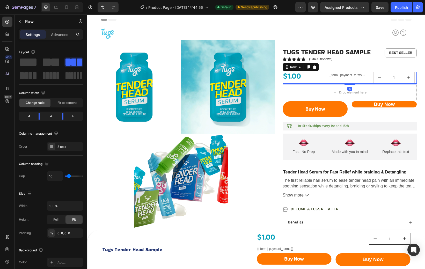
click at [332, 81] on div "{{ form | payment_terms }} Text Block" at bounding box center [348, 78] width 41 height 12
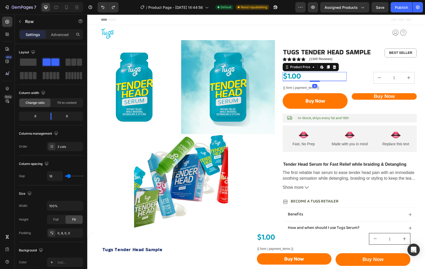
click at [306, 79] on div "$1.00" at bounding box center [315, 76] width 64 height 9
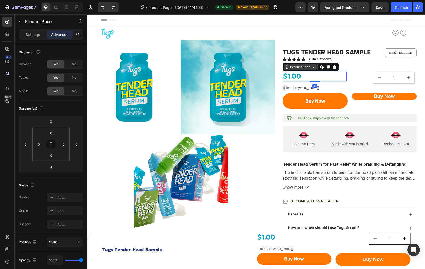
click at [295, 68] on div "Product Price" at bounding box center [300, 67] width 22 height 5
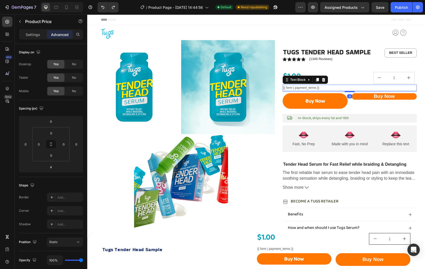
click at [324, 87] on p "{{ form | payment_terms }}" at bounding box center [349, 88] width 133 height 6
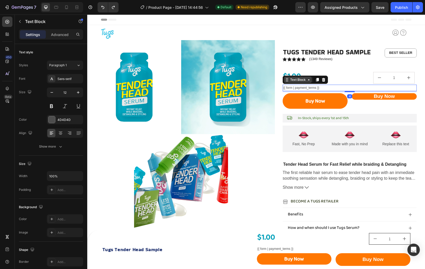
click at [305, 80] on div "Text Block" at bounding box center [298, 79] width 18 height 5
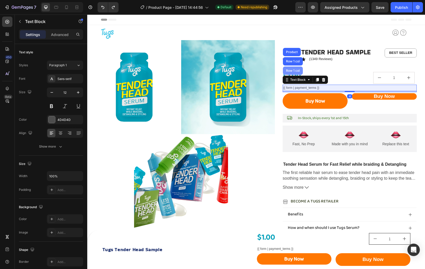
click at [296, 72] on div "Row 1 col" at bounding box center [293, 70] width 16 height 3
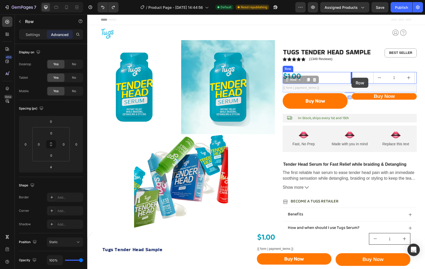
drag, startPoint x: 286, startPoint y: 81, endPoint x: 352, endPoint y: 78, distance: 65.8
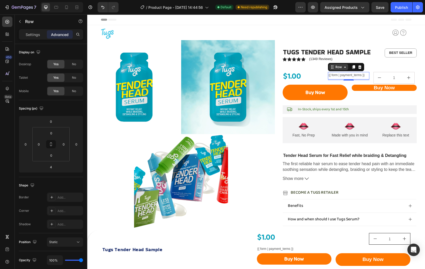
click at [335, 67] on div "Row" at bounding box center [338, 67] width 9 height 5
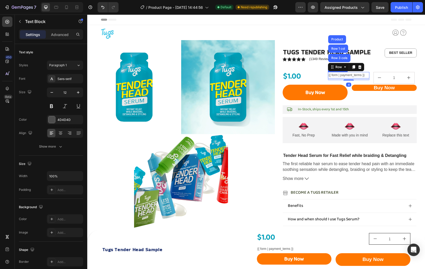
click at [332, 74] on p "{{ form | payment_terms }}" at bounding box center [348, 75] width 40 height 6
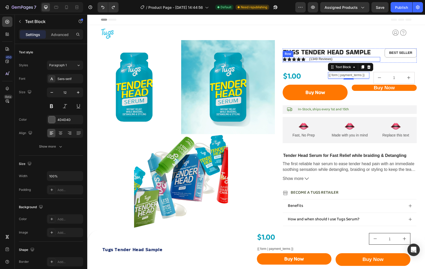
click at [374, 60] on div "Icon Icon Icon Icon Icon Icon List (1349 Reviews) Text Block Row" at bounding box center [331, 59] width 97 height 5
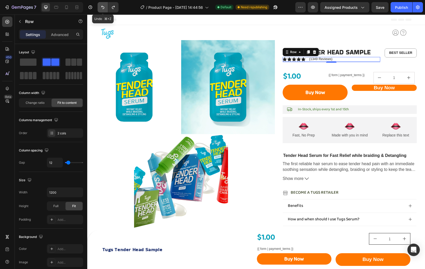
click at [102, 8] on icon "Undo/Redo" at bounding box center [102, 7] width 5 height 5
click at [103, 10] on icon "Undo/Redo" at bounding box center [102, 7] width 5 height 5
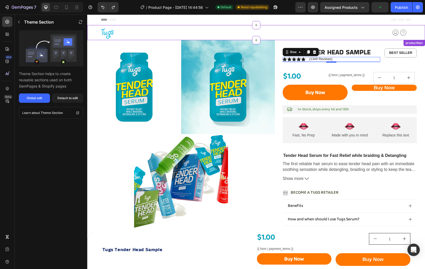
click at [277, 32] on div "Earn Cash Button" at bounding box center [288, 33] width 60 height 8
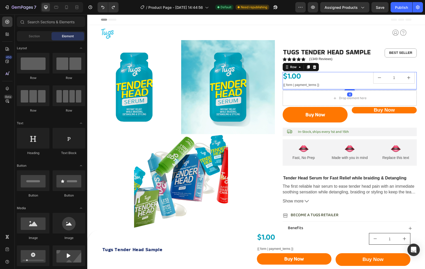
click at [358, 85] on div "1 Product Quantity" at bounding box center [383, 81] width 64 height 18
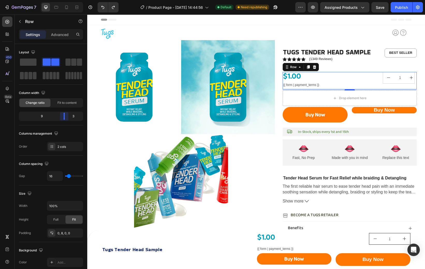
drag, startPoint x: 52, startPoint y: 115, endPoint x: 70, endPoint y: 118, distance: 18.0
click at [70, 0] on body "7 Version history / Product Page - [DATE] 14:44:56 Default Need republishing Pr…" at bounding box center [212, 0] width 425 height 0
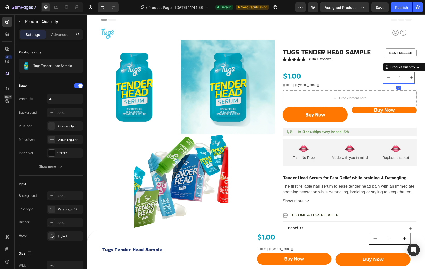
click at [395, 82] on div "1 Product Quantity 0" at bounding box center [399, 78] width 32 height 12
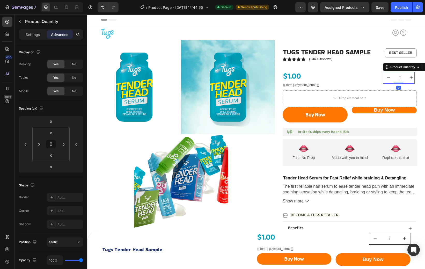
click at [32, 39] on div "Settings Advanced" at bounding box center [51, 34] width 64 height 10
click at [33, 36] on p "Settings" at bounding box center [33, 34] width 14 height 5
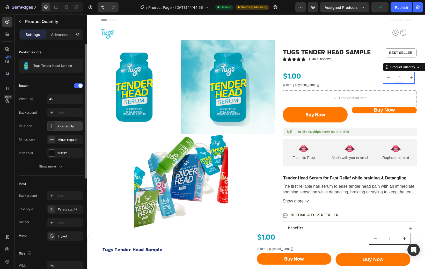
click at [67, 128] on div "Plus regular" at bounding box center [69, 126] width 24 height 5
click at [62, 97] on input "45" at bounding box center [65, 98] width 36 height 9
click at [79, 86] on span at bounding box center [80, 86] width 4 height 4
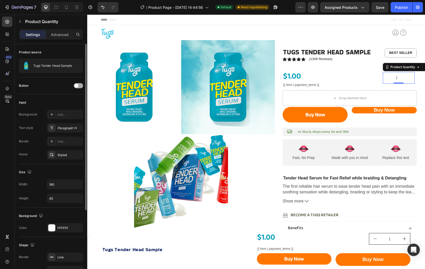
click at [79, 86] on div at bounding box center [78, 85] width 9 height 5
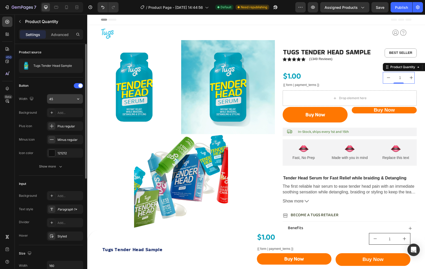
click at [68, 100] on input "45" at bounding box center [65, 98] width 36 height 9
type input "3"
type input "25"
click at [46, 245] on div "Button Width 25 Background Add... Plus icon Plus regular Minus icon Minus regul…" at bounding box center [51, 267] width 64 height 44
click at [55, 167] on div "Show more" at bounding box center [51, 166] width 24 height 5
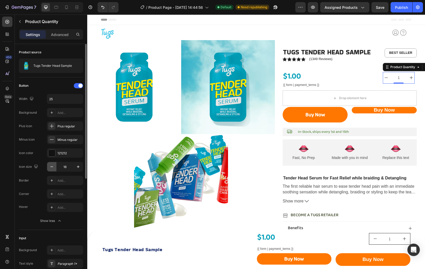
click at [50, 169] on icon "button" at bounding box center [51, 166] width 5 height 5
click at [51, 168] on icon "button" at bounding box center [51, 166] width 5 height 5
type input "12"
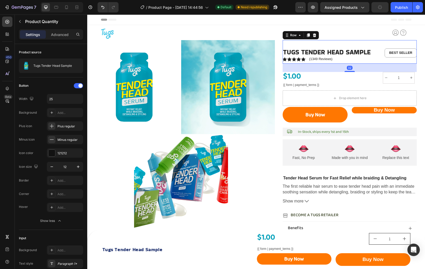
click at [390, 45] on div "Tugs Tender Head Sample Product Title Icon Icon Icon Icon Icon Icon List (1349 …" at bounding box center [350, 52] width 134 height 24
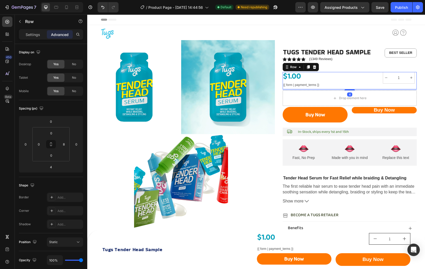
click at [411, 86] on div "1 Product Quantity" at bounding box center [399, 81] width 32 height 18
click at [64, 146] on input "8" at bounding box center [64, 144] width 8 height 8
type input "0"
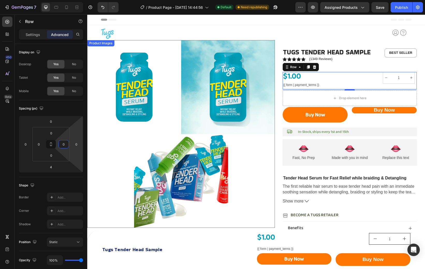
click at [108, 140] on div at bounding box center [181, 134] width 188 height 188
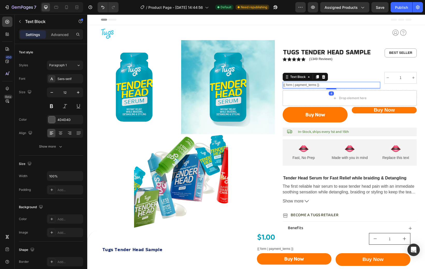
click at [320, 84] on p "{{ form | payment_terms }}" at bounding box center [331, 85] width 96 height 6
click at [59, 36] on p "Advanced" at bounding box center [60, 34] width 18 height 5
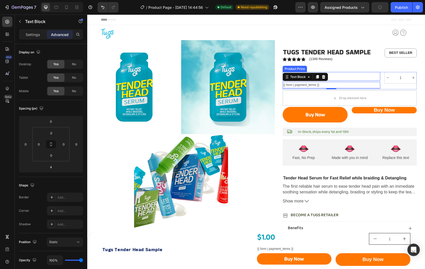
click at [341, 76] on div "$1.00" at bounding box center [331, 76] width 97 height 9
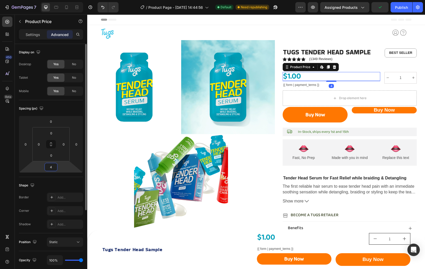
click at [55, 167] on input "4" at bounding box center [51, 167] width 10 height 8
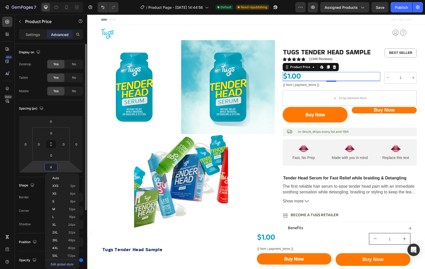
type input "0"
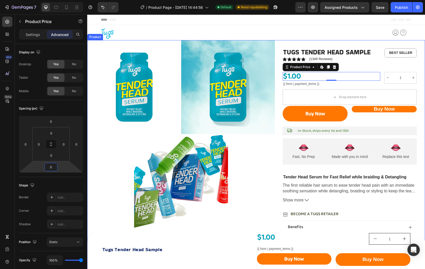
click at [420, 69] on div "Icon Icon Icon Icon Icon Icon List (1349) Text Block Sale 0% off Product Badge …" at bounding box center [256, 213] width 338 height 346
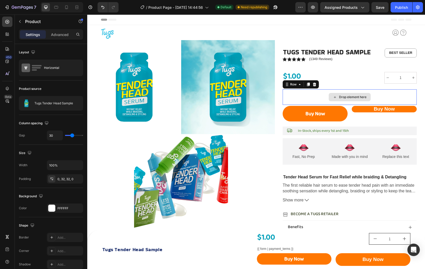
click at [406, 91] on div "Drop element here" at bounding box center [350, 97] width 134 height 16
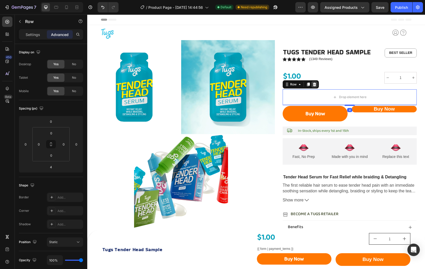
click at [313, 84] on icon at bounding box center [314, 85] width 3 height 4
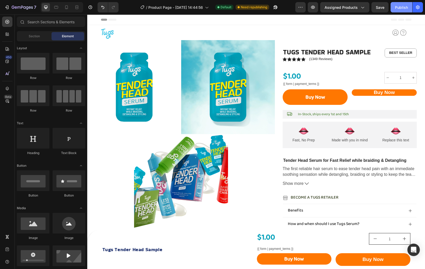
click at [403, 10] on div "Publish" at bounding box center [401, 7] width 13 height 5
click at [375, 52] on h1 "Tugs Tender Head Sample" at bounding box center [331, 52] width 97 height 8
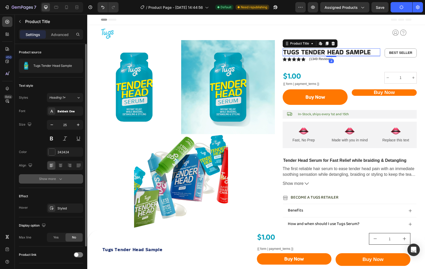
click at [61, 180] on icon "button" at bounding box center [60, 178] width 5 height 5
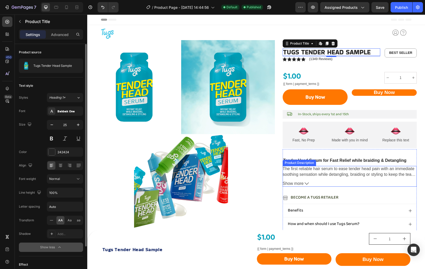
click at [294, 175] on p "The first reliable hair serum to ease tender head pain with an immediate soothi…" at bounding box center [349, 177] width 133 height 22
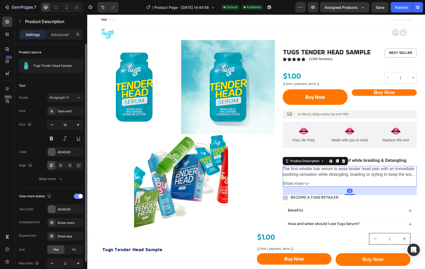
click at [80, 196] on span at bounding box center [80, 196] width 4 height 4
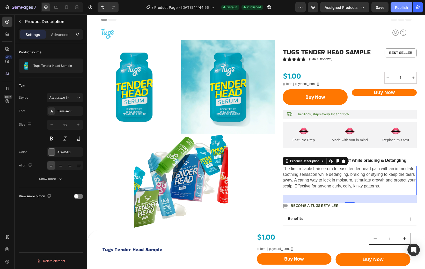
click at [395, 10] on button "Publish" at bounding box center [402, 7] width 22 height 10
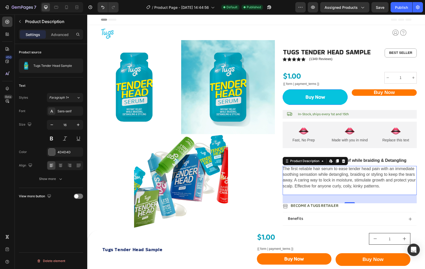
click at [344, 103] on button "Buy Now" at bounding box center [315, 97] width 65 height 16
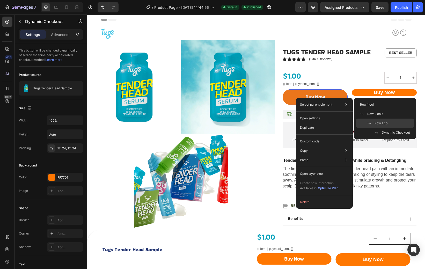
click at [376, 122] on span "Row 1 col" at bounding box center [382, 123] width 14 height 5
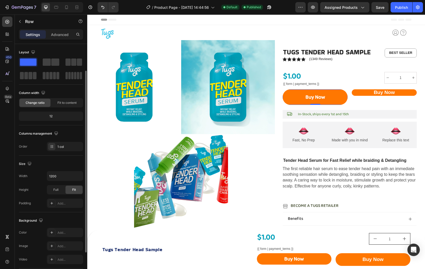
scroll to position [76, 0]
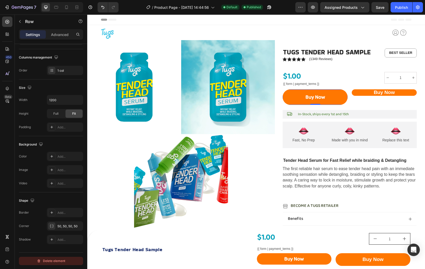
click at [61, 261] on div "Delete element" at bounding box center [51, 261] width 28 height 6
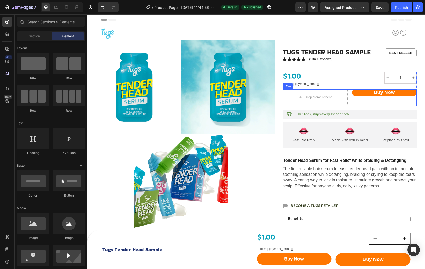
click at [351, 99] on div "Buy Now Add to Cart Drop element here Row" at bounding box center [350, 97] width 134 height 16
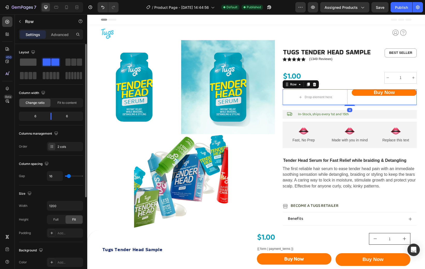
click at [33, 64] on span at bounding box center [28, 62] width 17 height 7
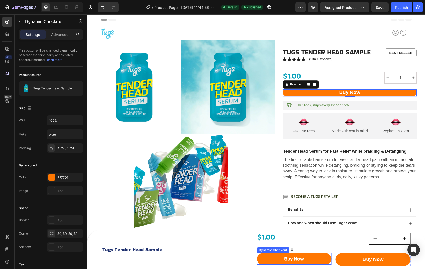
click at [331, 263] on div "Buy Now" at bounding box center [294, 258] width 75 height 11
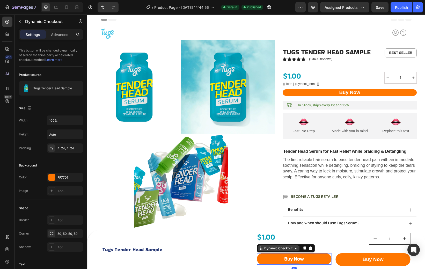
click at [294, 249] on icon at bounding box center [296, 248] width 4 height 4
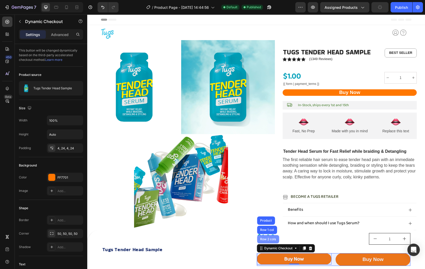
click at [272, 239] on div "Row 2 cols" at bounding box center [268, 239] width 18 height 3
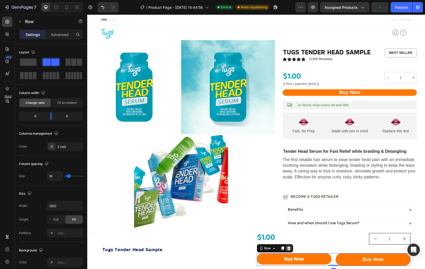
click at [289, 249] on icon at bounding box center [289, 248] width 4 height 4
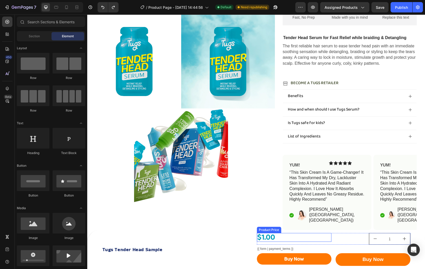
scroll to position [114, 0]
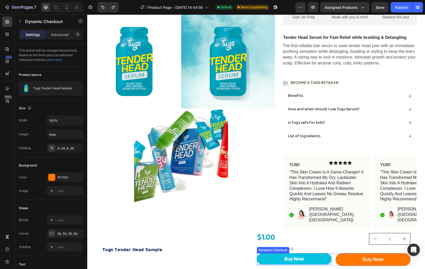
click at [328, 258] on button "Buy Now" at bounding box center [294, 258] width 75 height 11
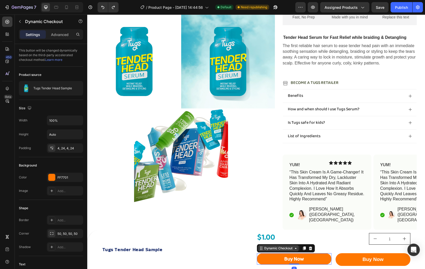
click at [294, 249] on icon at bounding box center [296, 248] width 4 height 4
click at [312, 249] on div at bounding box center [310, 248] width 6 height 6
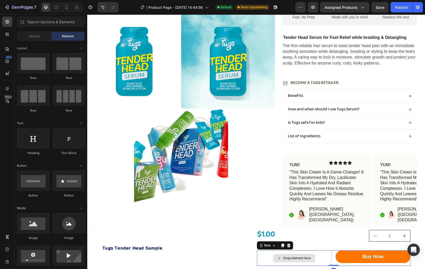
click at [326, 255] on div "Drop element here" at bounding box center [294, 258] width 75 height 16
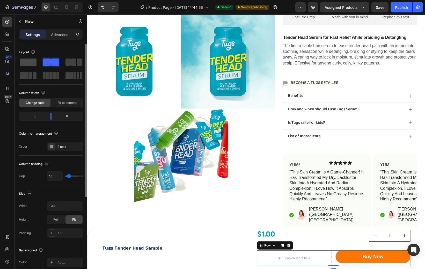
click at [30, 63] on span at bounding box center [28, 62] width 17 height 7
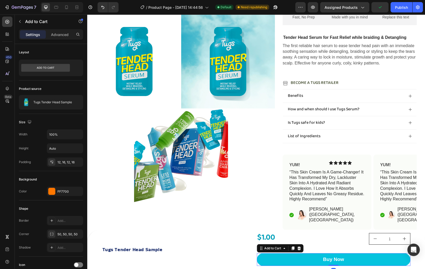
click at [267, 259] on button "Buy Now" at bounding box center [334, 259] width 154 height 13
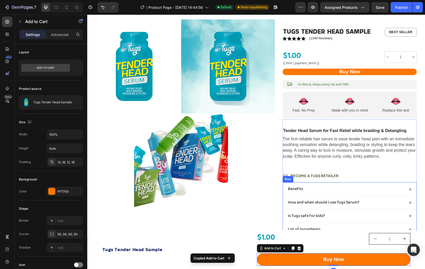
scroll to position [14, 0]
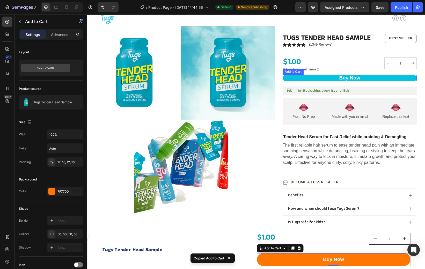
click at [294, 78] on button "Buy Now" at bounding box center [350, 78] width 134 height 6
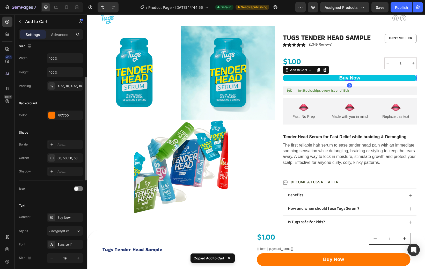
type input "Auto"
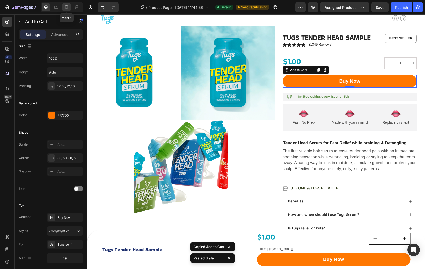
click at [65, 6] on icon at bounding box center [66, 7] width 5 height 5
type input "17"
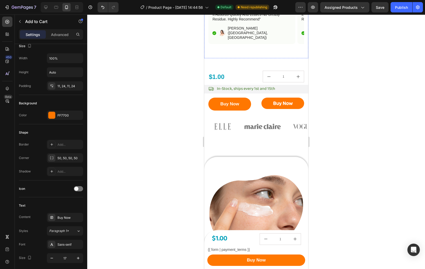
scroll to position [363, 0]
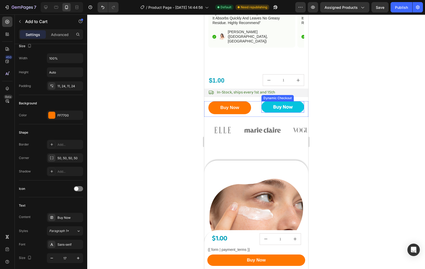
click at [264, 101] on button "Buy Now" at bounding box center [282, 106] width 43 height 11
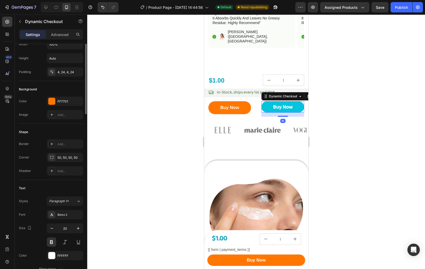
scroll to position [0, 0]
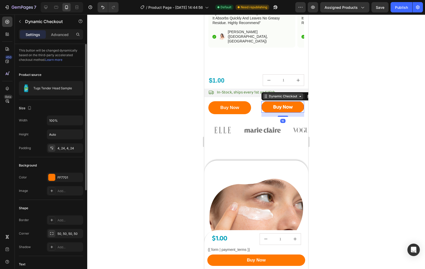
click at [278, 94] on div "Dynamic Checkout" at bounding box center [283, 96] width 30 height 5
click at [289, 94] on div "Dynamic Checkout" at bounding box center [283, 96] width 30 height 5
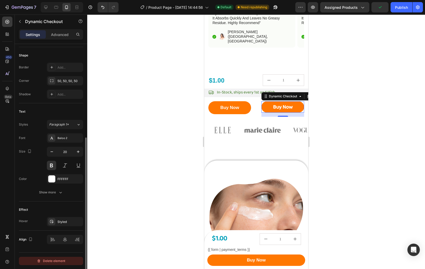
click at [55, 261] on div "Delete element" at bounding box center [51, 261] width 28 height 6
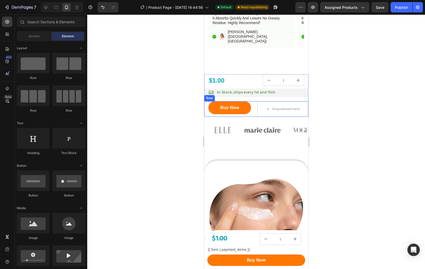
click at [242, 107] on div "Buy Now Add to Cart" at bounding box center [229, 109] width 51 height 16
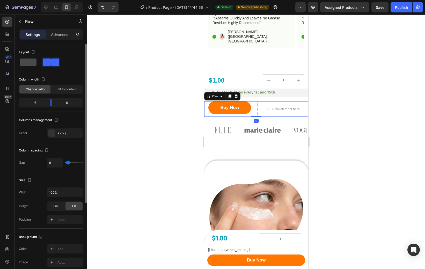
click at [28, 62] on span at bounding box center [28, 62] width 17 height 7
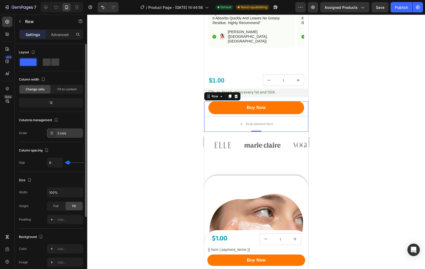
click at [66, 132] on div "2 cols" at bounding box center [69, 133] width 24 height 5
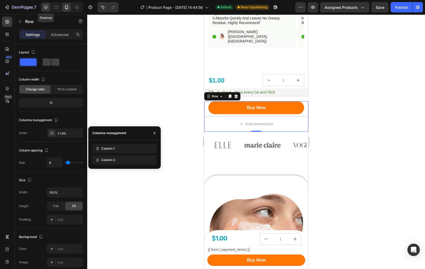
click at [46, 9] on icon at bounding box center [45, 7] width 5 height 5
type input "16"
type input "1200"
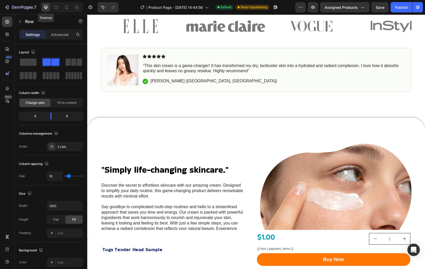
scroll to position [367, 0]
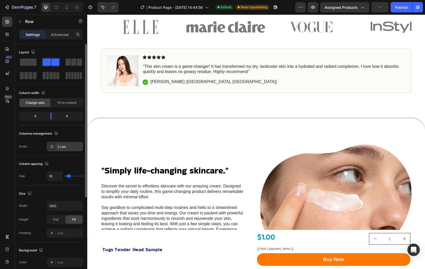
click at [64, 147] on div "2 cols" at bounding box center [69, 146] width 24 height 5
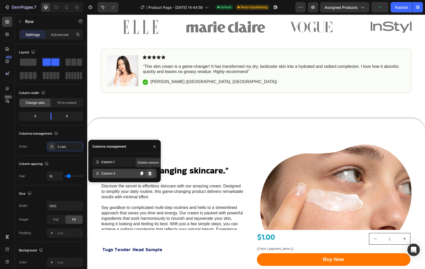
click at [147, 172] on button at bounding box center [150, 173] width 8 height 8
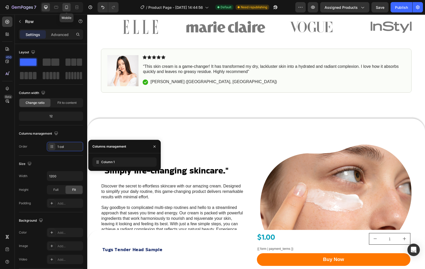
click at [65, 9] on icon at bounding box center [66, 7] width 3 height 4
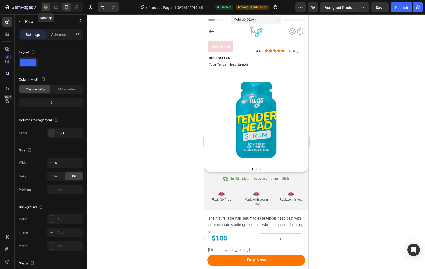
click at [46, 8] on icon at bounding box center [45, 7] width 3 height 3
type input "1200"
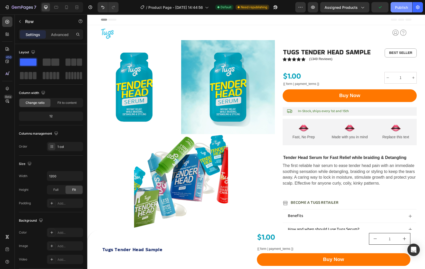
click at [405, 8] on div "Publish" at bounding box center [401, 7] width 13 height 5
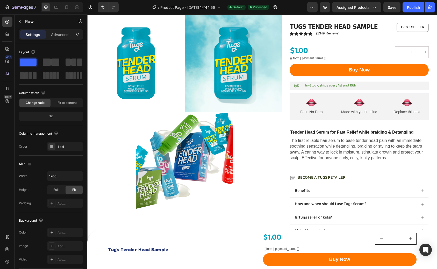
scroll to position [63, 0]
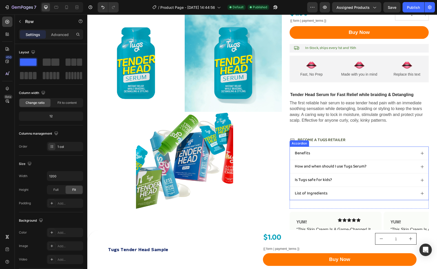
click at [328, 156] on div "Benefits" at bounding box center [355, 153] width 122 height 7
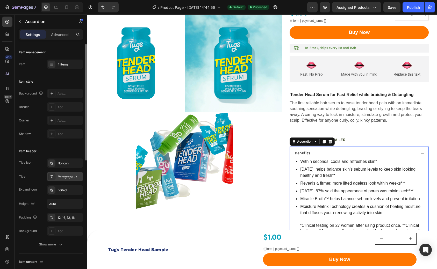
click at [63, 173] on div "Paragraph 1*" at bounding box center [65, 176] width 36 height 9
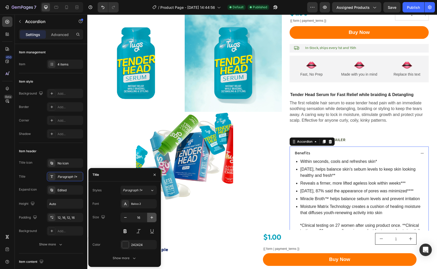
click at [152, 218] on icon "button" at bounding box center [151, 217] width 5 height 5
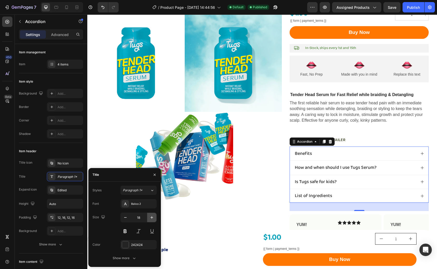
click at [152, 218] on icon "button" at bounding box center [151, 217] width 5 height 5
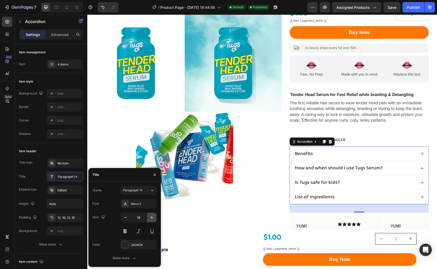
click at [152, 218] on icon "button" at bounding box center [151, 217] width 5 height 5
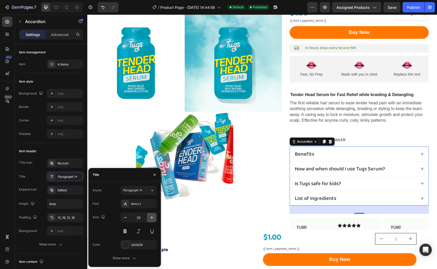
click at [152, 218] on icon "button" at bounding box center [151, 217] width 5 height 5
type input "22"
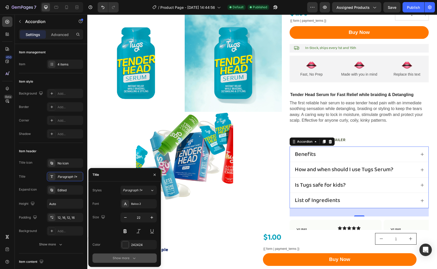
click at [134, 256] on icon "button" at bounding box center [134, 257] width 5 height 5
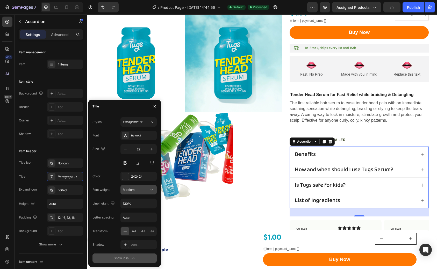
click at [148, 193] on button "Medium" at bounding box center [138, 189] width 36 height 9
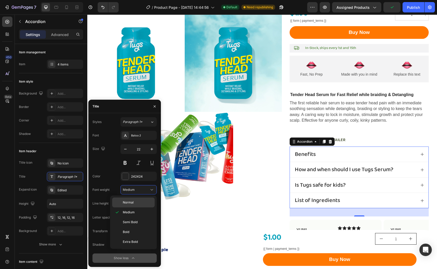
click at [142, 200] on div "Normal" at bounding box center [133, 203] width 42 height 10
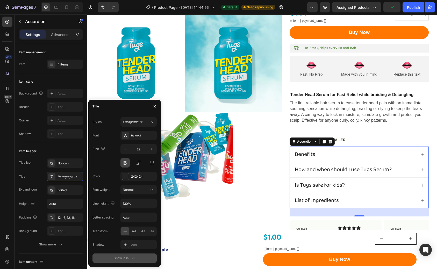
click at [124, 162] on button at bounding box center [124, 162] width 9 height 9
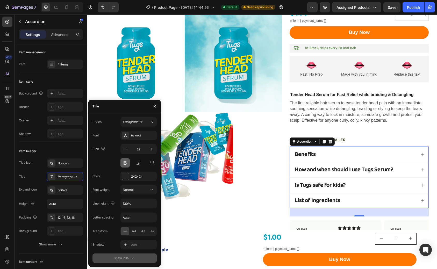
click at [125, 162] on button at bounding box center [124, 162] width 9 height 9
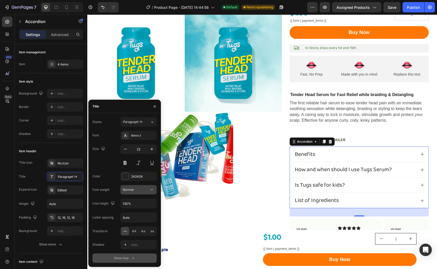
click at [150, 187] on icon at bounding box center [151, 189] width 5 height 5
click at [139, 220] on p "Semi Bold" at bounding box center [138, 222] width 30 height 5
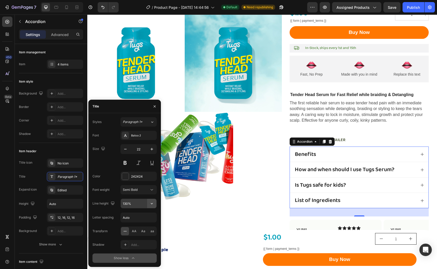
click at [151, 204] on icon "button" at bounding box center [151, 203] width 5 height 5
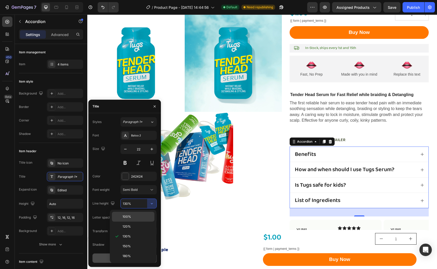
click at [138, 217] on p "100%" at bounding box center [137, 216] width 30 height 5
type input "100%"
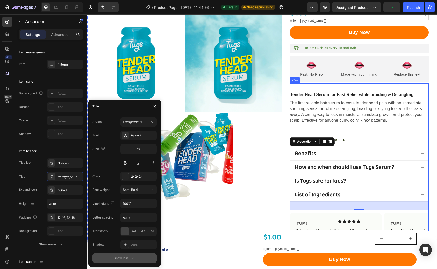
click at [350, 134] on div "Tender Head Serum for Fast Relief while braiding & Detangling Text Block The fi…" at bounding box center [358, 196] width 139 height 208
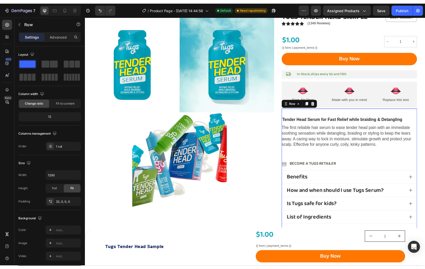
scroll to position [50, 0]
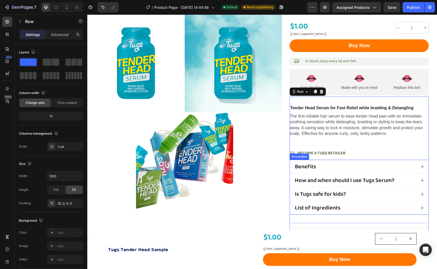
click at [338, 166] on div "Benefits" at bounding box center [355, 166] width 122 height 7
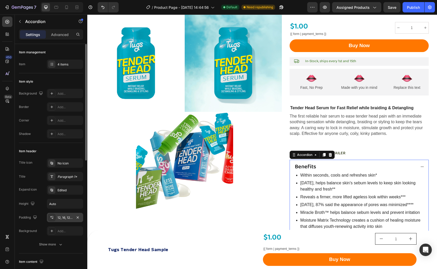
click at [66, 219] on div "12, 16, 12, 16" at bounding box center [64, 217] width 15 height 5
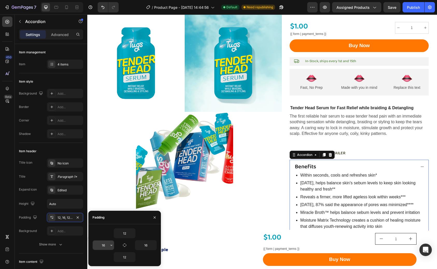
click at [105, 246] on input "16" at bounding box center [103, 244] width 21 height 9
type input "0"
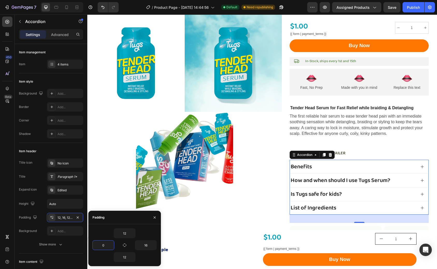
click at [367, 151] on div "Icon Become a Tugs Retailer Text Block Row" at bounding box center [358, 154] width 139 height 6
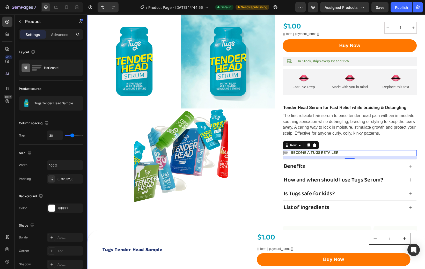
click at [420, 141] on div "Icon Icon Icon Icon Icon Icon List (1349) Text Block Sale 0% off Product Badge …" at bounding box center [256, 157] width 338 height 335
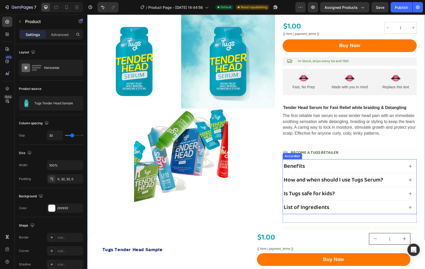
click at [397, 166] on div "Benefits" at bounding box center [343, 166] width 121 height 7
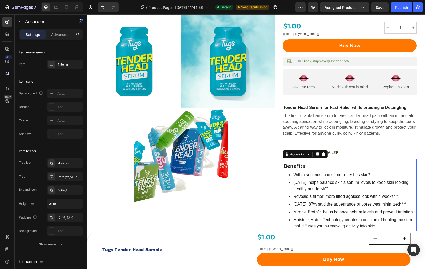
click at [397, 166] on div "Benefits" at bounding box center [343, 166] width 121 height 7
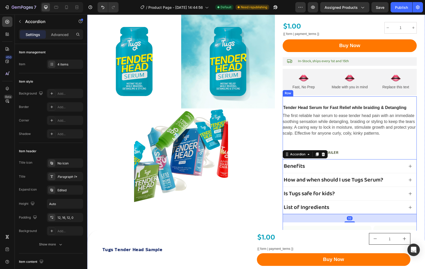
click at [413, 142] on div "Tender Head Serum for Fast Relief while braiding & Detangling Text Block The fi…" at bounding box center [350, 211] width 134 height 213
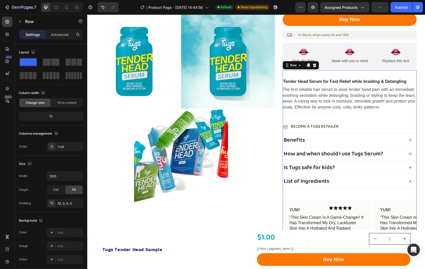
scroll to position [81, 0]
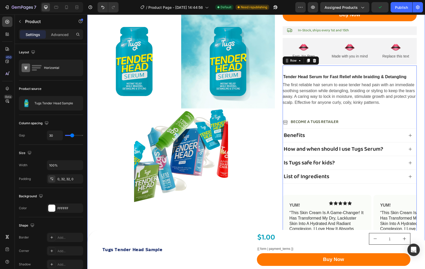
click at [420, 145] on div "Icon Icon Icon Icon Icon Icon List (1349) Text Block Sale 0% off Product Badge …" at bounding box center [256, 126] width 338 height 335
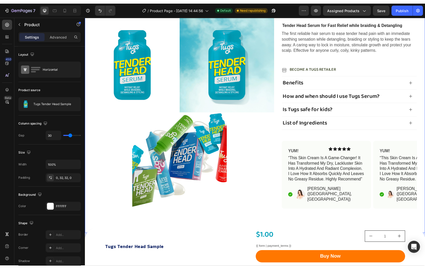
scroll to position [132, 0]
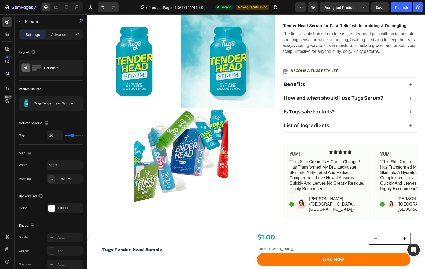
click at [419, 136] on div "Icon Icon Icon Icon Icon Icon List (1349) Text Block Sale 0% off Product Badge …" at bounding box center [256, 75] width 338 height 335
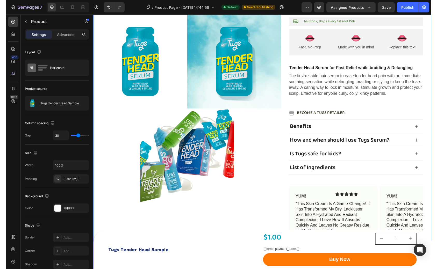
scroll to position [0, 0]
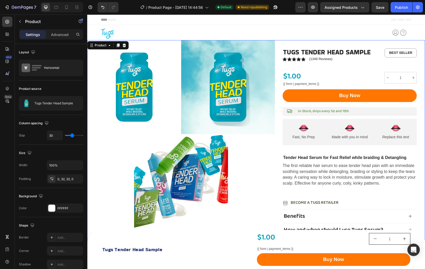
click at [420, 134] on div "Icon Icon Icon Icon Icon Icon List (1349) Text Block Sale 0% off Product Badge …" at bounding box center [256, 207] width 338 height 335
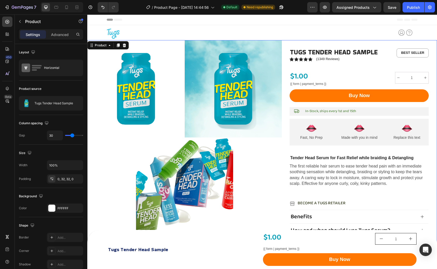
click at [425, 131] on div "Icon Icon Icon Icon Icon Icon List (1349) Text Block Sale 0% off Product Badge …" at bounding box center [261, 205] width 349 height 331
click at [425, 109] on div "Icon Icon Icon Icon Icon Icon List (1349) Text Block Sale 0% off Product Badge …" at bounding box center [261, 205] width 349 height 331
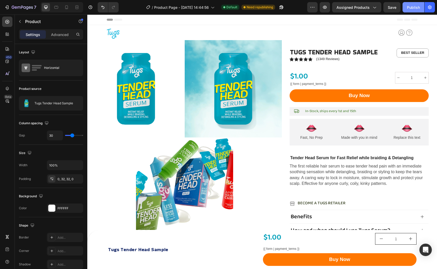
click at [409, 9] on div "Publish" at bounding box center [413, 7] width 13 height 5
click at [333, 215] on div "Benefits" at bounding box center [353, 216] width 126 height 7
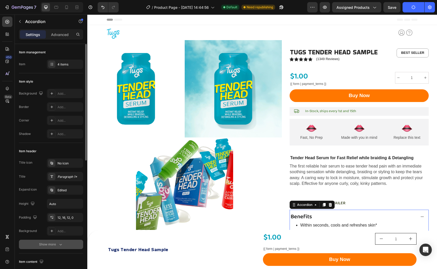
click at [58, 241] on button "Show more" at bounding box center [51, 244] width 64 height 9
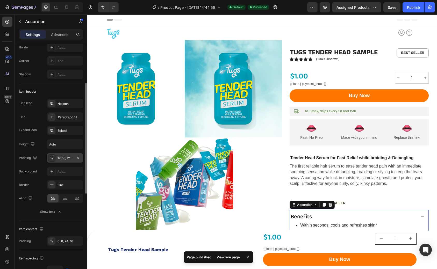
scroll to position [68, 0]
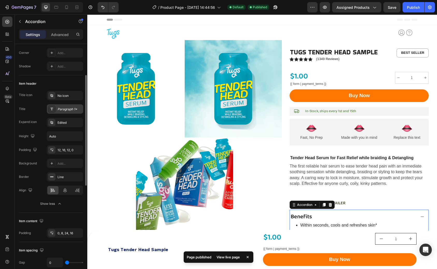
click at [70, 112] on div "Paragraph 1*" at bounding box center [65, 108] width 36 height 9
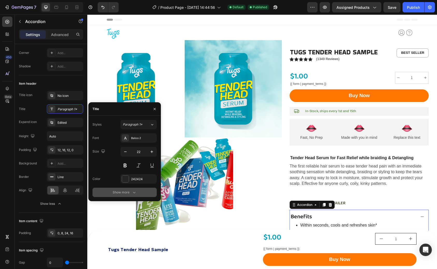
click at [134, 192] on icon "button" at bounding box center [134, 192] width 5 height 5
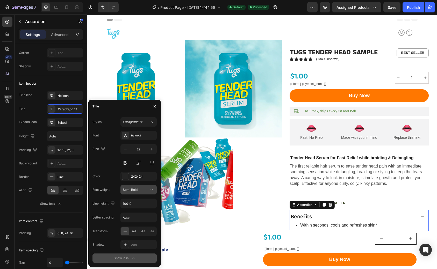
click at [149, 190] on icon at bounding box center [151, 189] width 5 height 5
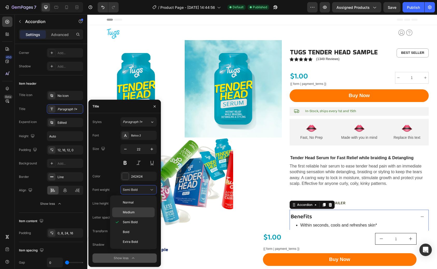
click at [133, 209] on div "Medium" at bounding box center [133, 212] width 42 height 10
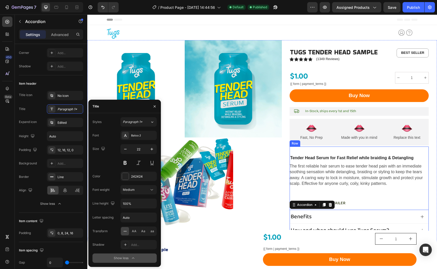
click at [376, 195] on div "Tender Head Serum for Fast Relief while braiding & Detangling Text Block The fi…" at bounding box center [358, 259] width 139 height 208
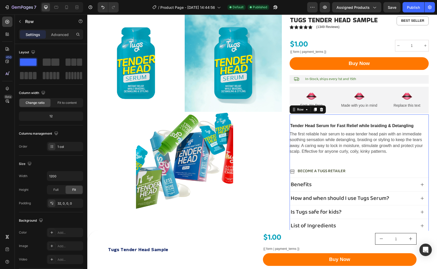
scroll to position [39, 0]
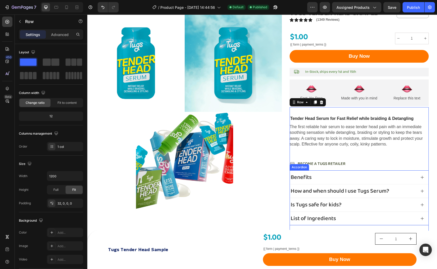
click at [377, 172] on div "Benefits" at bounding box center [359, 177] width 138 height 14
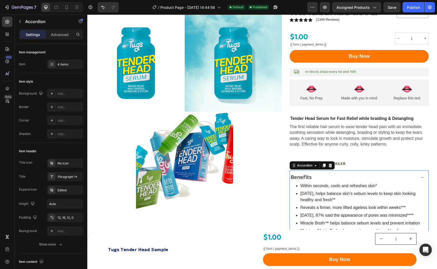
click at [377, 172] on div "Benefits" at bounding box center [359, 177] width 138 height 14
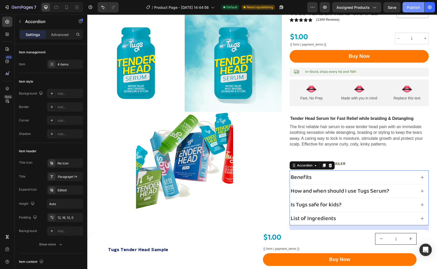
click at [410, 8] on div "Publish" at bounding box center [413, 7] width 13 height 5
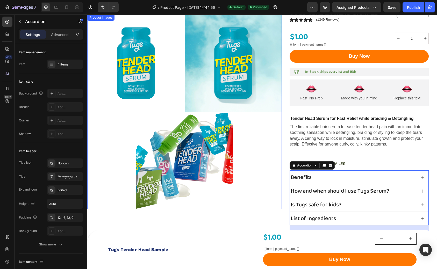
scroll to position [0, 0]
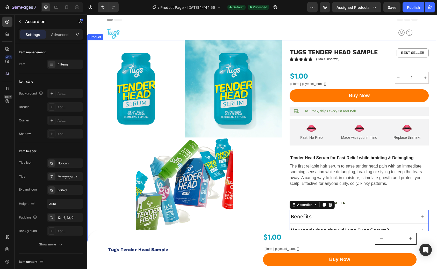
click at [286, 43] on div "Icon Icon Icon Icon Icon Icon List (1349) Text Block Sale 0% off Product Badge …" at bounding box center [261, 205] width 349 height 331
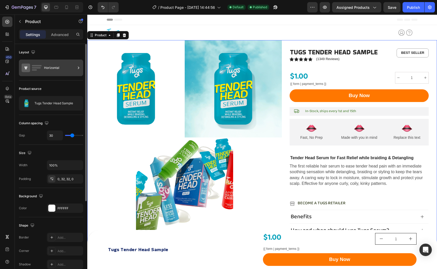
click at [64, 74] on div "Horizontal" at bounding box center [51, 68] width 64 height 17
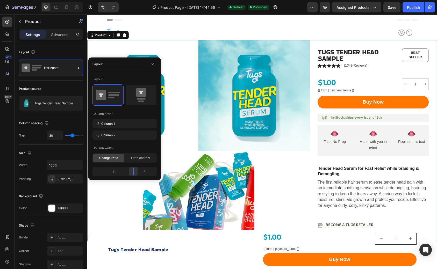
drag, startPoint x: 129, startPoint y: 171, endPoint x: 134, endPoint y: 171, distance: 4.9
click at [134, 0] on body "7 Version history / Product Page - [DATE] 14:44:56 Default Published Preview As…" at bounding box center [218, 0] width 437 height 0
click at [410, 8] on div "Publish" at bounding box center [413, 7] width 13 height 5
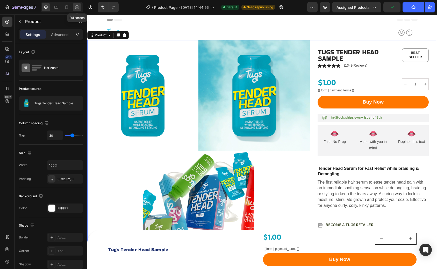
click at [77, 5] on icon at bounding box center [76, 7] width 5 height 5
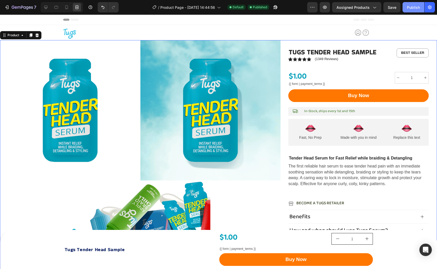
click at [414, 10] on div "Publish" at bounding box center [413, 7] width 13 height 5
click at [55, 10] on div at bounding box center [56, 7] width 8 height 8
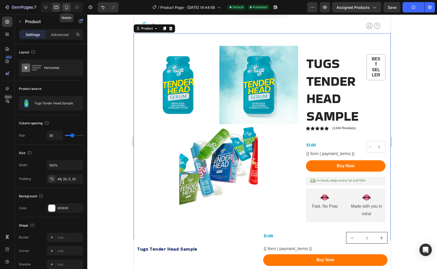
scroll to position [8, 0]
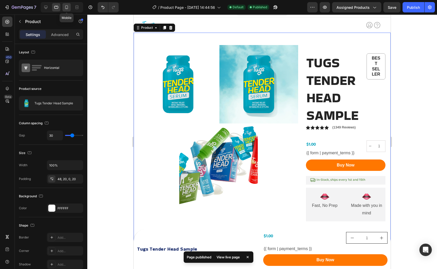
click at [65, 10] on icon at bounding box center [66, 7] width 5 height 5
type input "0"
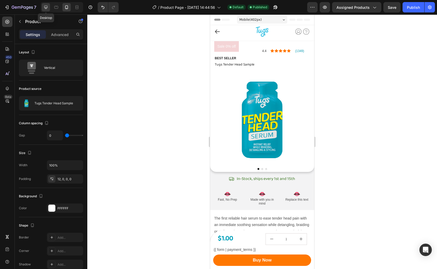
click at [48, 9] on icon at bounding box center [45, 7] width 5 height 5
type input "30"
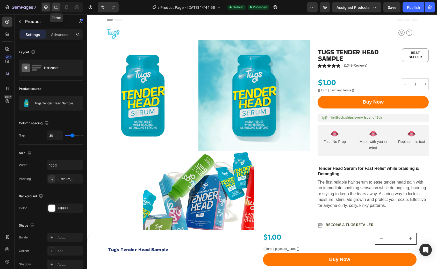
click at [60, 10] on div at bounding box center [56, 7] width 8 height 8
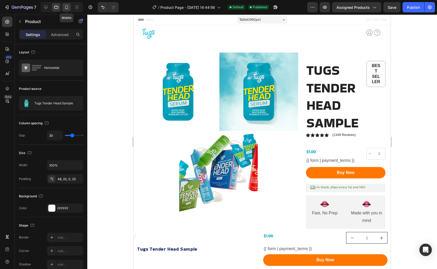
scroll to position [8, 0]
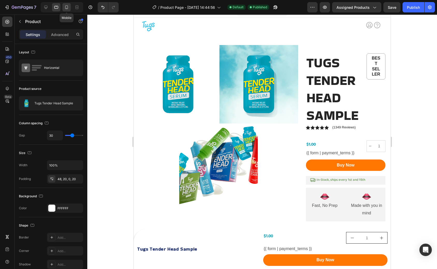
click at [66, 10] on div at bounding box center [66, 7] width 8 height 8
type input "0"
